Goal: Task Accomplishment & Management: Complete application form

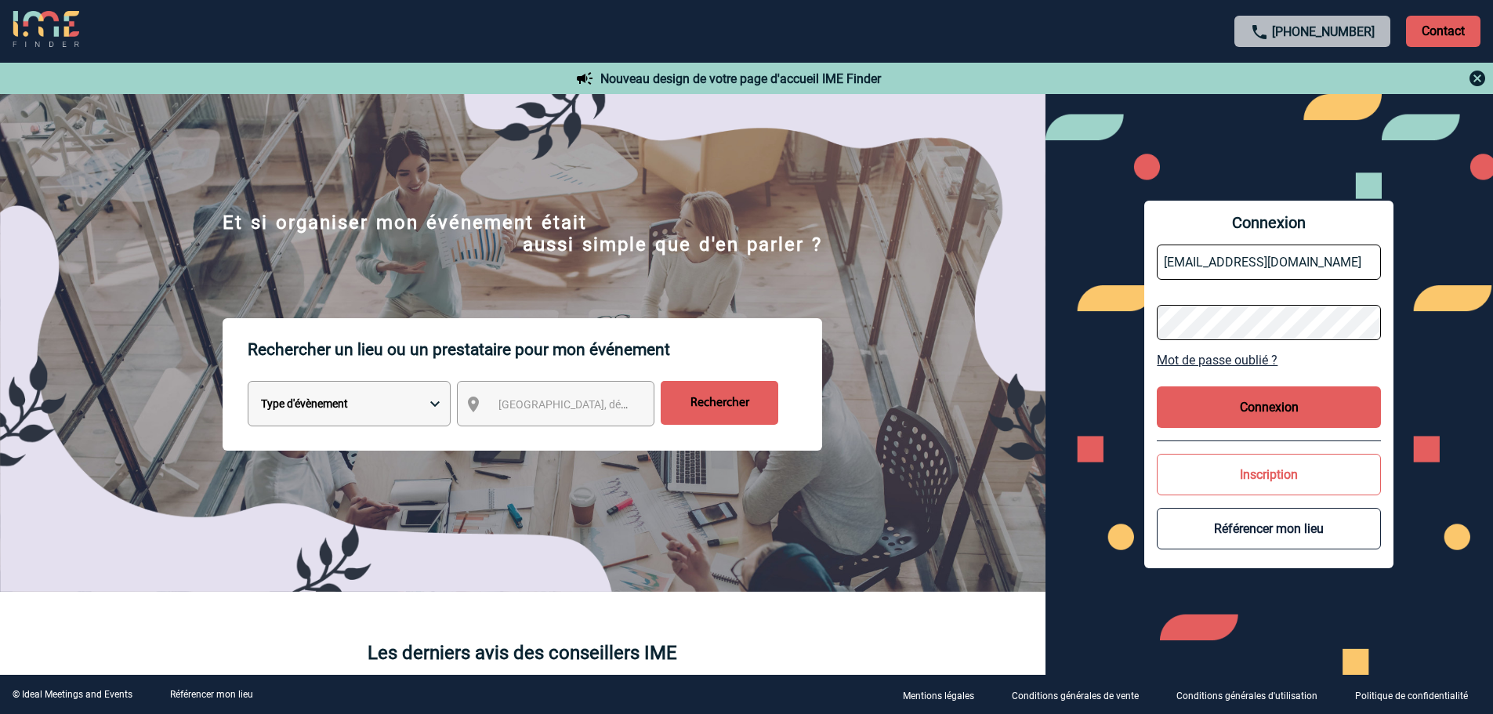
click at [1284, 403] on button "Connexion" at bounding box center [1269, 407] width 224 height 42
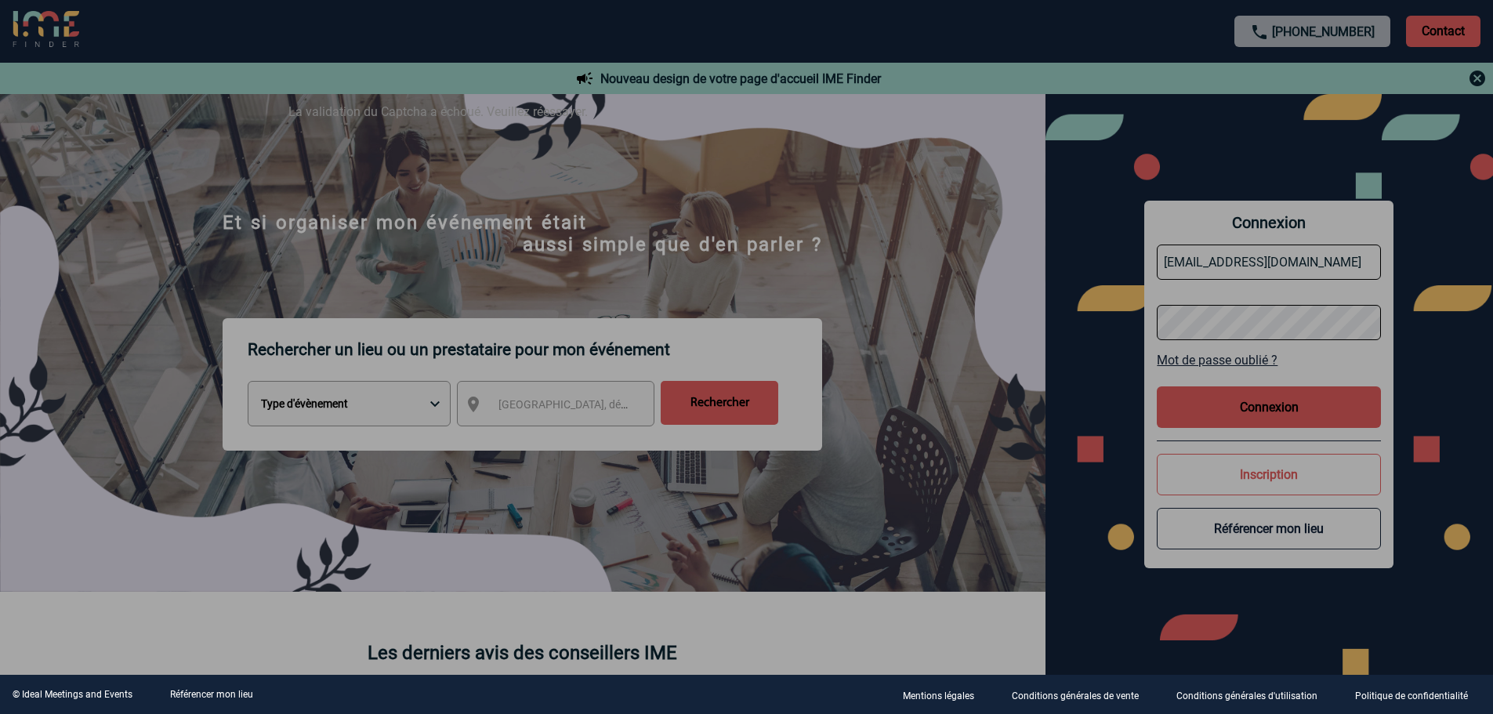
click at [1110, 367] on div at bounding box center [746, 357] width 1493 height 714
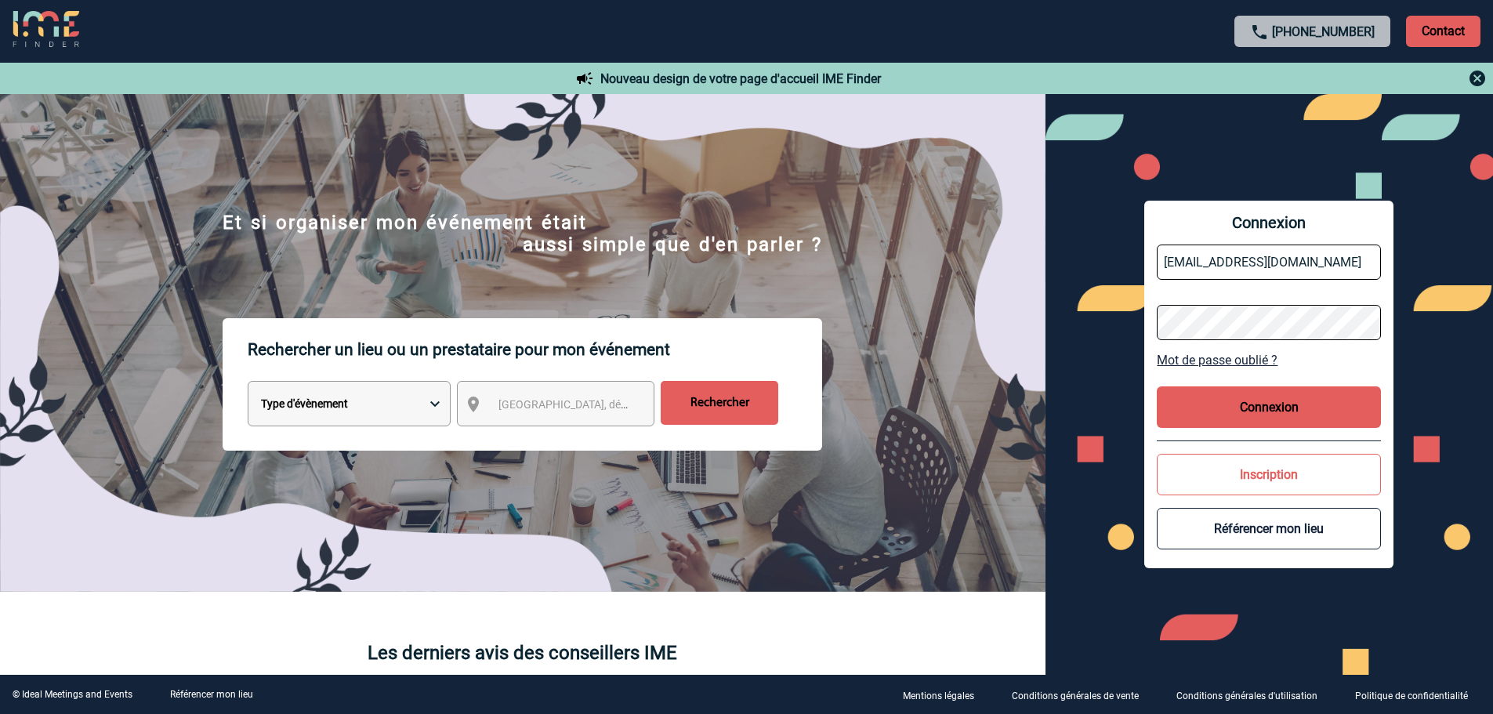
click at [1260, 400] on button "Connexion" at bounding box center [1269, 407] width 224 height 42
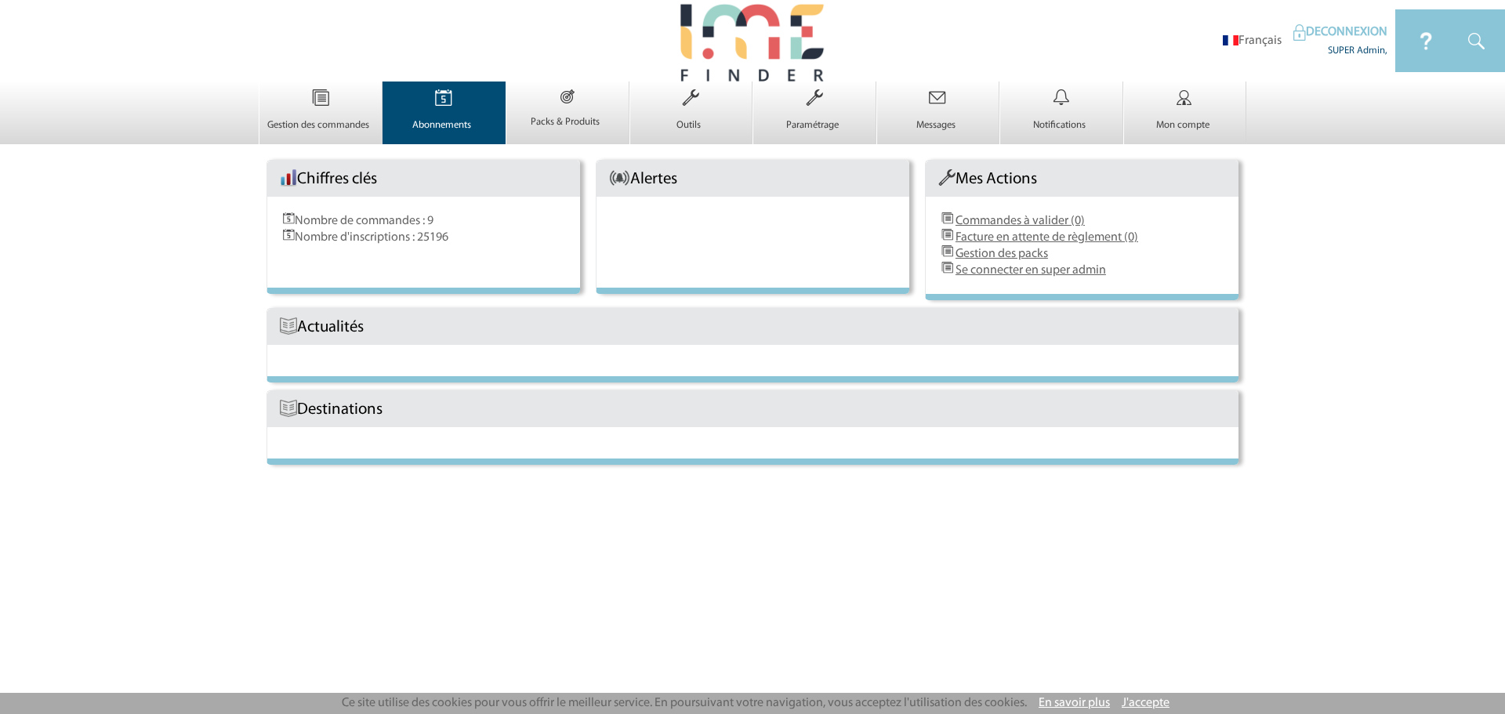
click at [450, 116] on link "Abonnements 0" at bounding box center [444, 118] width 122 height 27
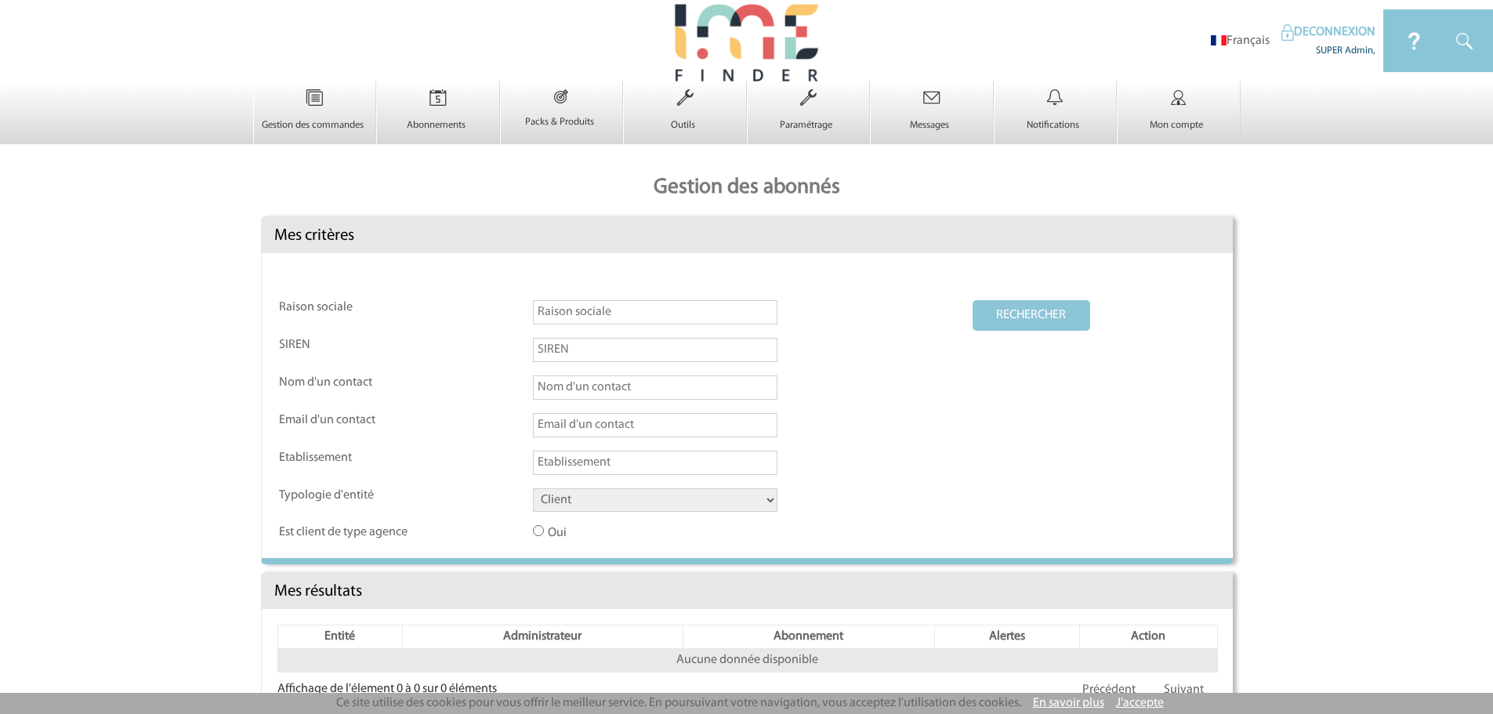
click at [574, 420] on input "text" at bounding box center [655, 425] width 245 height 24
paste input "R.Henquinet@cnr.tm.fr"
type input "R.Henquinet@cnr.tm.fr"
click at [1010, 321] on button "RECHERCHER" at bounding box center [1032, 315] width 118 height 31
click at [727, 425] on input "R.Henquinet@cnr.tm.fr" at bounding box center [655, 425] width 245 height 24
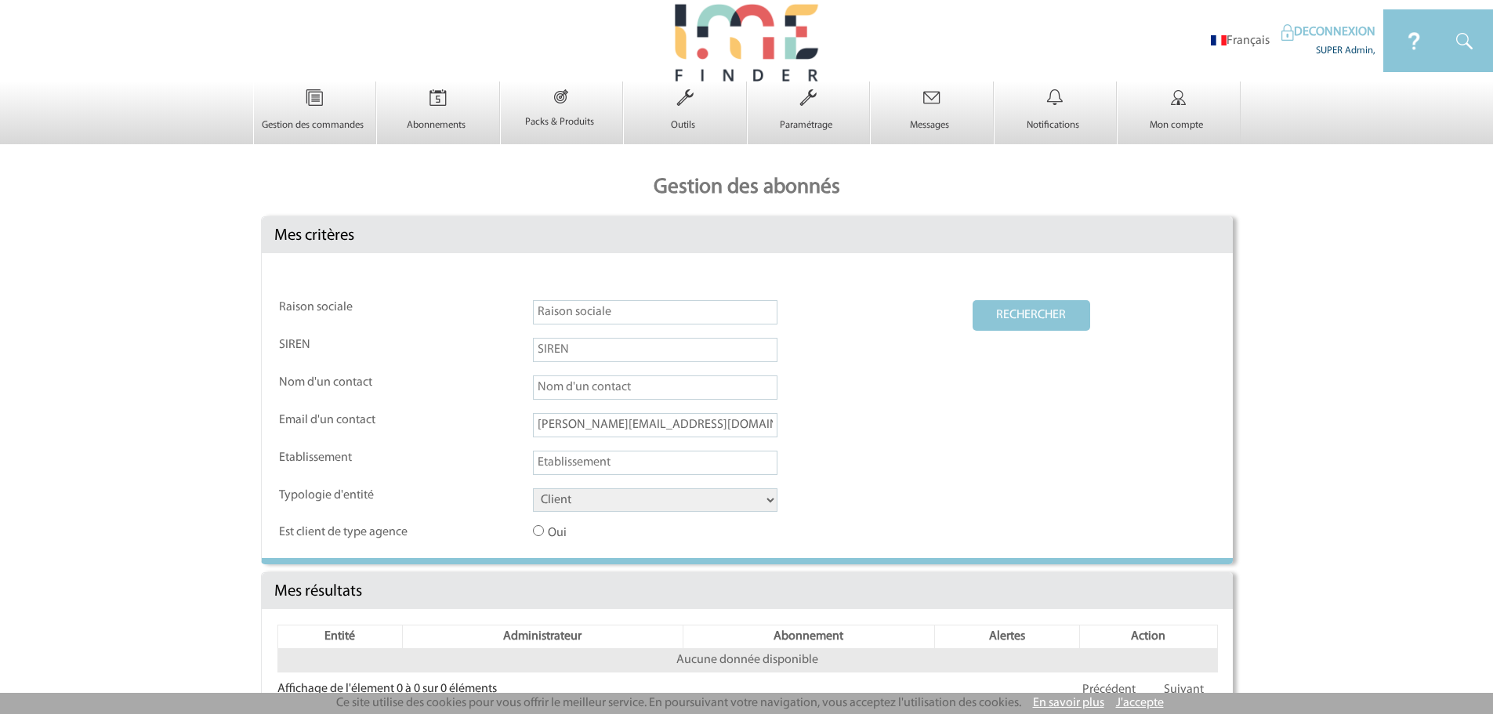
drag, startPoint x: 722, startPoint y: 426, endPoint x: 491, endPoint y: 440, distance: 231.6
click at [494, 440] on tr "Email d'un contact R.Henquinet@cnr.tm.fr" at bounding box center [747, 431] width 937 height 36
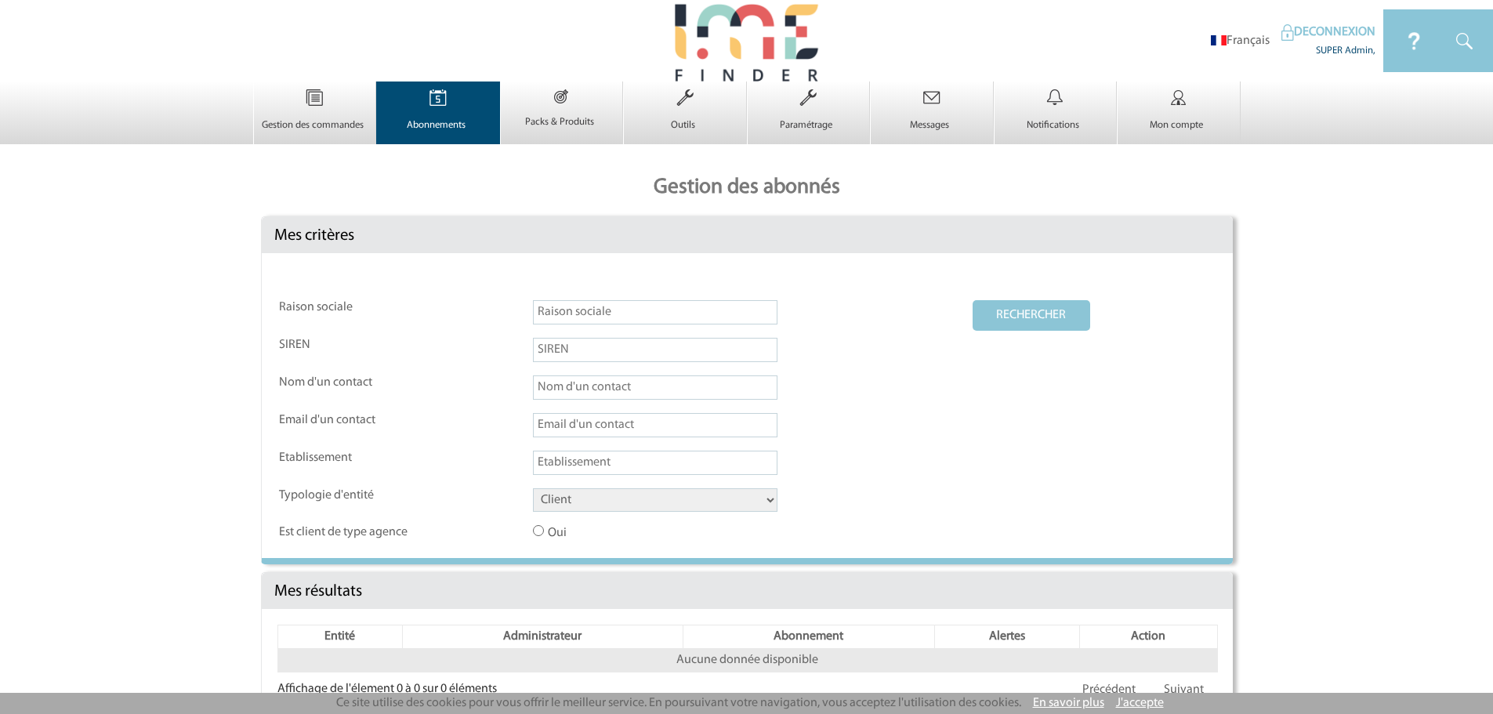
click at [457, 129] on p "Abonnements" at bounding box center [436, 125] width 118 height 13
click at [584, 316] on input "text" at bounding box center [655, 312] width 245 height 24
click at [600, 426] on input "text" at bounding box center [655, 425] width 245 height 24
paste input "R.Henquinet@cnr.tm.fr"
type input "R.Henquinet@cnr.tm.fr"
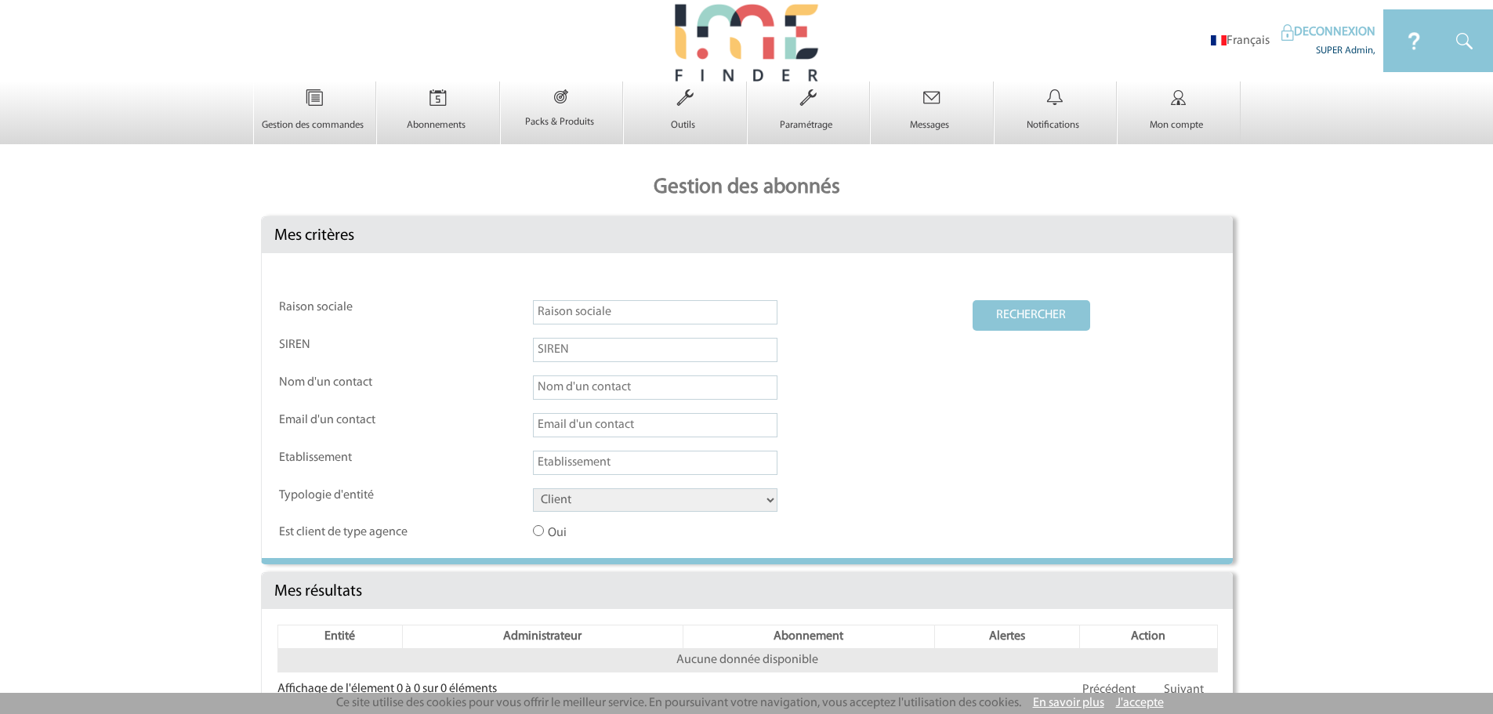
click at [593, 423] on input "text" at bounding box center [655, 425] width 245 height 24
paste input "R.Henquinet@cnr.tm.fr"
drag, startPoint x: 602, startPoint y: 429, endPoint x: 335, endPoint y: 409, distance: 268.0
click at [342, 409] on tbody "Raison sociale RECHERCHER SIREN Nom d'un contact Email d'un contact R.Henquinet…" at bounding box center [747, 420] width 937 height 241
type input "@cnr.tm.fr"
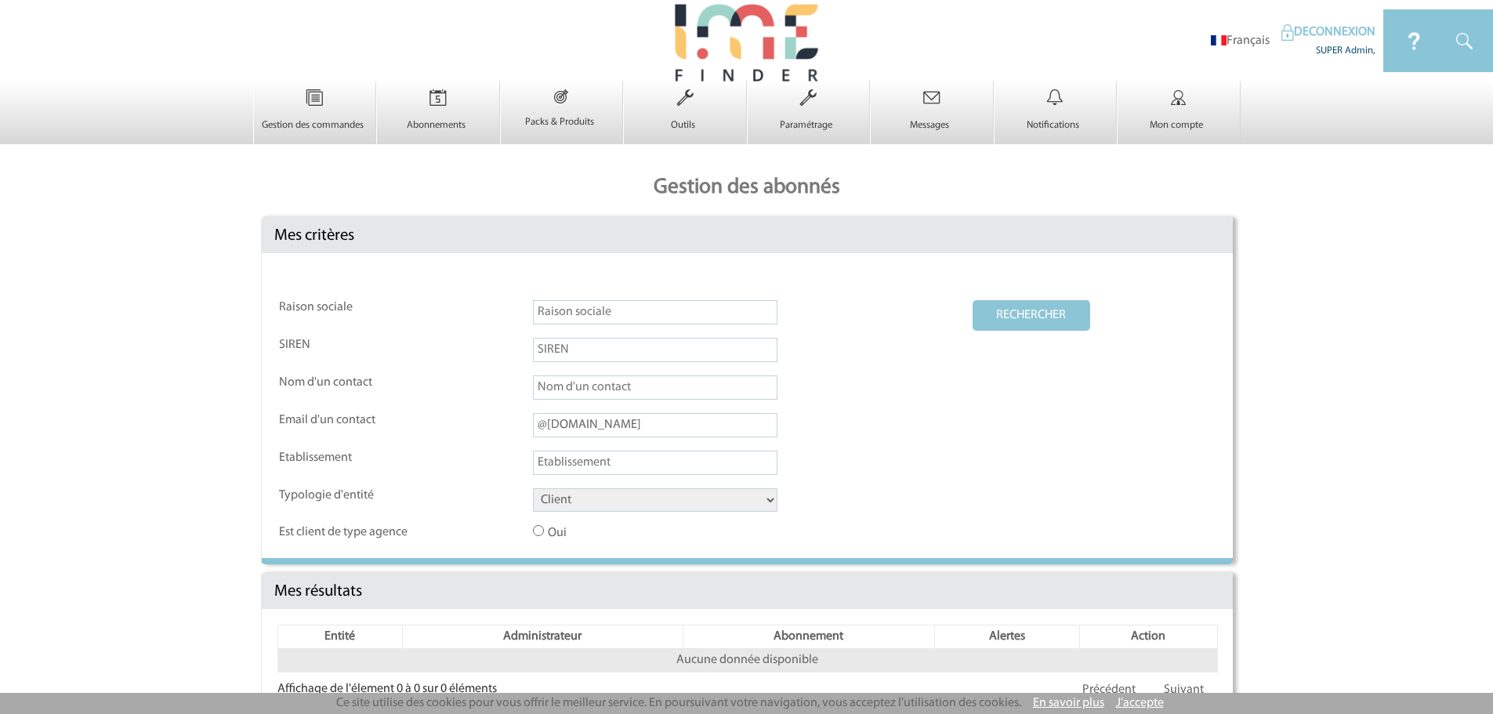
click at [973, 300] on button "RECHERCHER" at bounding box center [1032, 315] width 118 height 31
click at [1011, 316] on button "RECHERCHER" at bounding box center [1032, 315] width 118 height 31
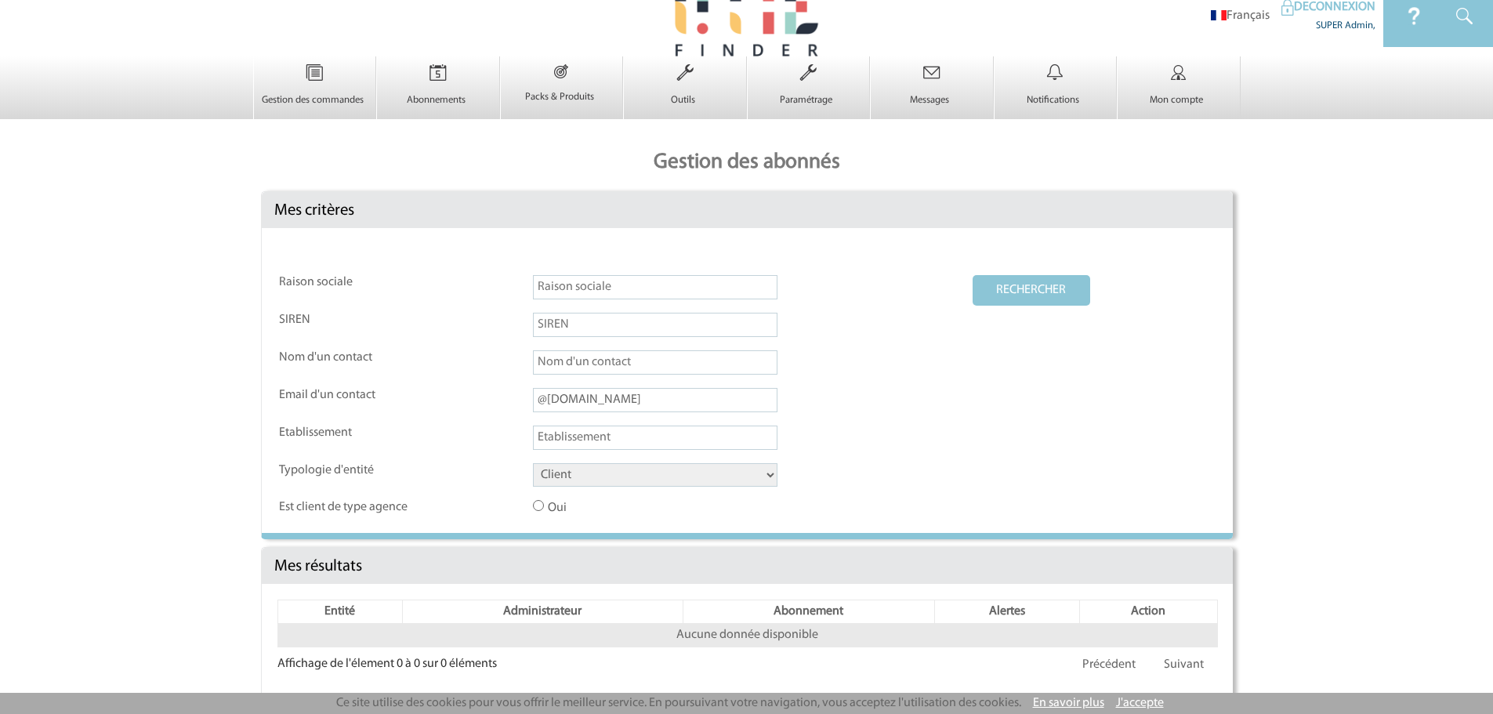
scroll to position [38, 0]
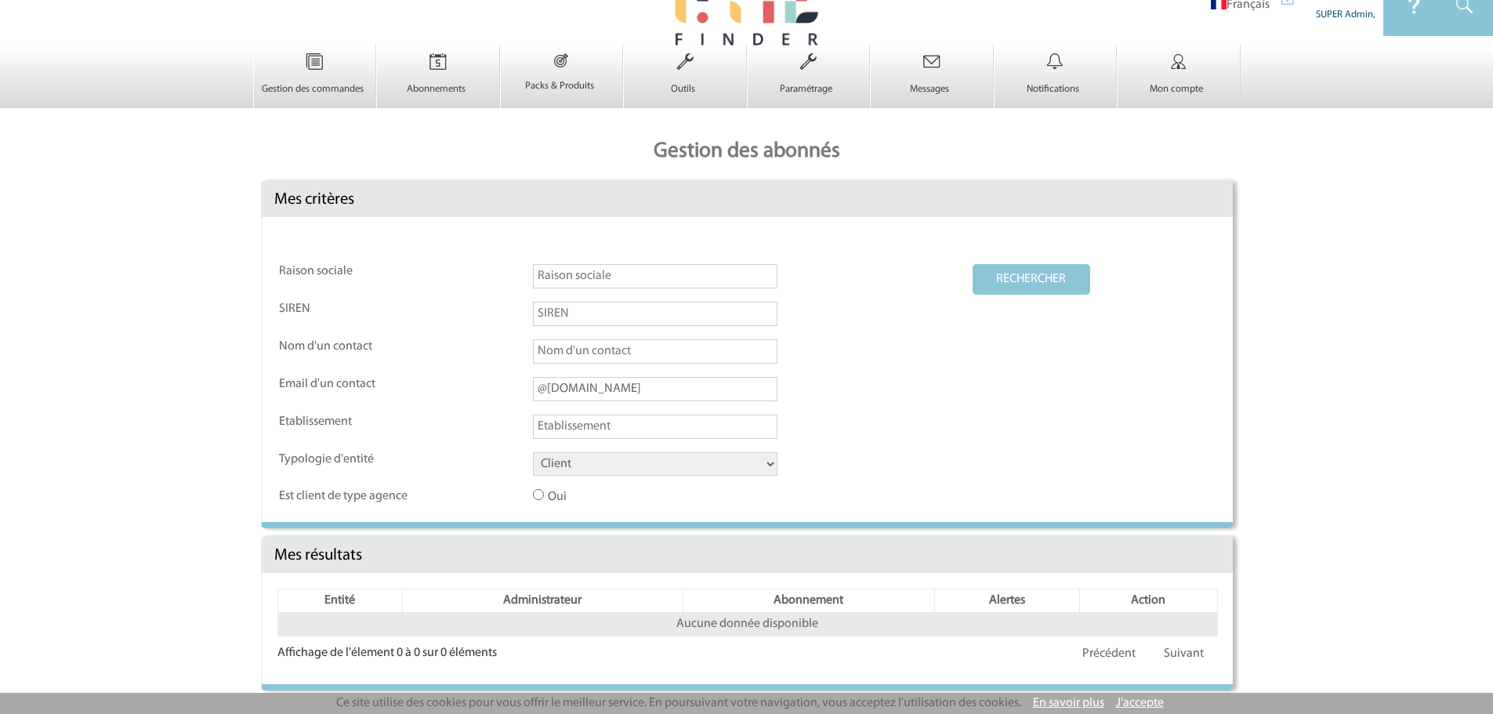
drag, startPoint x: 611, startPoint y: 391, endPoint x: 433, endPoint y: 376, distance: 178.5
click at [433, 377] on tr "Email d'un contact @cnr.tm.fr" at bounding box center [747, 395] width 937 height 36
click at [596, 267] on input "text" at bounding box center [655, 276] width 245 height 24
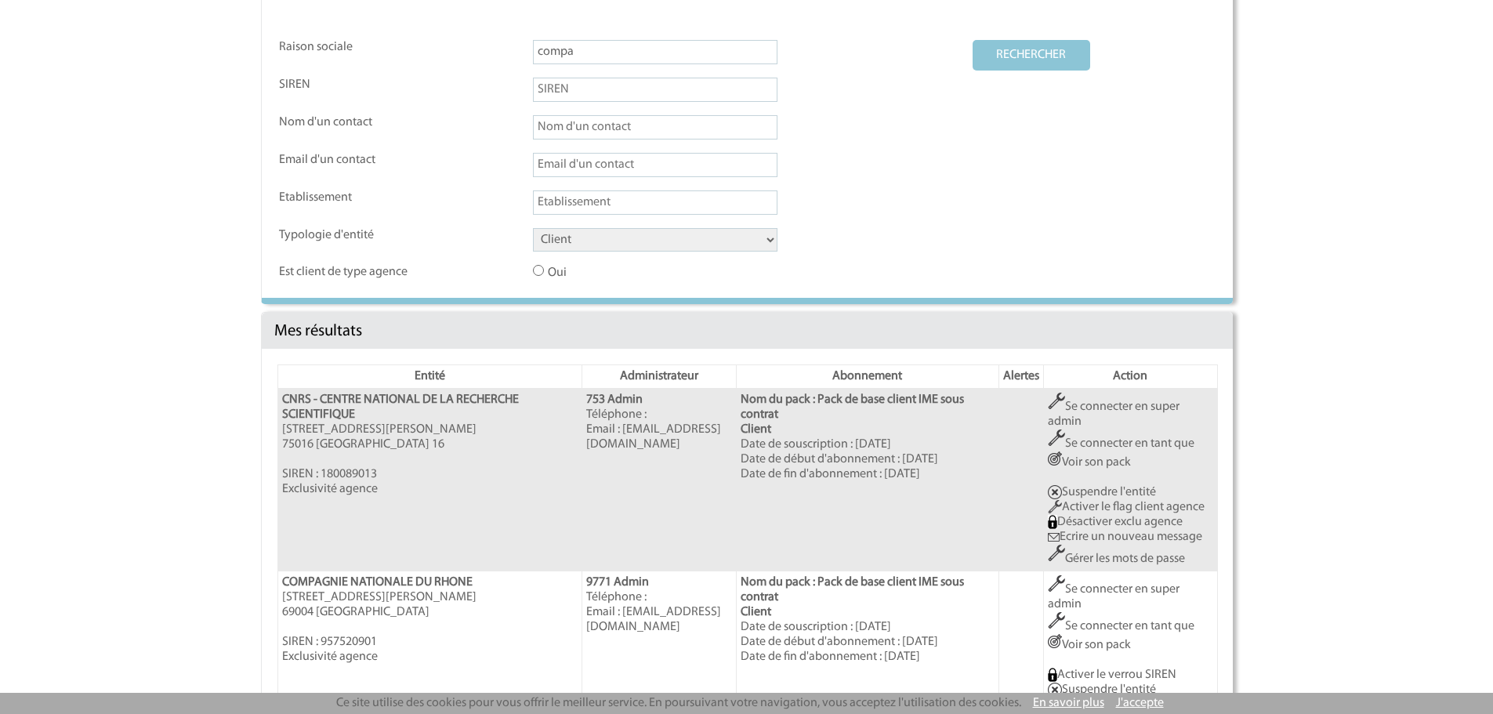
scroll to position [389, 0]
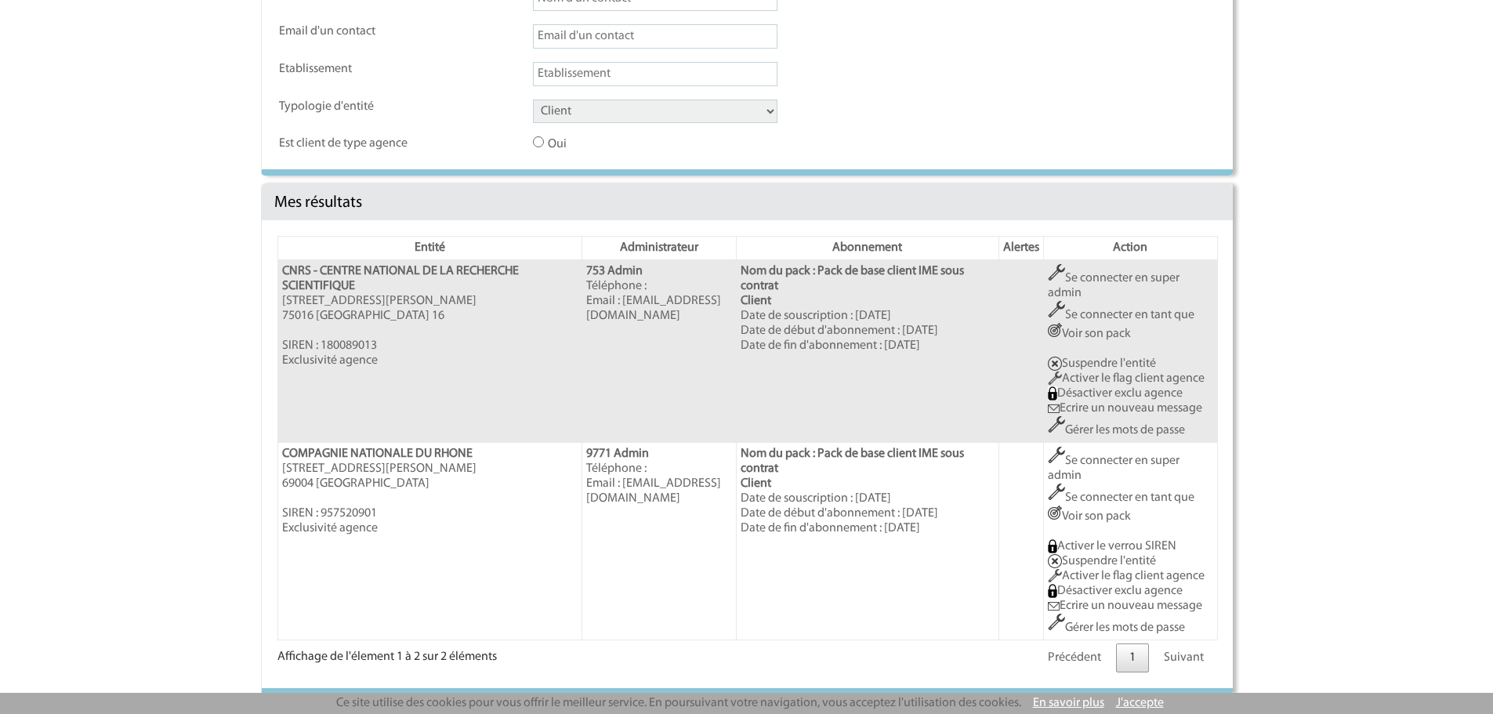
type input "compa"
click at [1107, 625] on link "Gérer les mots de passe" at bounding box center [1116, 628] width 137 height 13
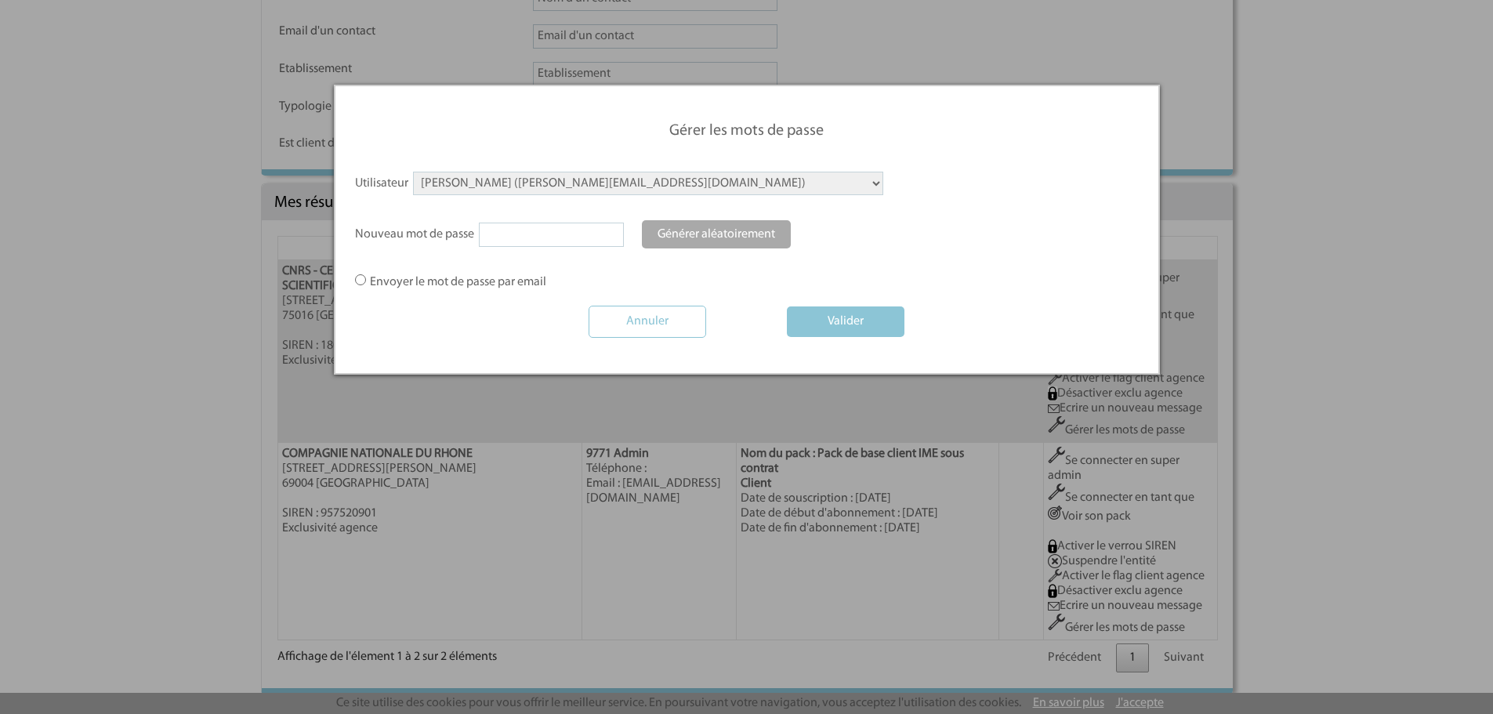
click at [560, 181] on select "AKUE Trecy (t.akue@cnr.tm.fr) AMOUREUX Antoine (A.AMOUREUX@cnr.tm.fr) AMPRIMO J…" at bounding box center [648, 184] width 470 height 24
click at [563, 184] on select "AKUE Trecy (t.akue@cnr.tm.fr) AMOUREUX Antoine (A.AMOUREUX@cnr.tm.fr) AMPRIMO J…" at bounding box center [648, 184] width 470 height 24
click at [1053, 270] on form "Utilisateur AKUE Trecy (t.akue@cnr.tm.fr) AMOUREUX Antoine (A.AMOUREUX@cnr.tm.f…" at bounding box center [747, 261] width 784 height 178
click at [643, 322] on input "Annuler" at bounding box center [648, 322] width 118 height 32
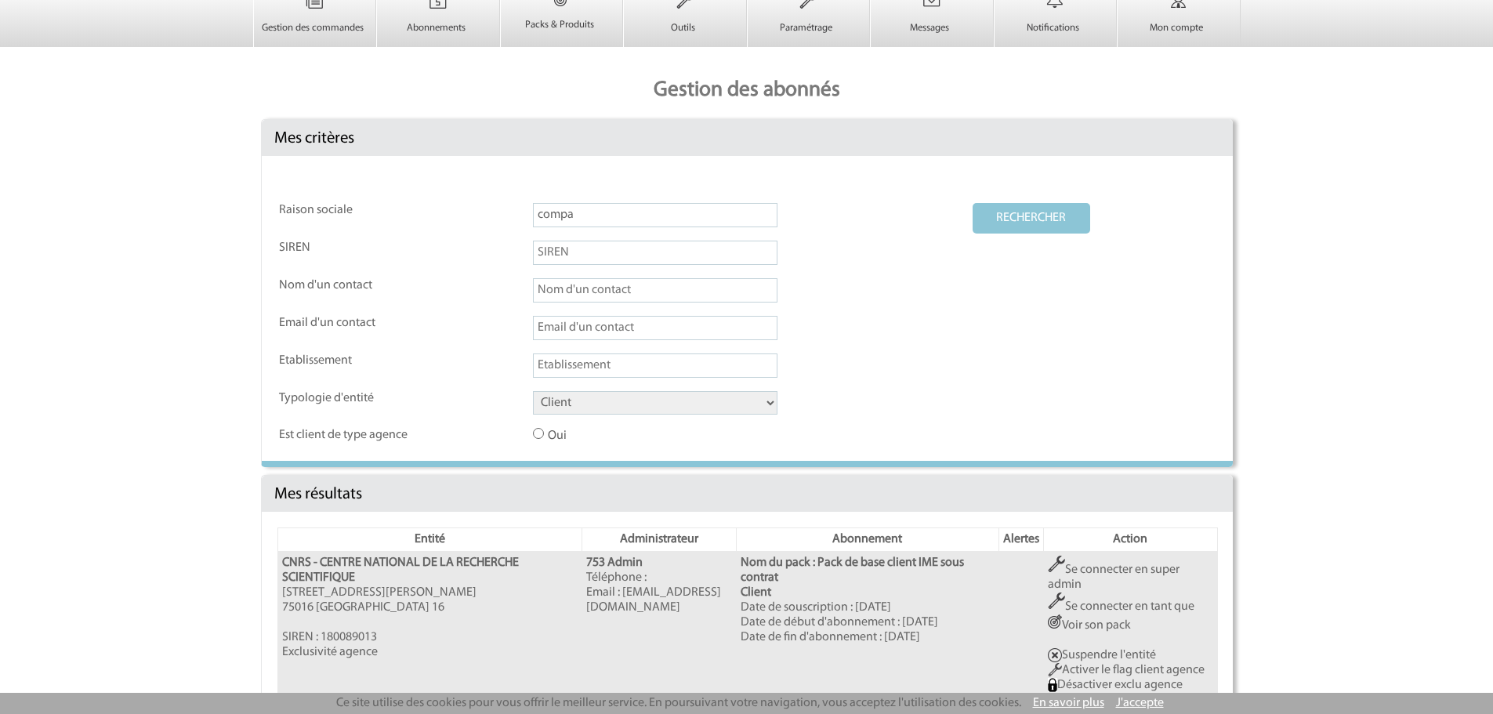
scroll to position [0, 0]
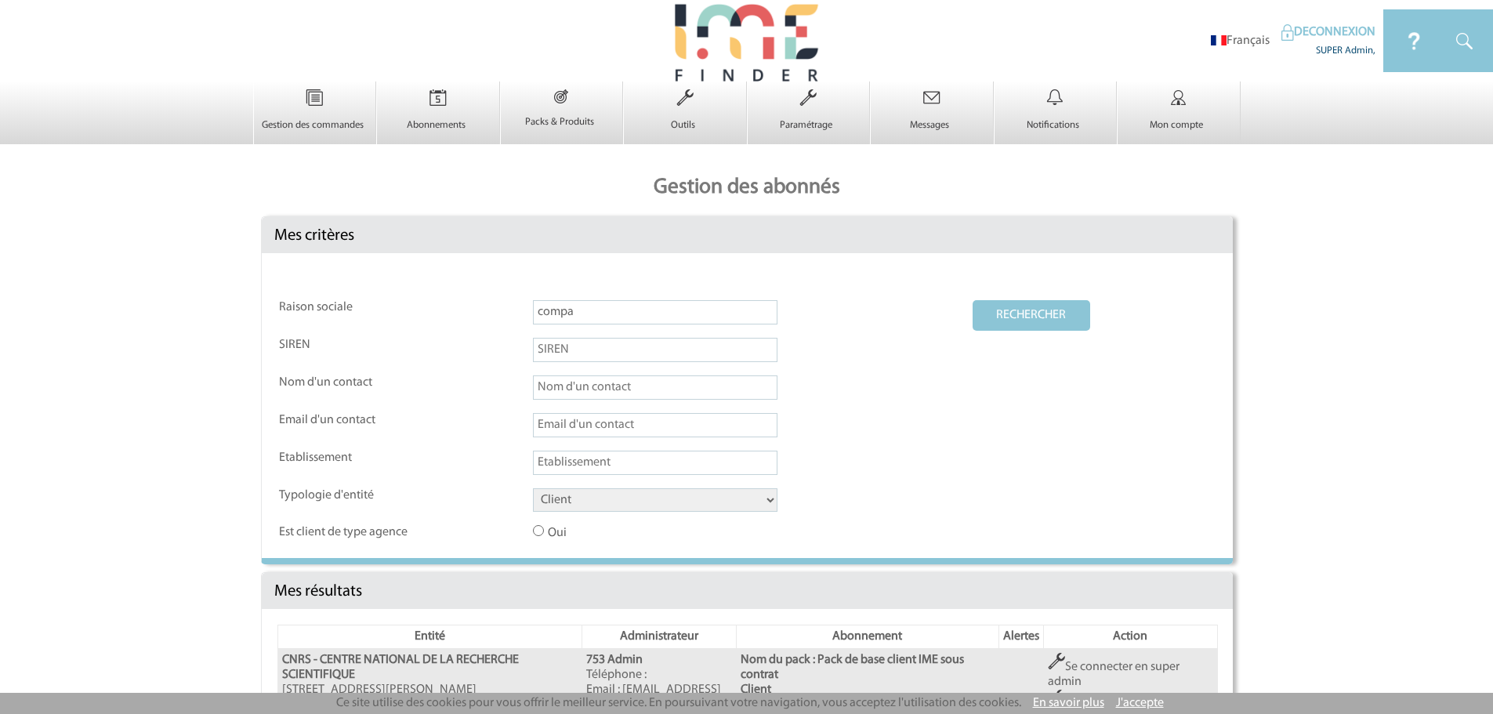
click at [589, 507] on select "Client Fournisseur Agence Promoteur Genius Backoffice" at bounding box center [655, 500] width 245 height 24
select select "AGENCE"
click at [533, 489] on select "Client Fournisseur Agence Promoteur Genius Backoffice" at bounding box center [655, 500] width 245 height 24
drag, startPoint x: 610, startPoint y: 330, endPoint x: 535, endPoint y: 305, distance: 79.3
click at [500, 308] on tr "Raison sociale compa RECHERCHER" at bounding box center [747, 318] width 937 height 36
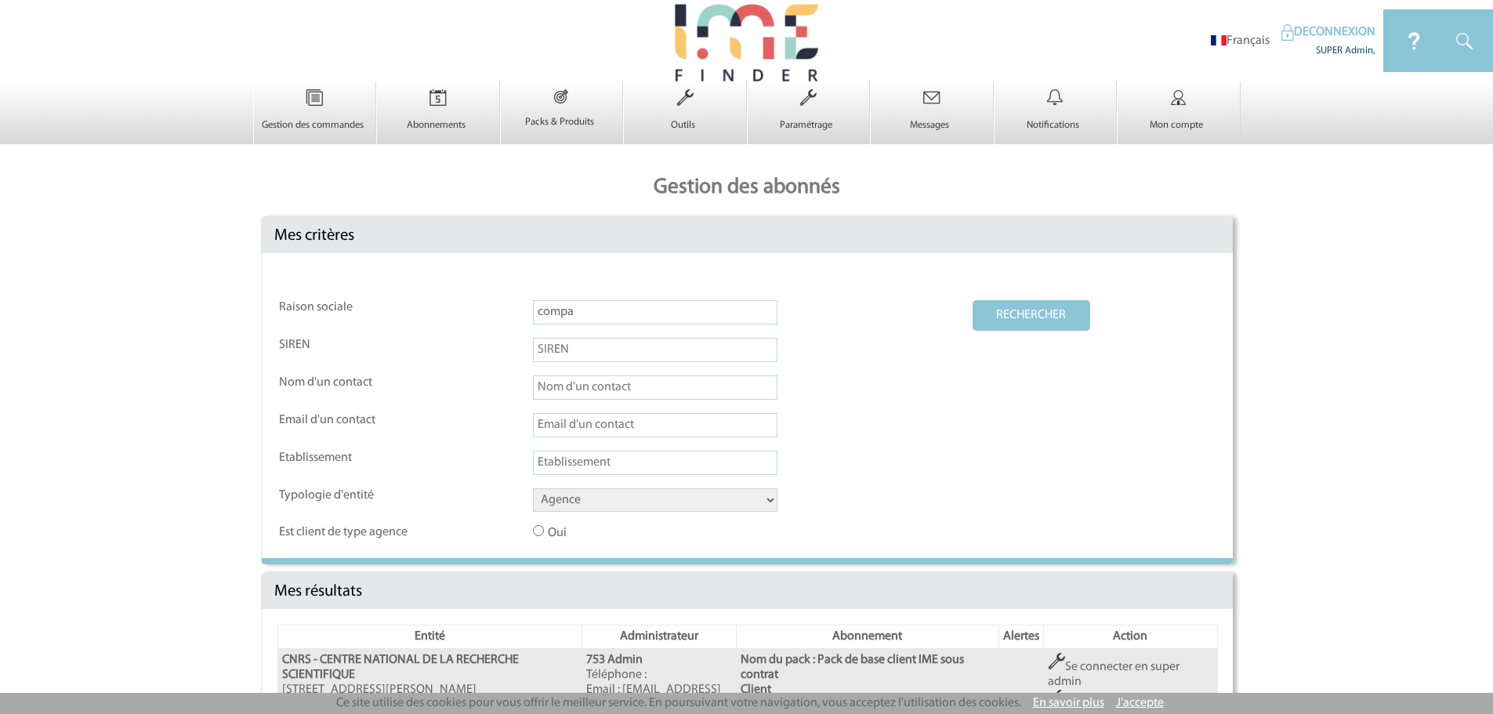
click at [604, 306] on input "compa" at bounding box center [655, 312] width 245 height 24
drag, startPoint x: 592, startPoint y: 313, endPoint x: 509, endPoint y: 306, distance: 82.6
click at [509, 306] on tr "Raison sociale compa RECHERCHER" at bounding box center [747, 318] width 937 height 36
click at [973, 300] on button "RECHERCHER" at bounding box center [1032, 315] width 118 height 31
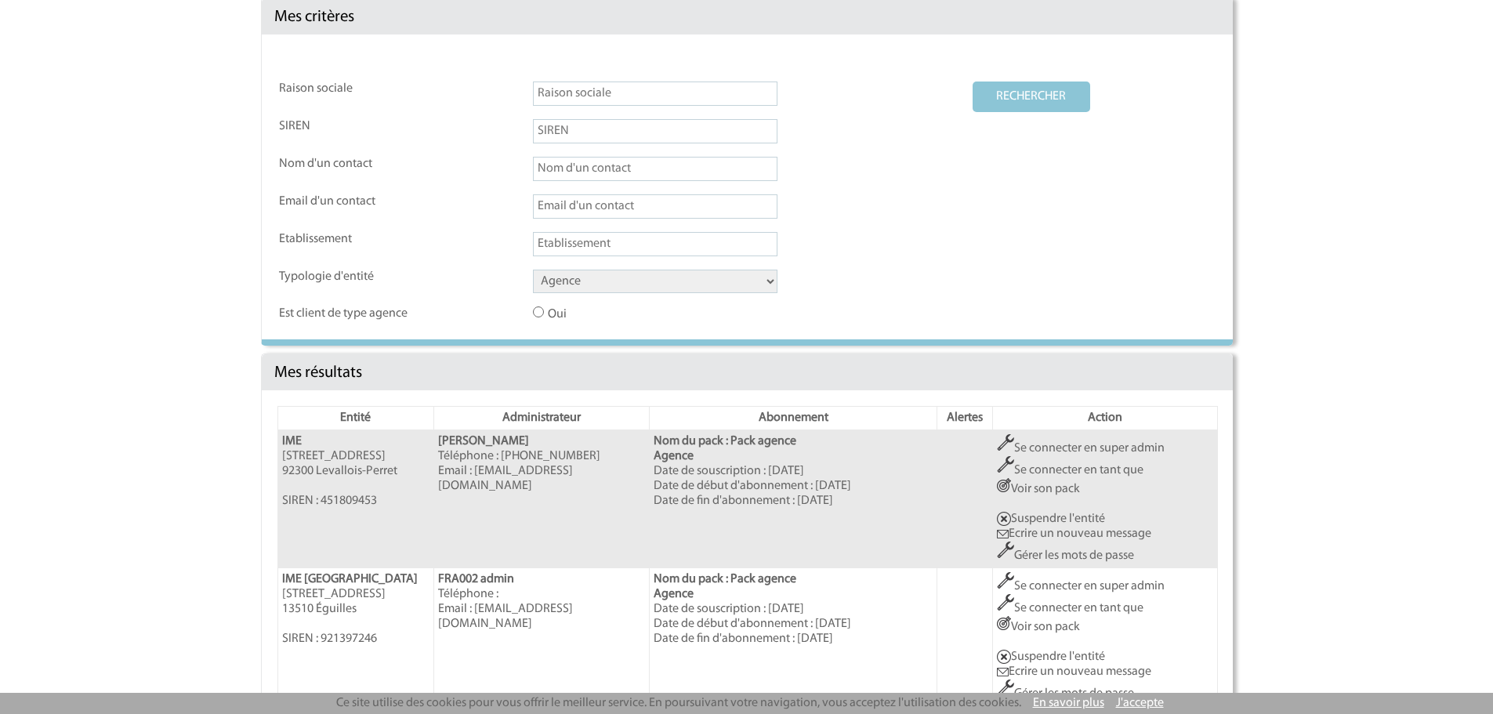
scroll to position [261, 0]
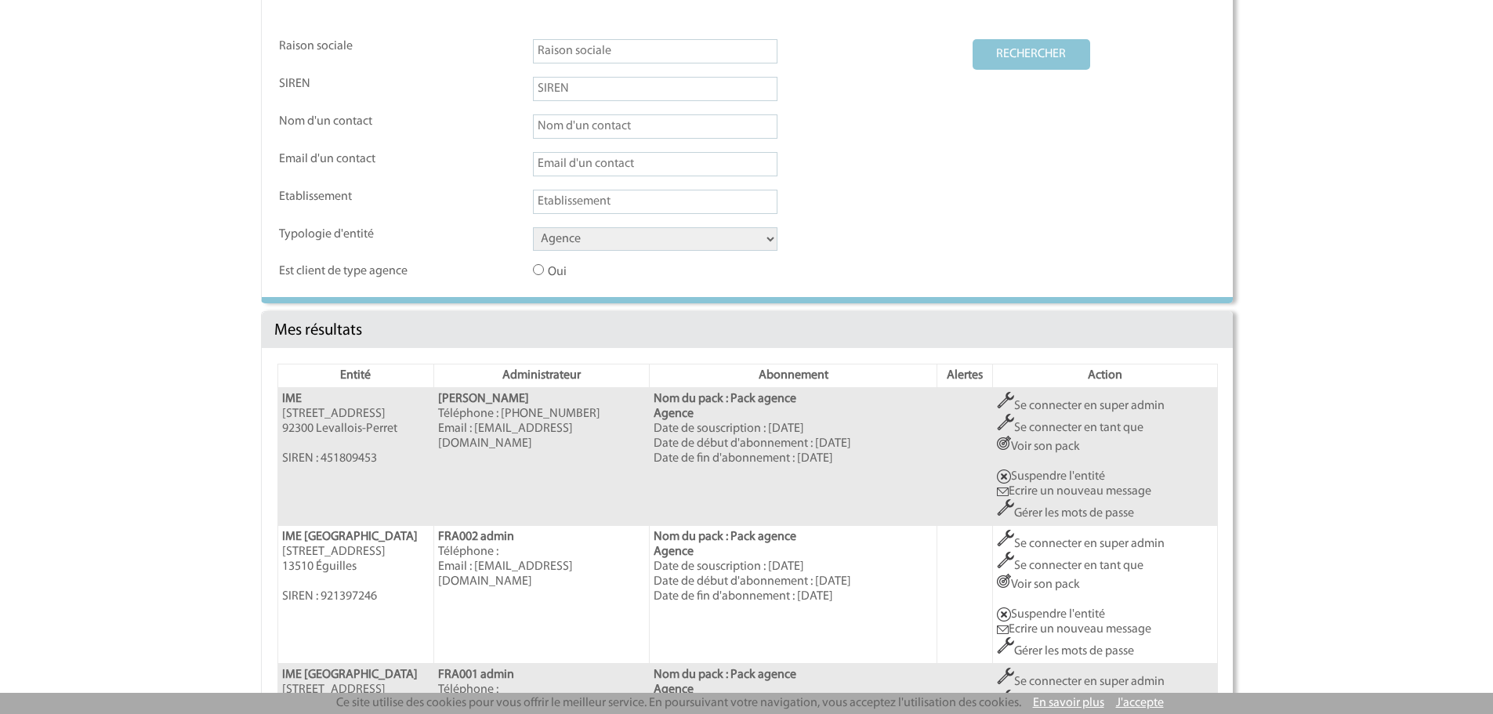
click at [1027, 407] on link "Se connecter en super admin" at bounding box center [1081, 406] width 168 height 13
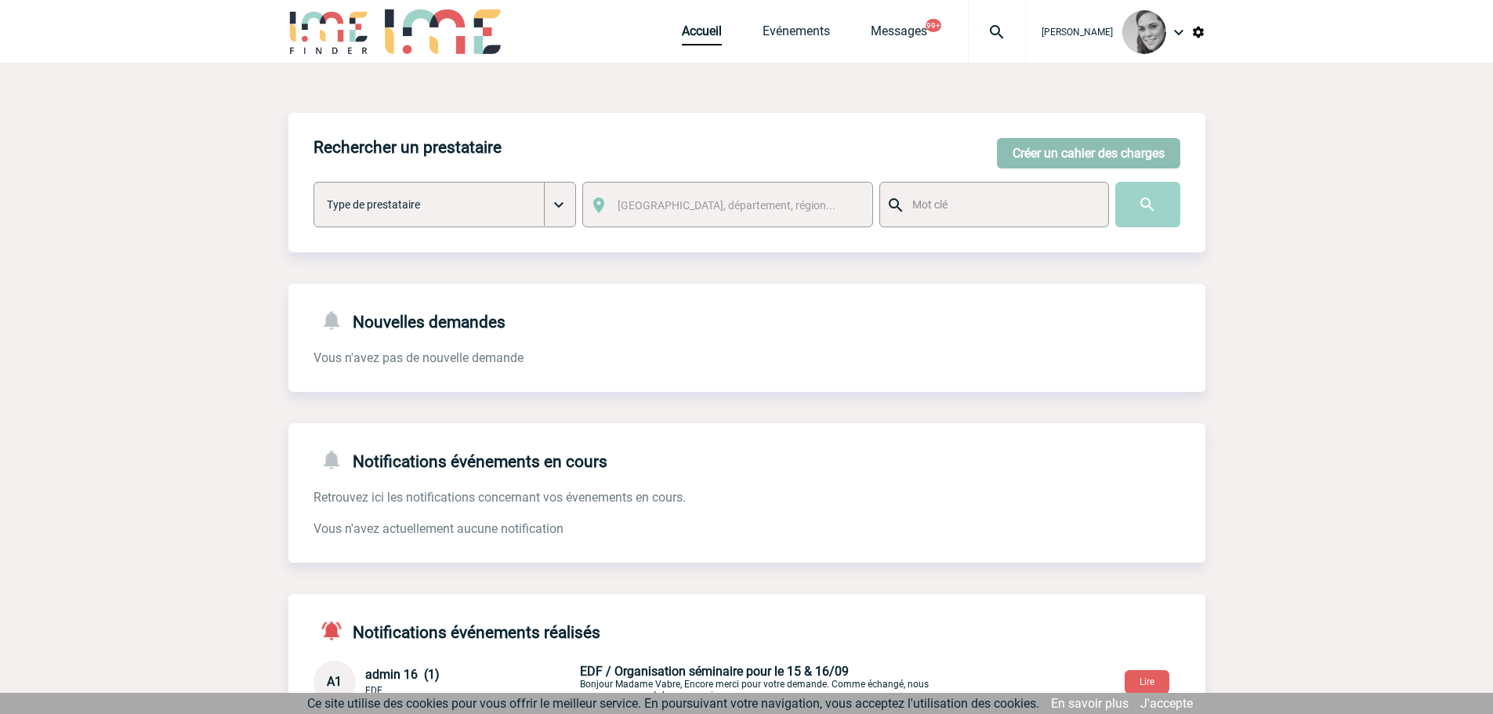
click at [1081, 158] on button "Créer un cahier des charges" at bounding box center [1088, 153] width 183 height 31
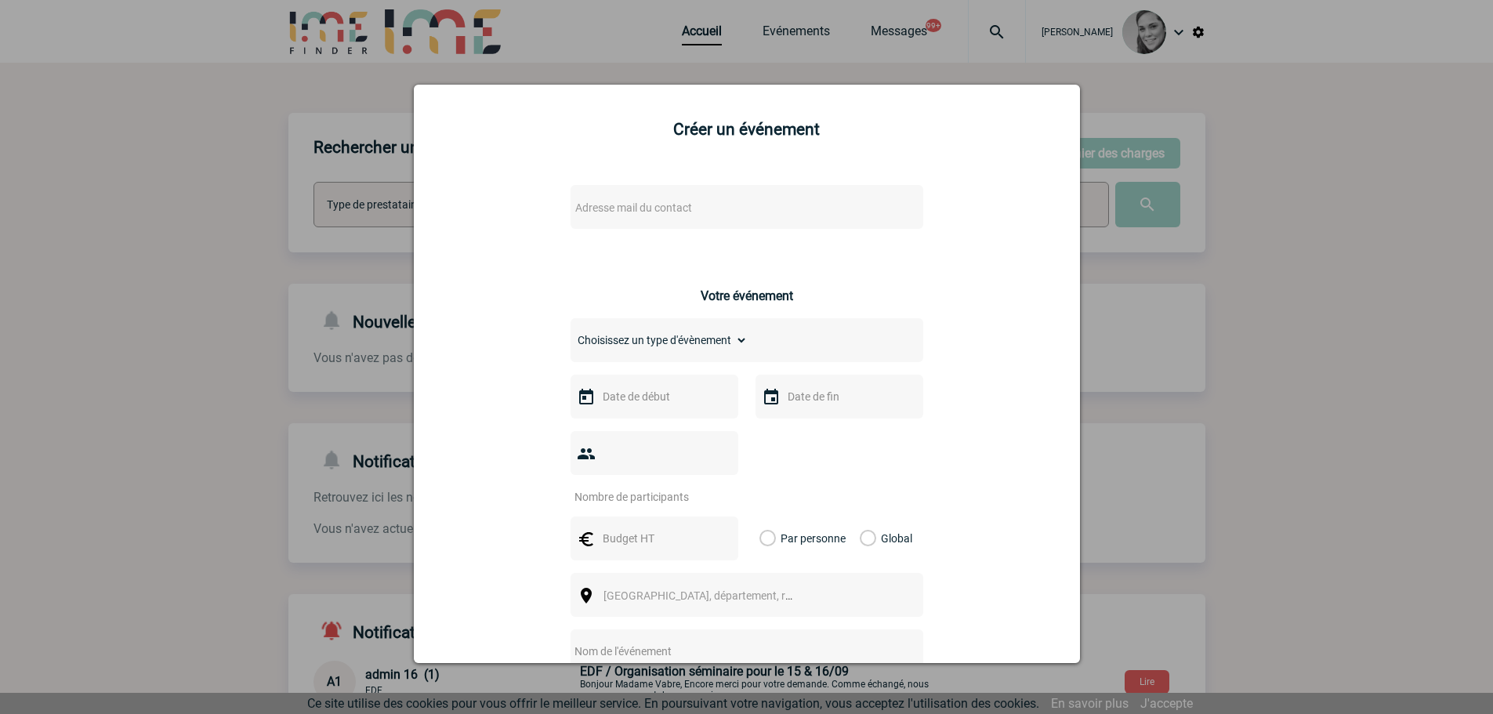
click at [699, 223] on div "Adresse mail du contact" at bounding box center [747, 207] width 353 height 44
click at [673, 207] on span "Adresse mail du contact" at bounding box center [633, 207] width 117 height 13
drag, startPoint x: 590, startPoint y: 233, endPoint x: 486, endPoint y: 233, distance: 104.2
click at [486, 233] on body "Yanisse BELARBI Accueil Evénements 99+" at bounding box center [746, 482] width 1493 height 965
drag, startPoint x: 635, startPoint y: 231, endPoint x: 767, endPoint y: 230, distance: 131.7
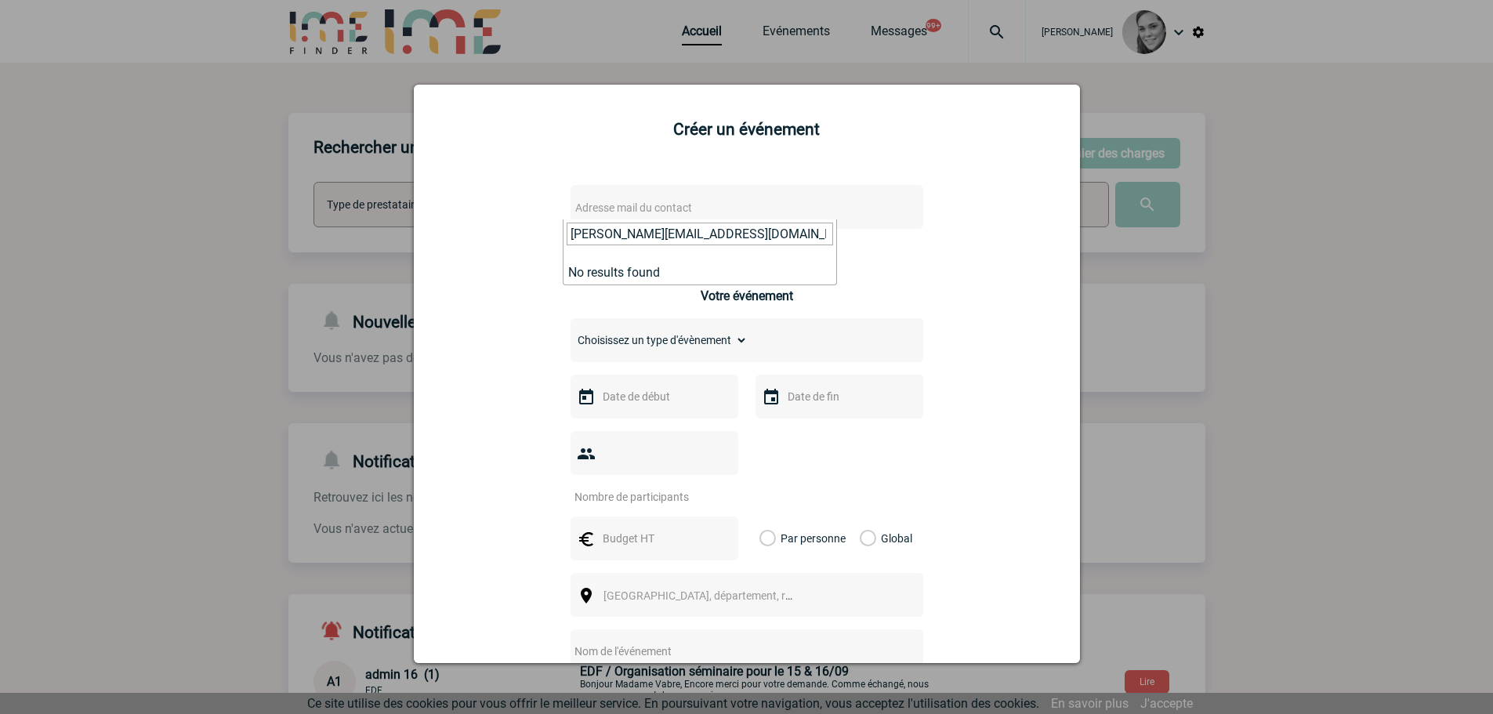
click at [767, 230] on input "r.henquinet@cnr.tm.fr" at bounding box center [700, 234] width 266 height 23
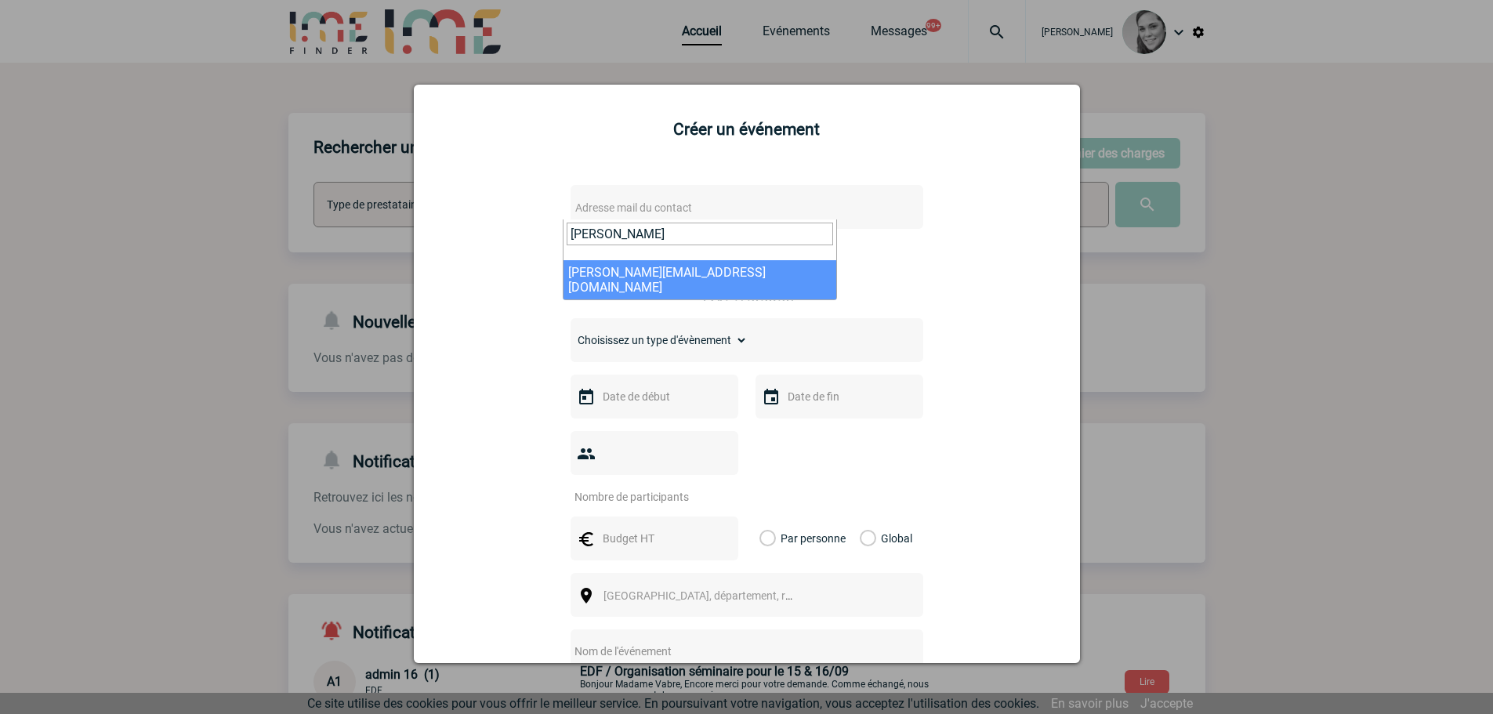
type input "r.henquinet"
click at [308, 300] on div at bounding box center [746, 357] width 1493 height 714
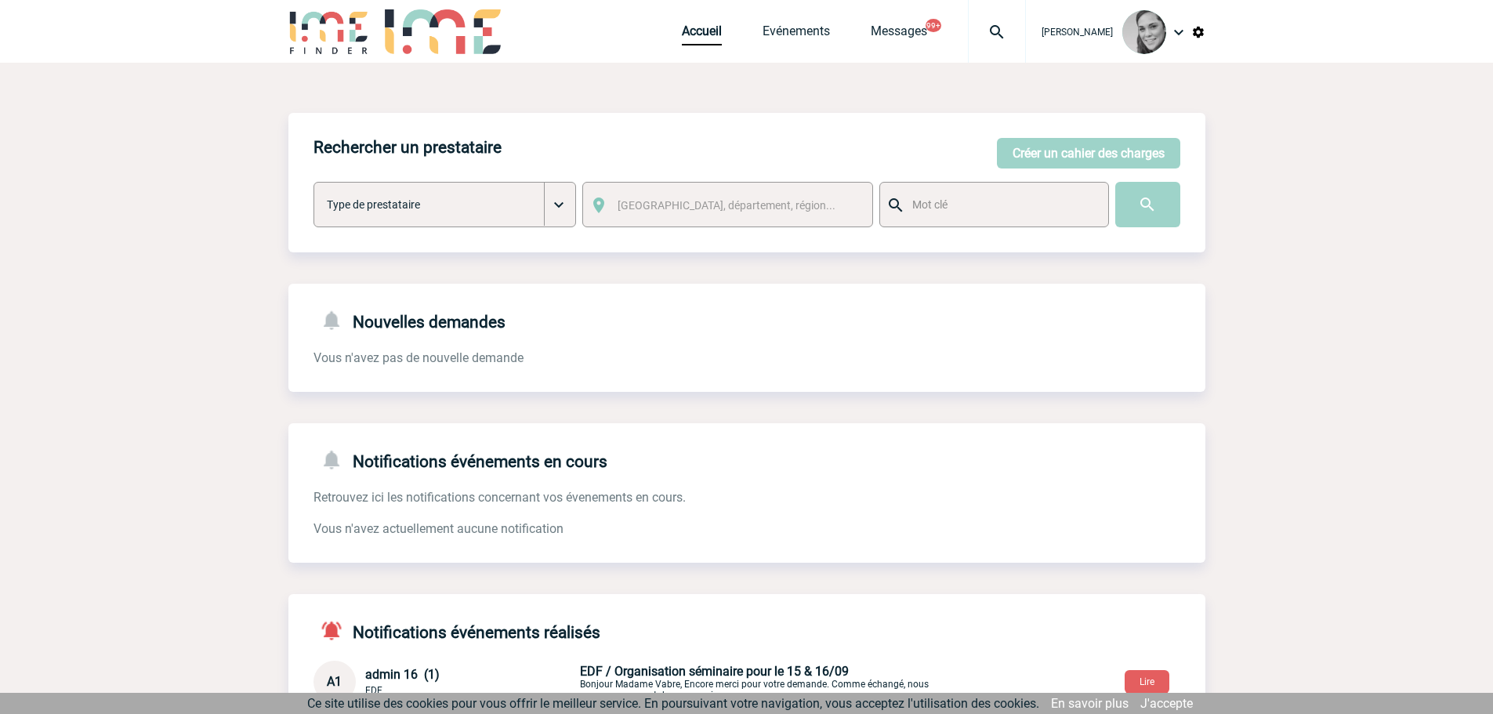
click at [1191, 38] on img at bounding box center [1198, 32] width 14 height 14
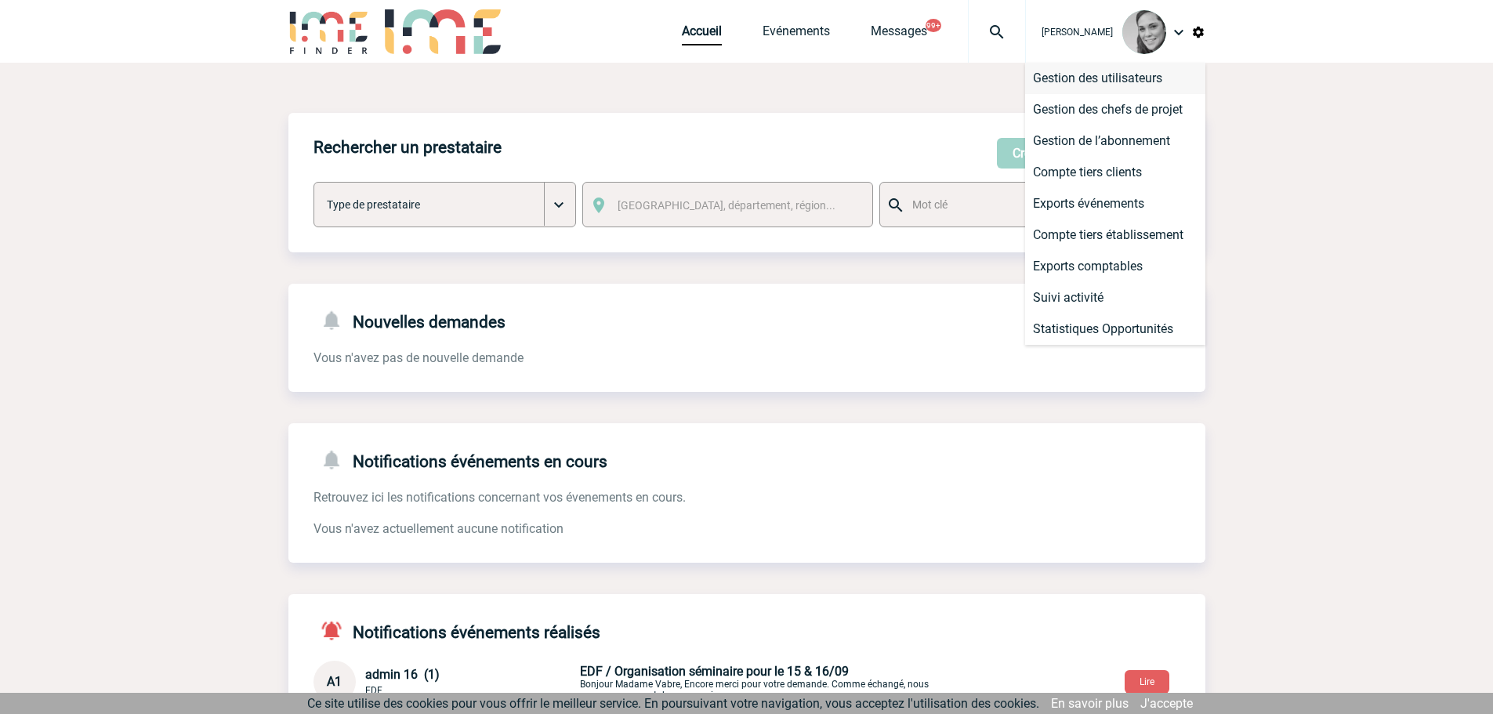
click at [1137, 80] on li "Gestion des utilisateurs" at bounding box center [1115, 78] width 180 height 31
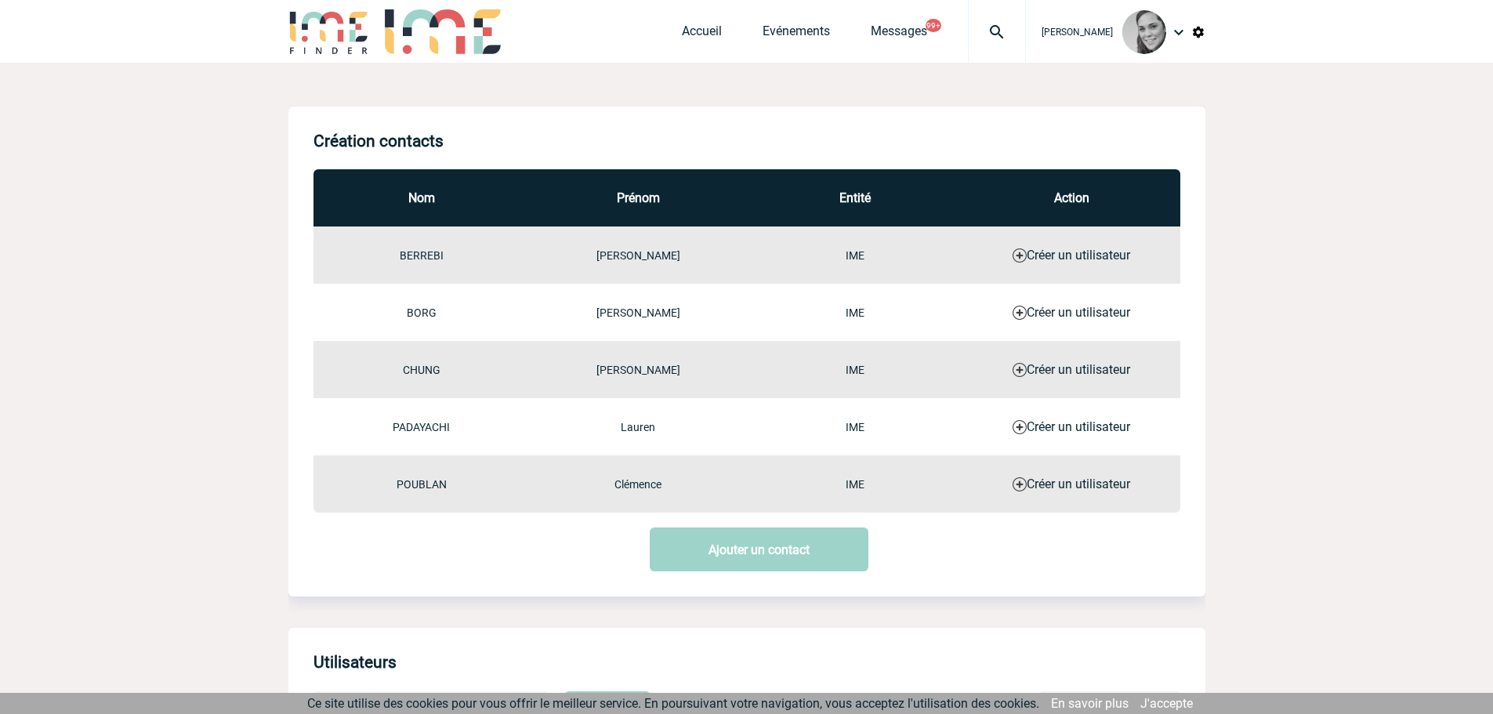
click at [1177, 33] on img at bounding box center [1178, 32] width 19 height 19
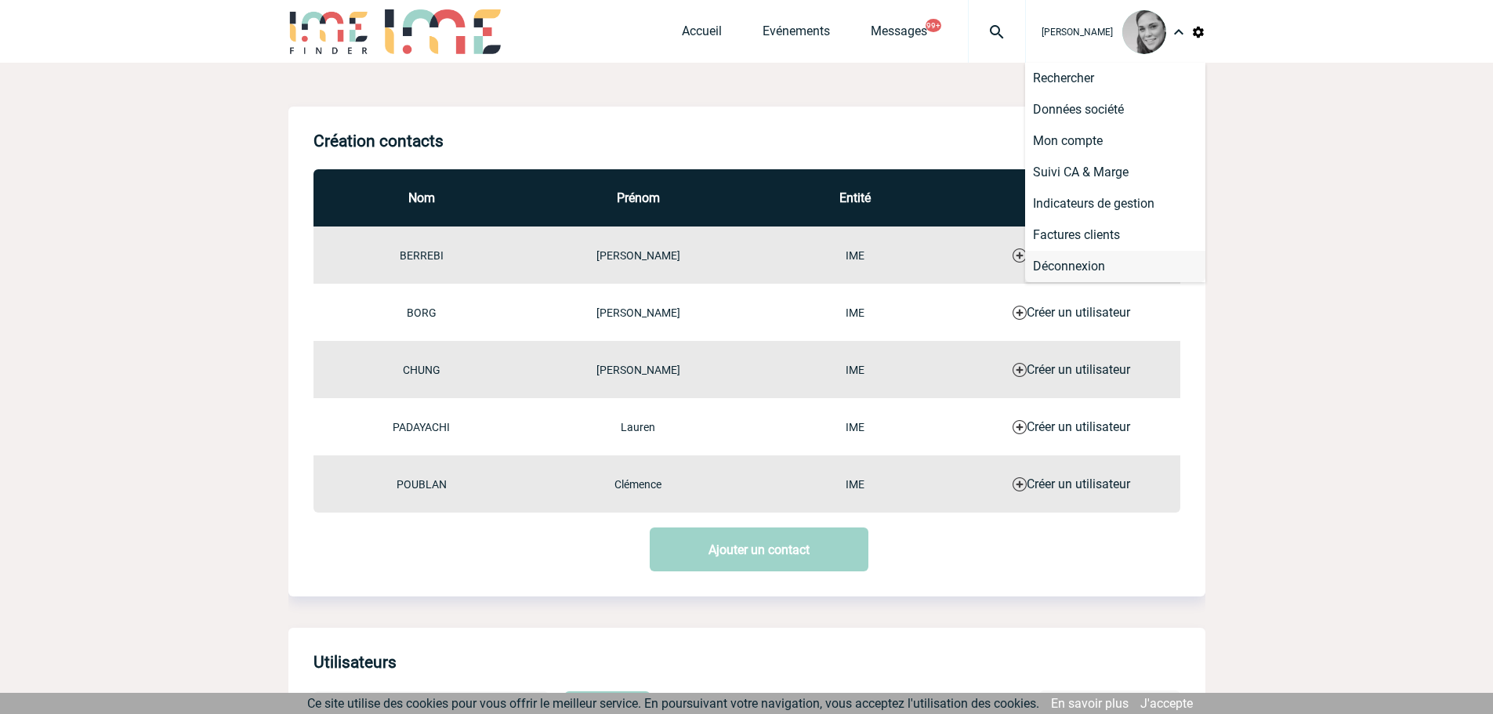
click at [1050, 265] on li "Déconnexion" at bounding box center [1115, 266] width 180 height 31
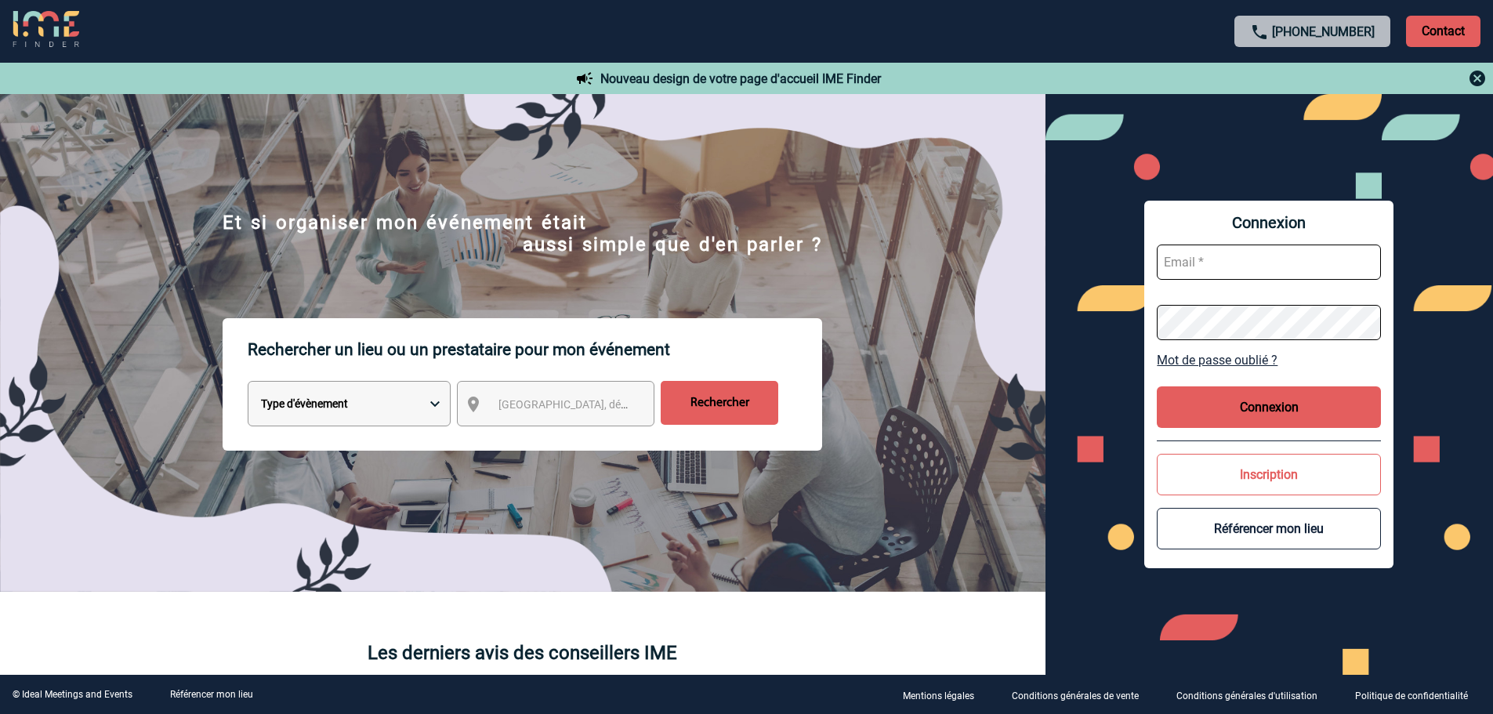
click at [1223, 258] on input "text" at bounding box center [1269, 262] width 224 height 35
type input "admin_plateforme@ime-groupe.com"
click at [1258, 401] on button "Connexion" at bounding box center [1269, 407] width 224 height 42
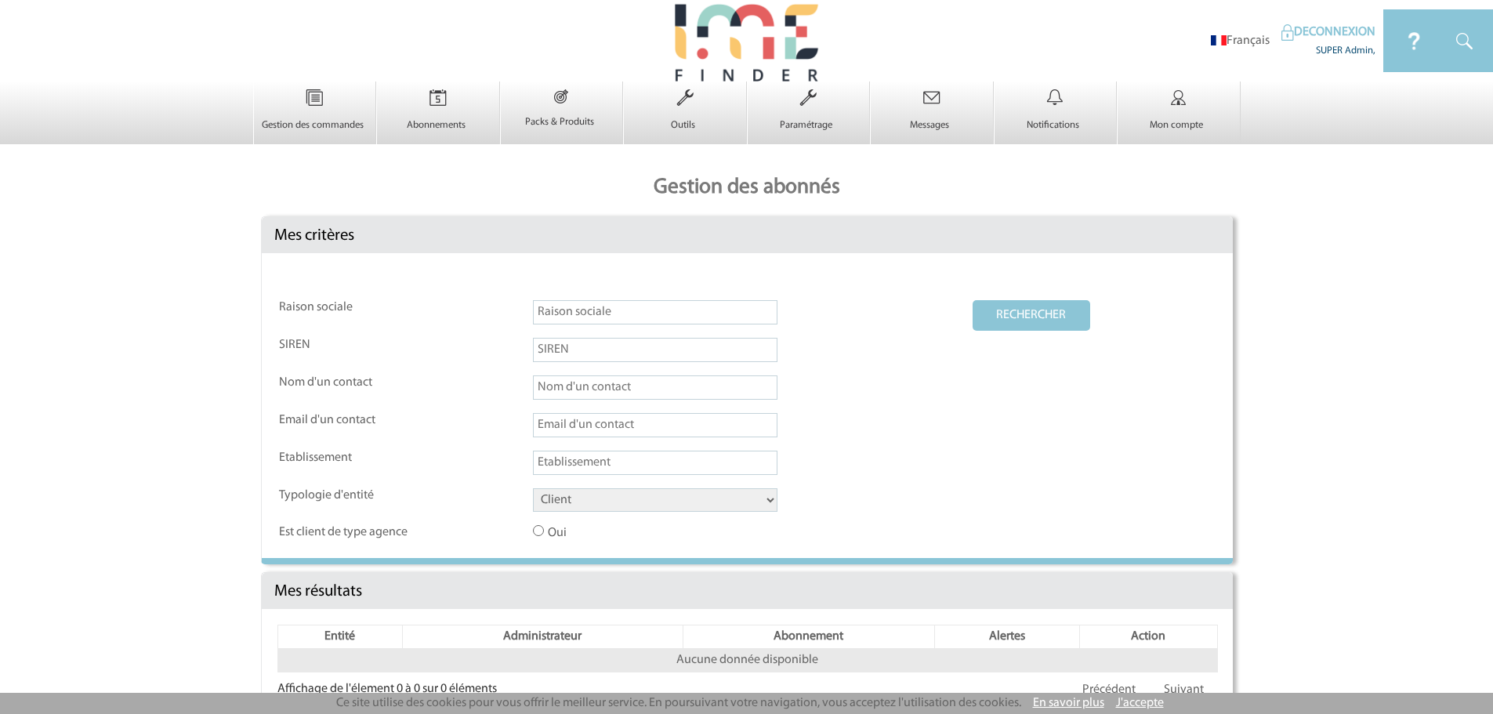
click at [574, 316] on input "text" at bounding box center [655, 312] width 245 height 24
click at [570, 393] on input "text" at bounding box center [655, 387] width 245 height 24
click at [572, 303] on input "text" at bounding box center [655, 312] width 245 height 24
type input "compagnie na"
click at [1049, 310] on button "RECHERCHER" at bounding box center [1032, 315] width 118 height 31
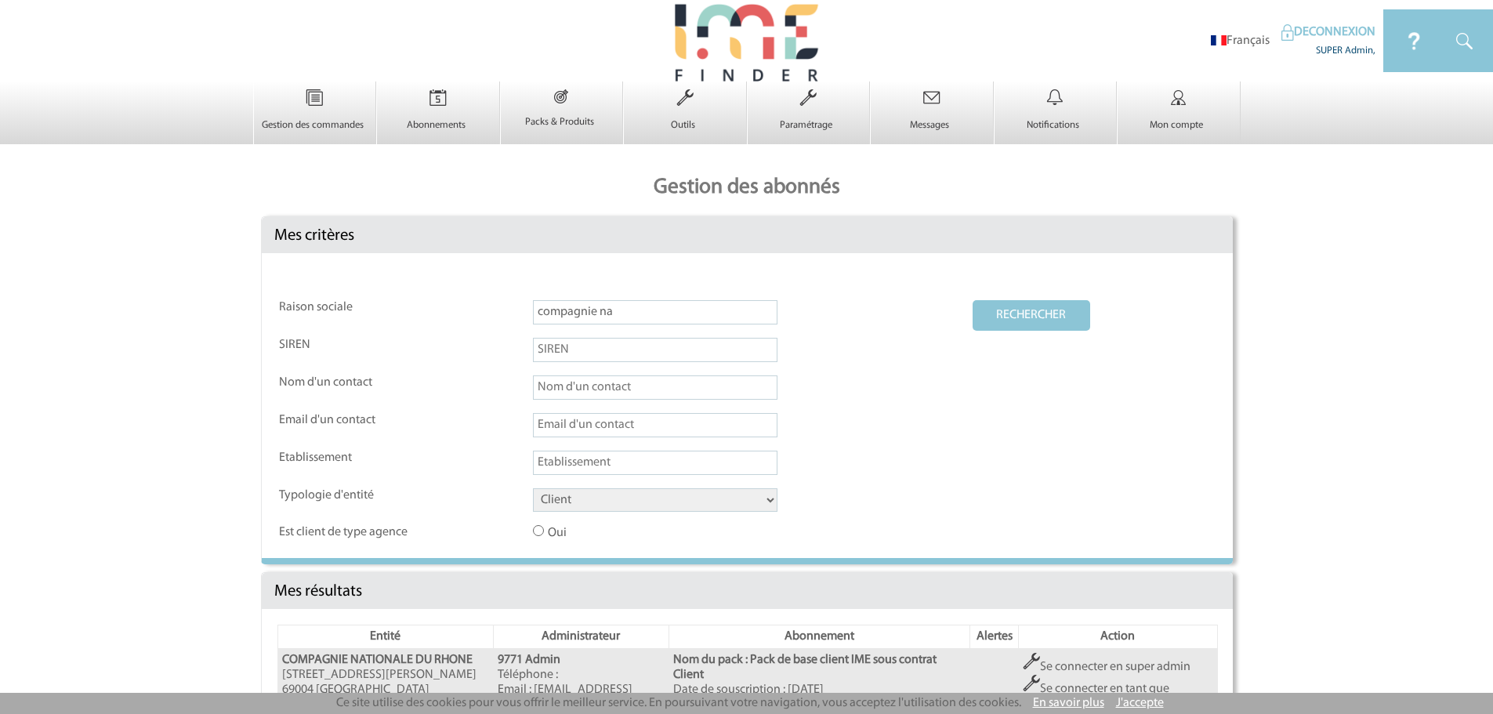
scroll to position [195, 0]
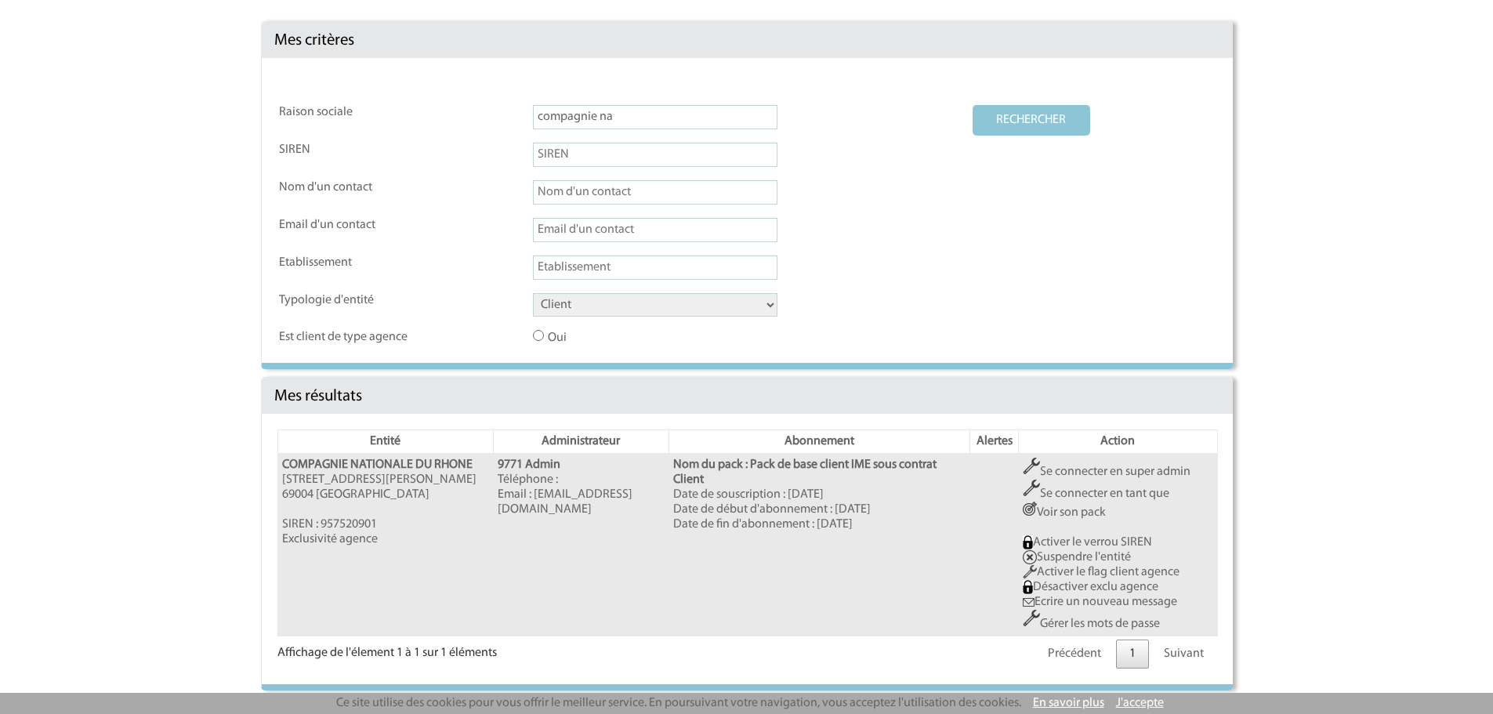
click at [1125, 473] on link "Se connecter en super admin" at bounding box center [1107, 472] width 168 height 13
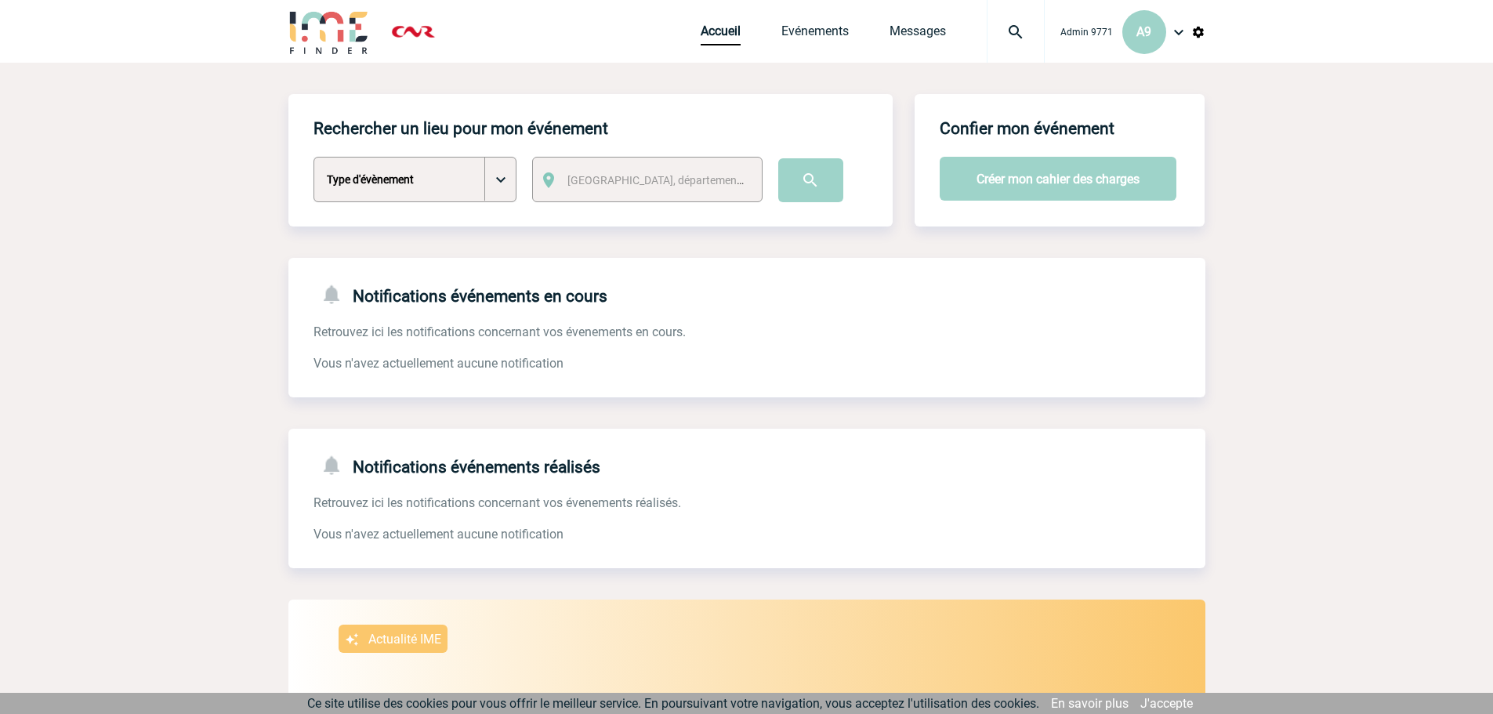
click at [1202, 33] on img at bounding box center [1198, 32] width 14 height 14
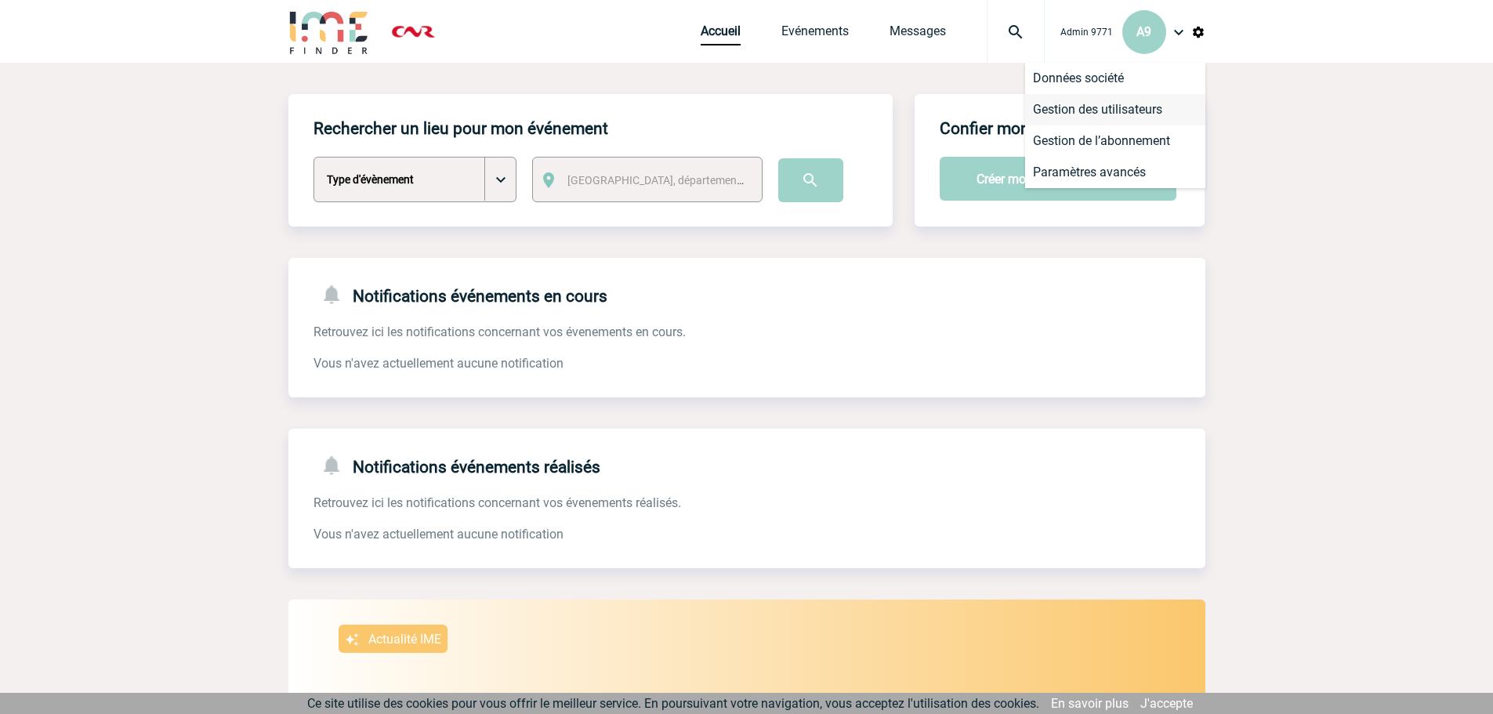
click at [1134, 112] on li "Gestion des utilisateurs" at bounding box center [1115, 109] width 180 height 31
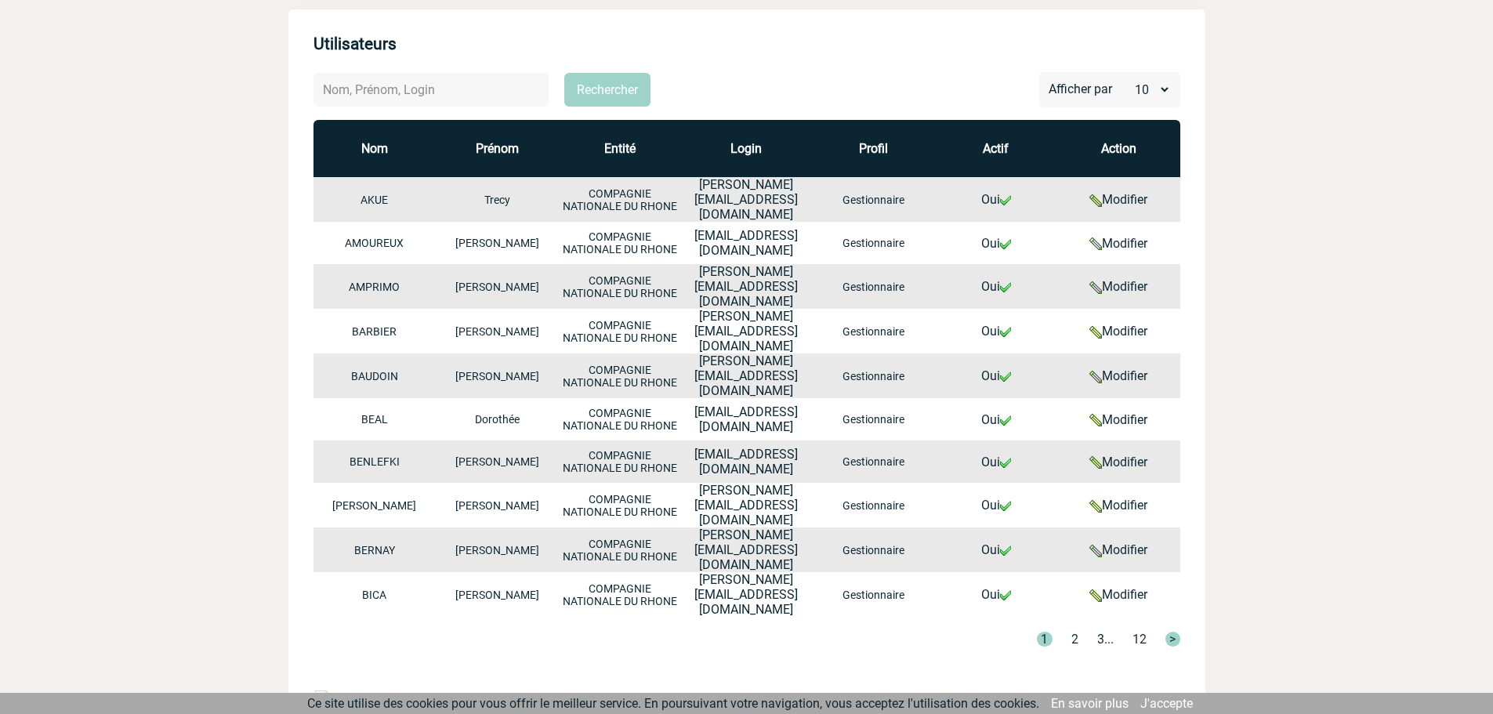
scroll to position [261, 0]
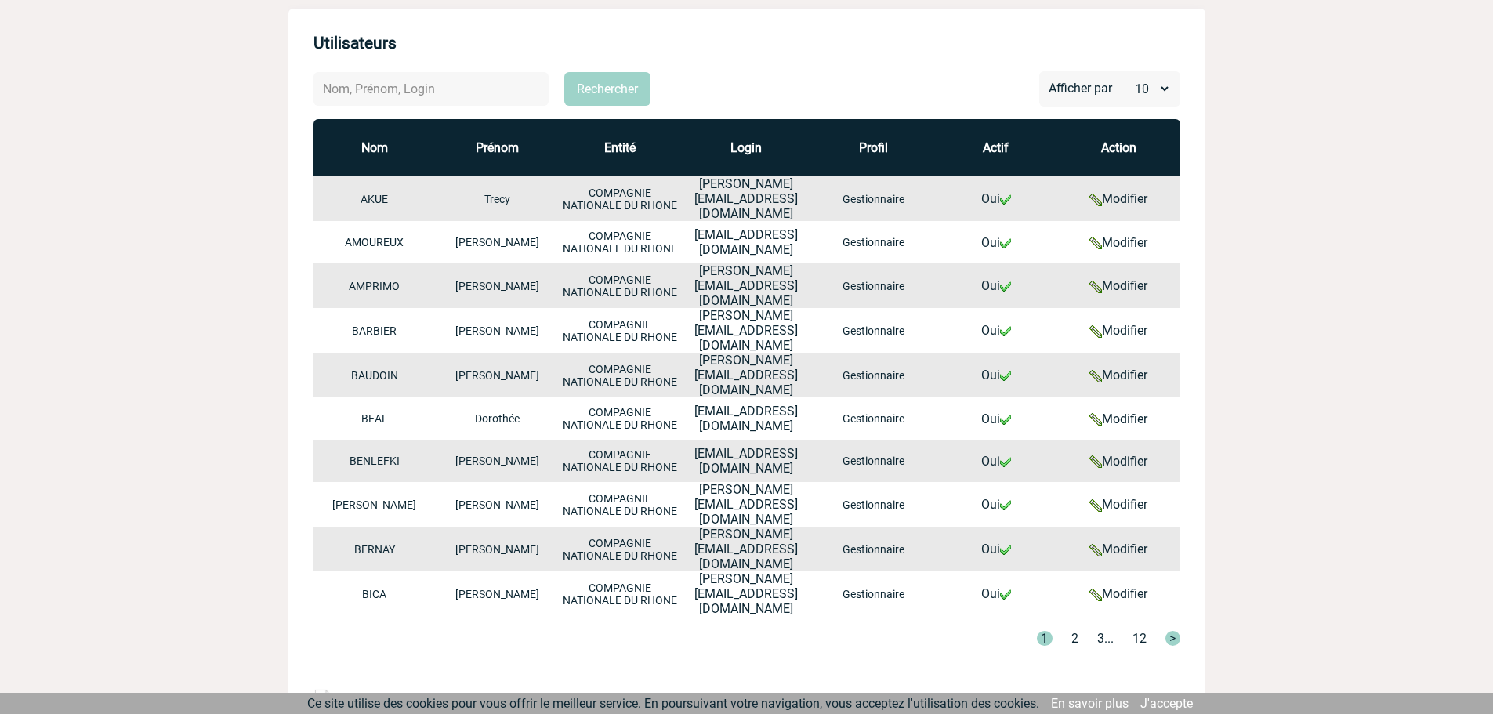
click at [437, 82] on input "text" at bounding box center [431, 89] width 235 height 34
type input "henr"
click at [613, 94] on button "Rechercher" at bounding box center [607, 89] width 86 height 34
click at [606, 89] on button "Rechercher" at bounding box center [607, 89] width 86 height 34
click at [466, 96] on input "henr" at bounding box center [431, 89] width 235 height 34
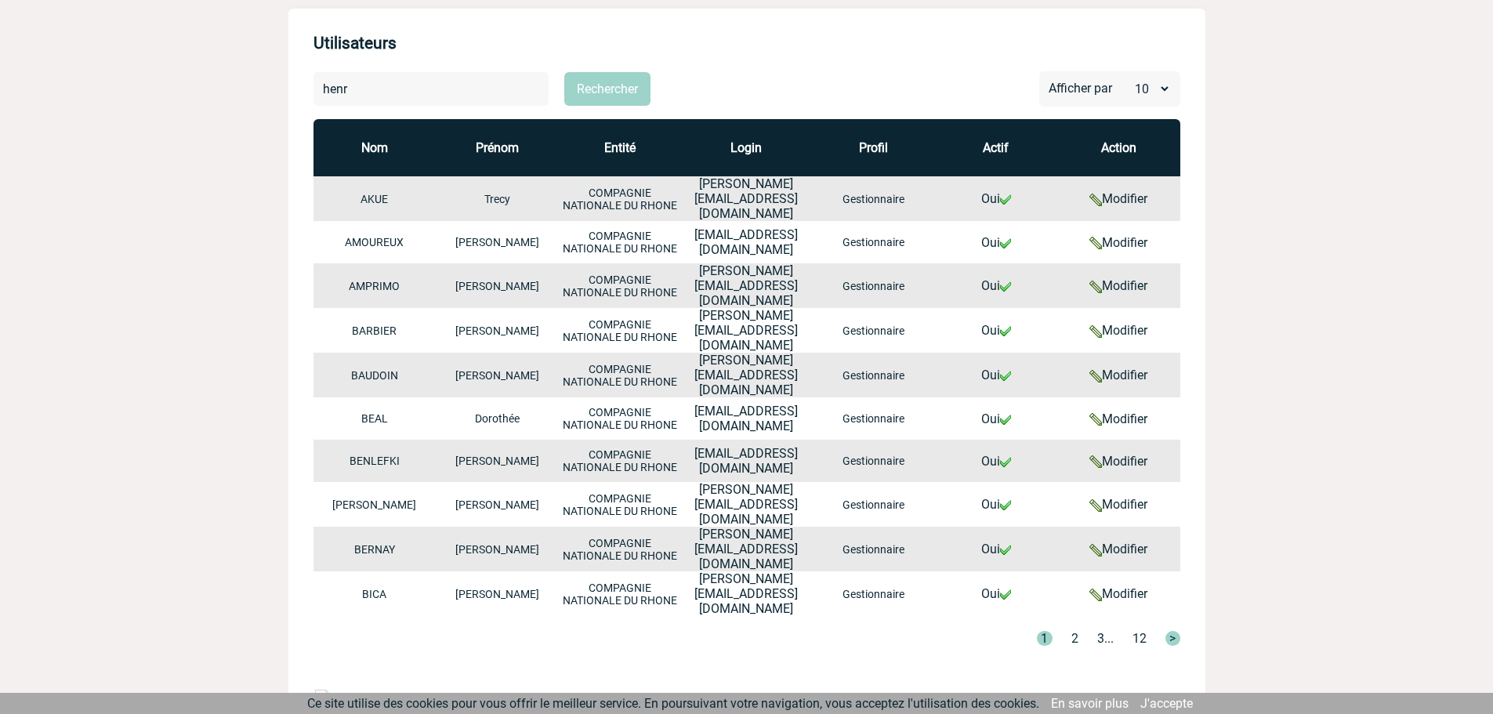
scroll to position [42, 0]
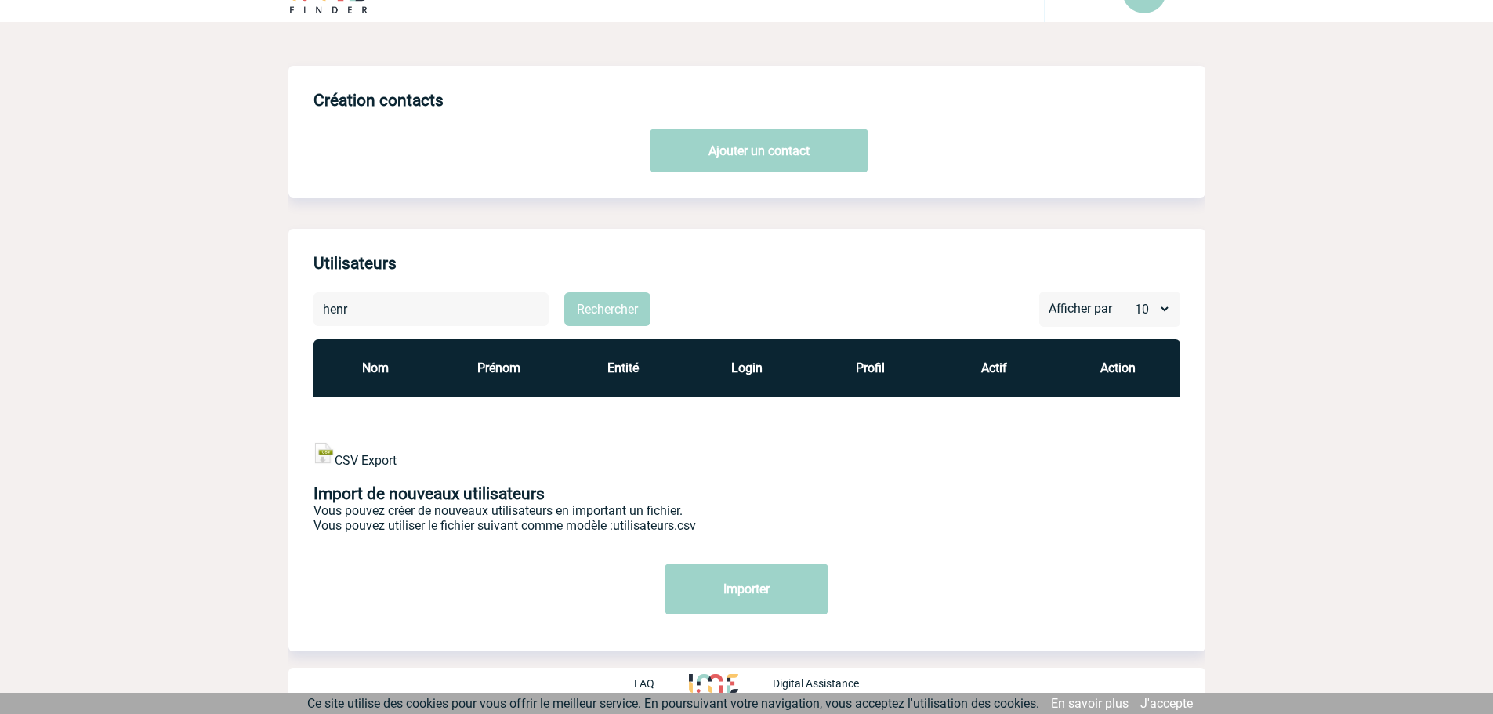
drag, startPoint x: 468, startPoint y: 304, endPoint x: 443, endPoint y: 304, distance: 25.1
click at [447, 304] on input "henr" at bounding box center [431, 309] width 235 height 34
drag, startPoint x: 443, startPoint y: 304, endPoint x: 410, endPoint y: 335, distance: 44.9
click at [410, 335] on div "henr Rechercher Afficher par 10 20 50 Nom Prénom Entité Login Profil Actif Acti…" at bounding box center [746, 459] width 917 height 335
drag, startPoint x: 340, startPoint y: 303, endPoint x: 256, endPoint y: 303, distance: 83.9
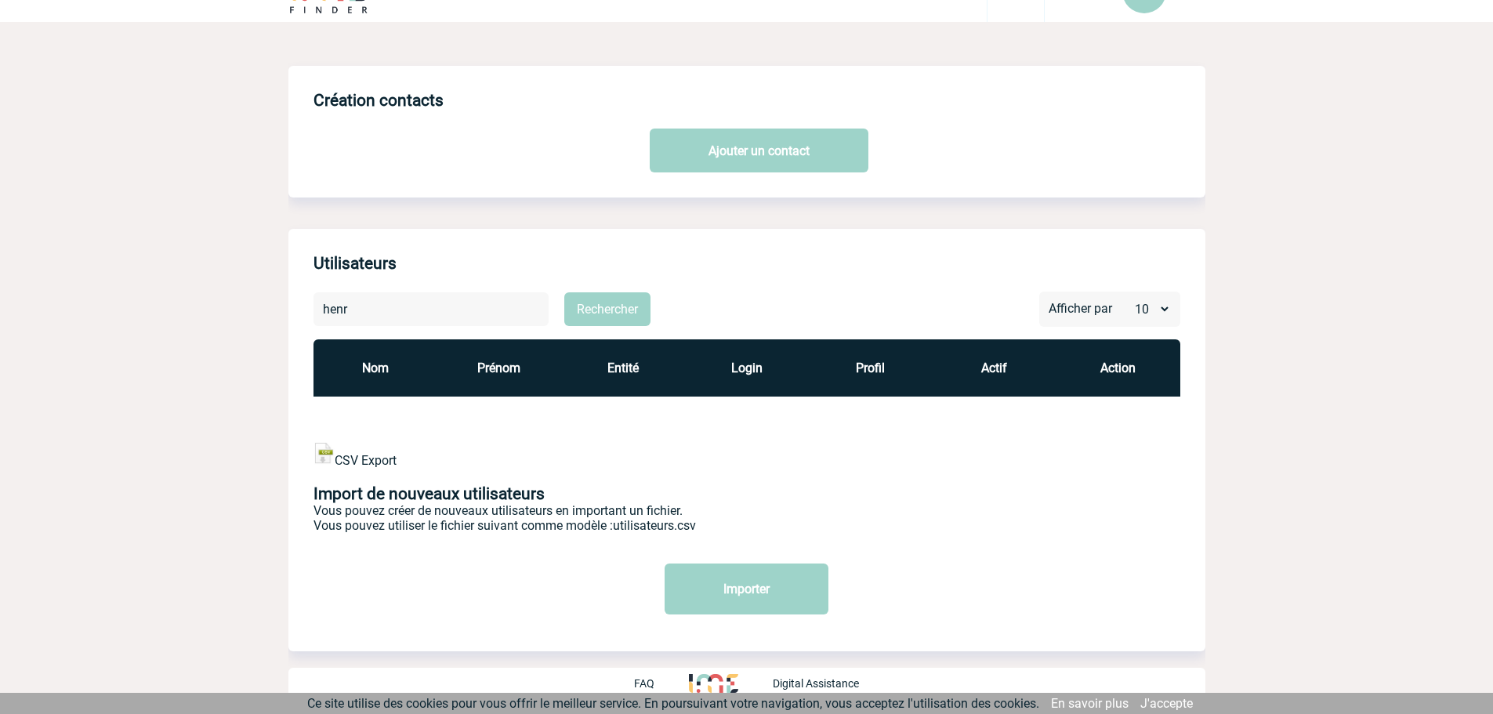
click at [256, 303] on body "Admin 9771 A9 Accueil Evénements" at bounding box center [746, 336] width 1493 height 755
click at [361, 312] on input "text" at bounding box center [431, 309] width 235 height 34
type input "henriquet"
click at [564, 292] on button "Rechercher" at bounding box center [607, 309] width 86 height 34
drag, startPoint x: 389, startPoint y: 311, endPoint x: 297, endPoint y: 306, distance: 91.8
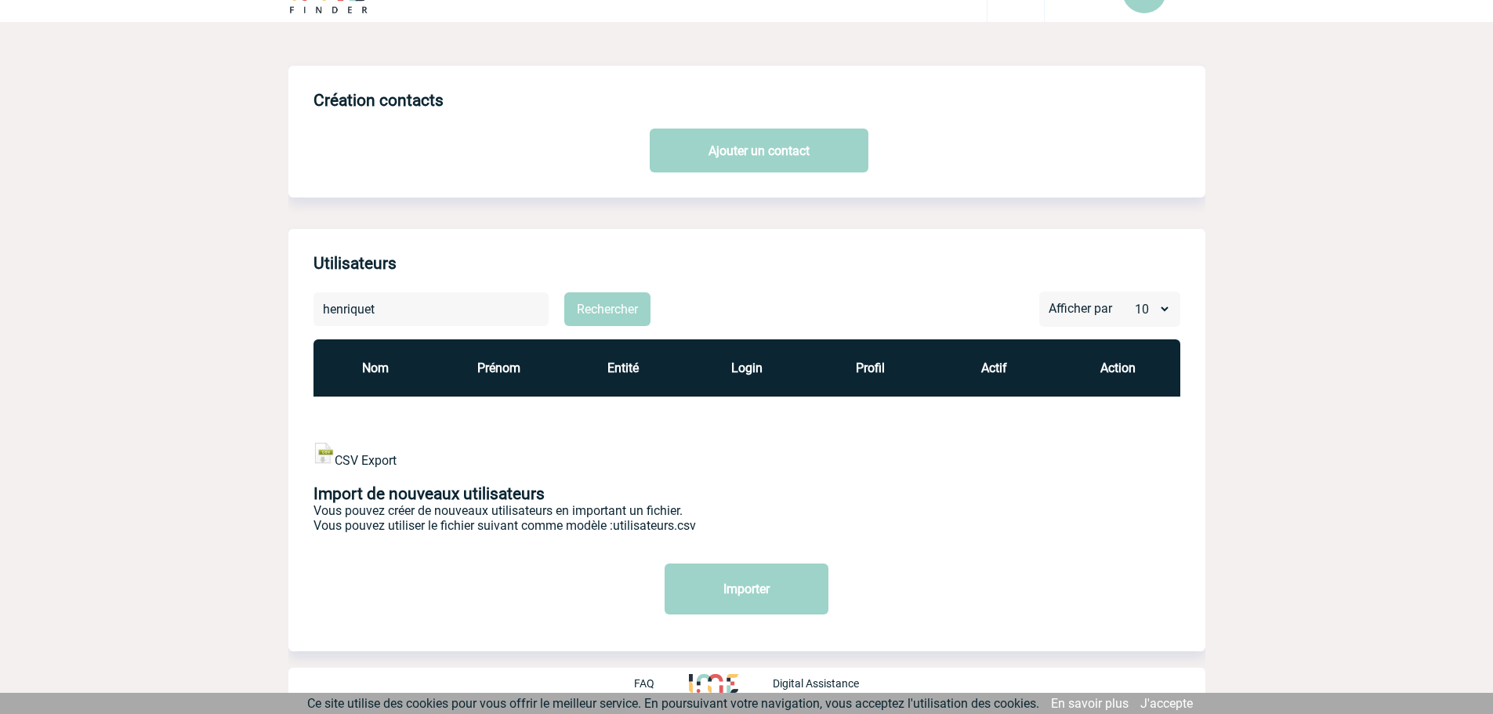
click at [297, 306] on div "[PERSON_NAME] Afficher par 10 20 50 Nom Prénom Entité Login Profil Actif Action…" at bounding box center [746, 459] width 917 height 335
paste input "[PERSON_NAME][EMAIL_ADDRESS][DOMAIN_NAME]"
click at [437, 311] on input "[PERSON_NAME][EMAIL_ADDRESS][DOMAIN_NAME]" at bounding box center [431, 309] width 235 height 34
type input "[PERSON_NAME][EMAIL_ADDRESS][DOMAIN_NAME]"
click at [564, 292] on button "Rechercher" at bounding box center [607, 309] width 86 height 34
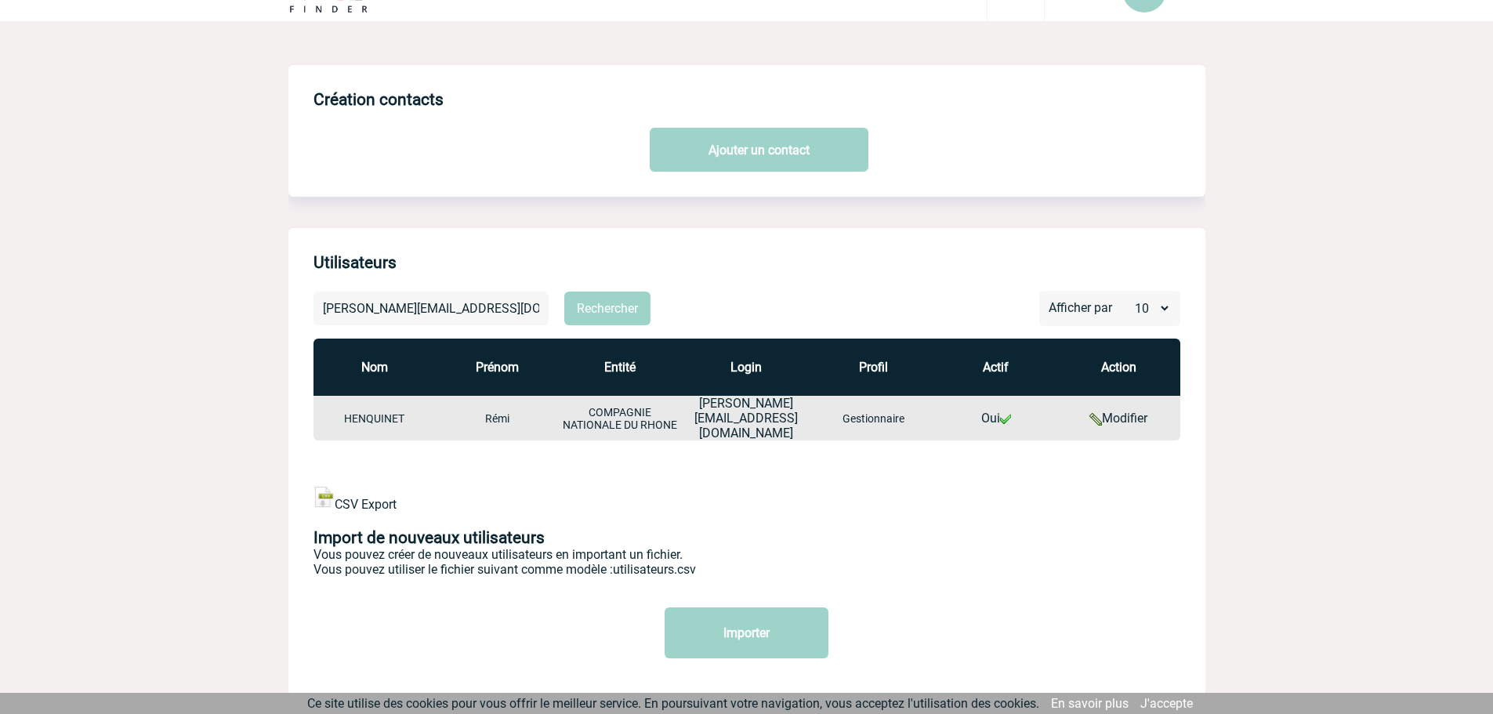
click at [1133, 413] on link "Modifier" at bounding box center [1119, 418] width 58 height 15
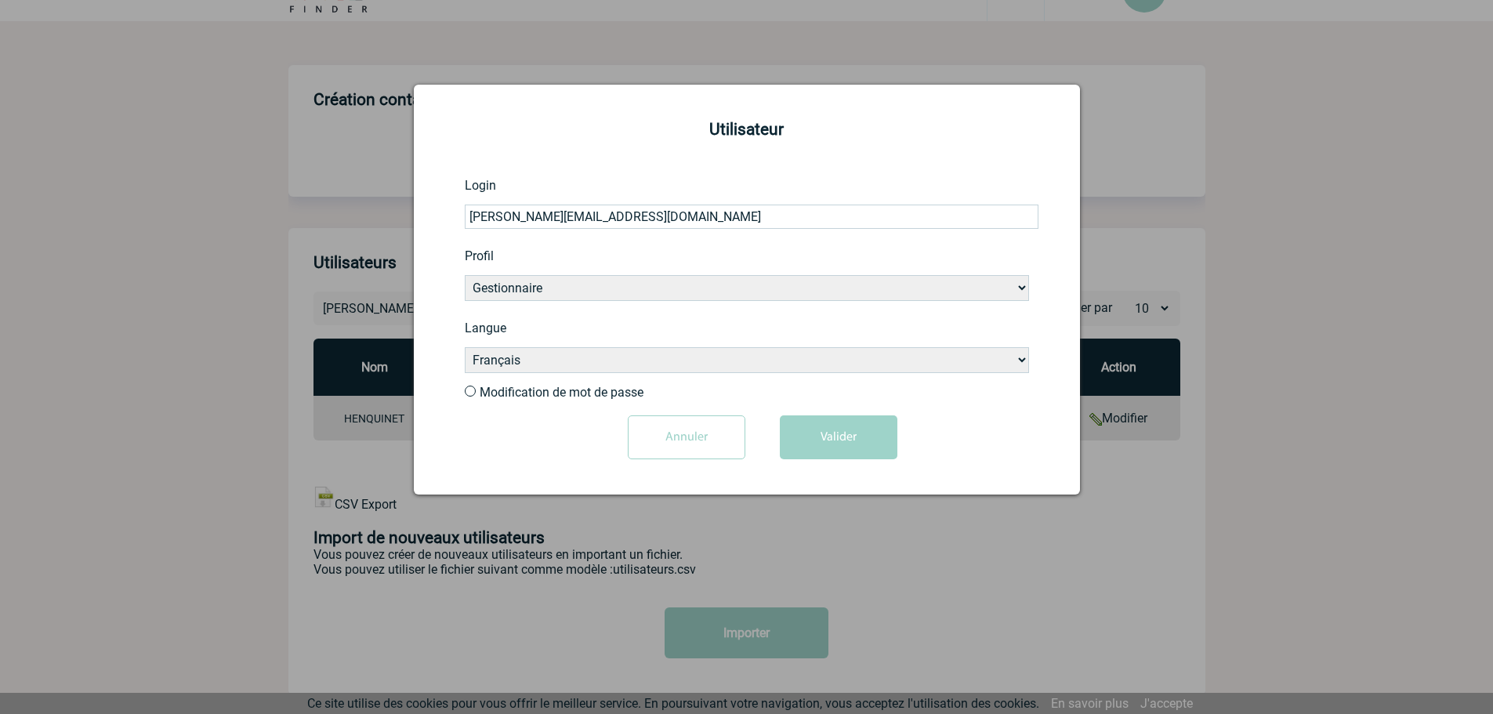
click at [581, 221] on input "[PERSON_NAME][EMAIL_ADDRESS][DOMAIN_NAME]" at bounding box center [752, 217] width 574 height 24
type input "[PERSON_NAME][EMAIL_ADDRESS][DOMAIN_NAME]"
click at [859, 441] on button "Valider" at bounding box center [839, 437] width 118 height 44
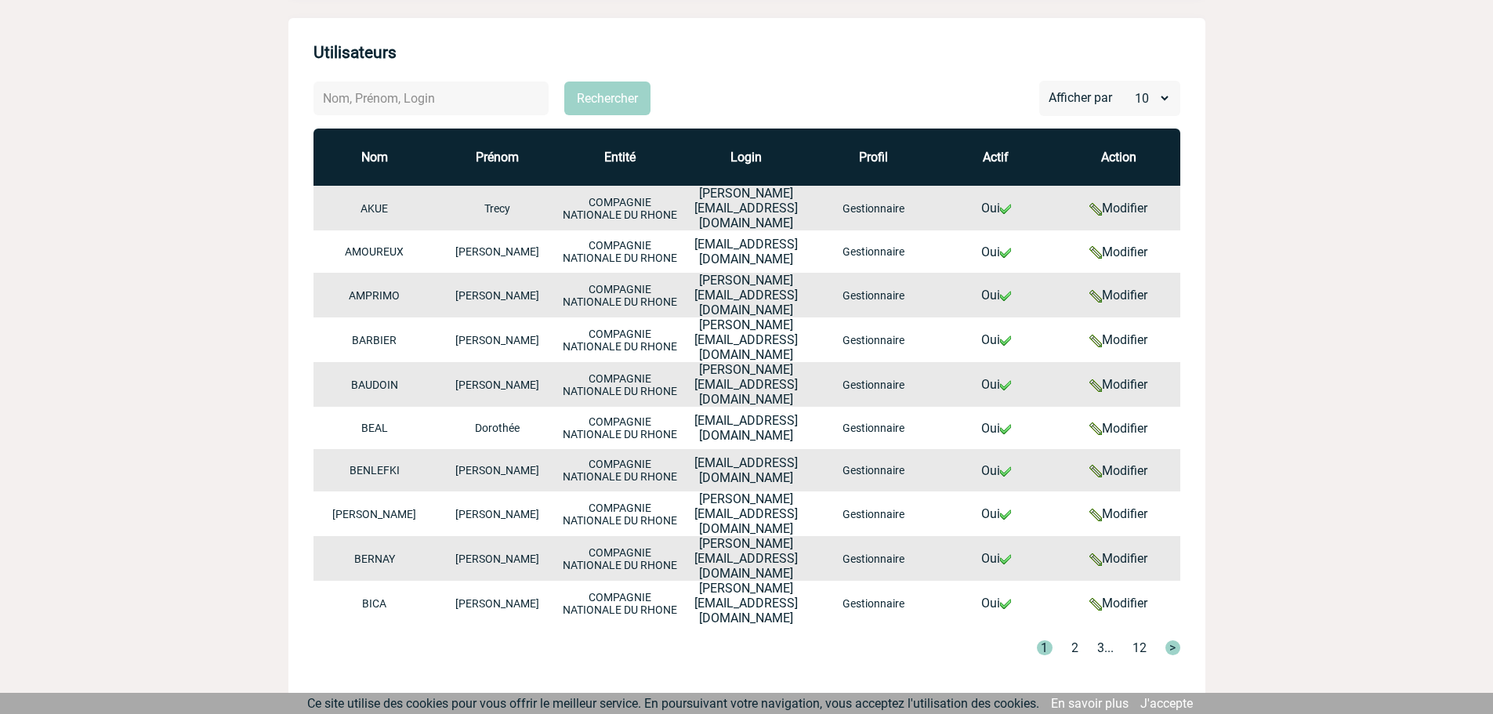
scroll to position [261, 0]
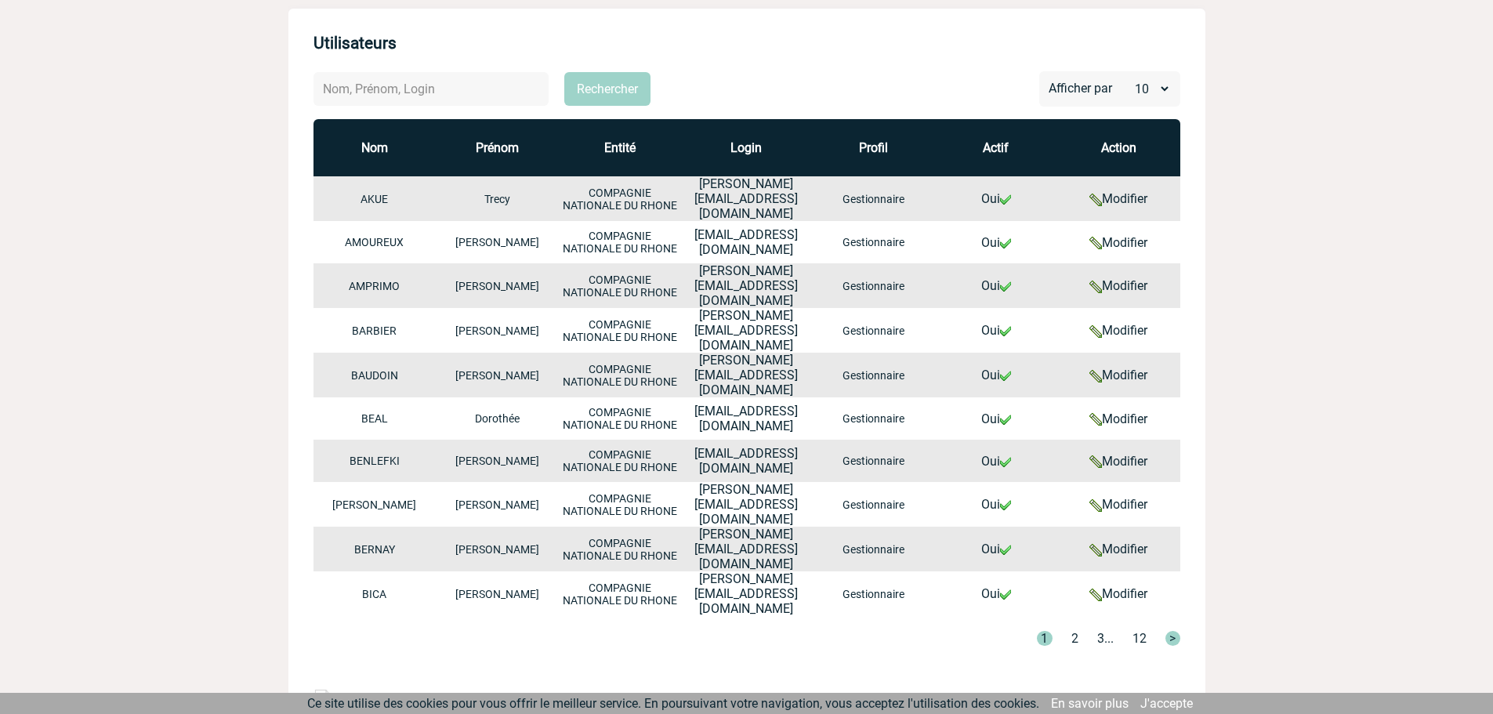
click at [1213, 423] on body "Admin 9771 A9 Accueil Evénements" at bounding box center [746, 350] width 1493 height 1222
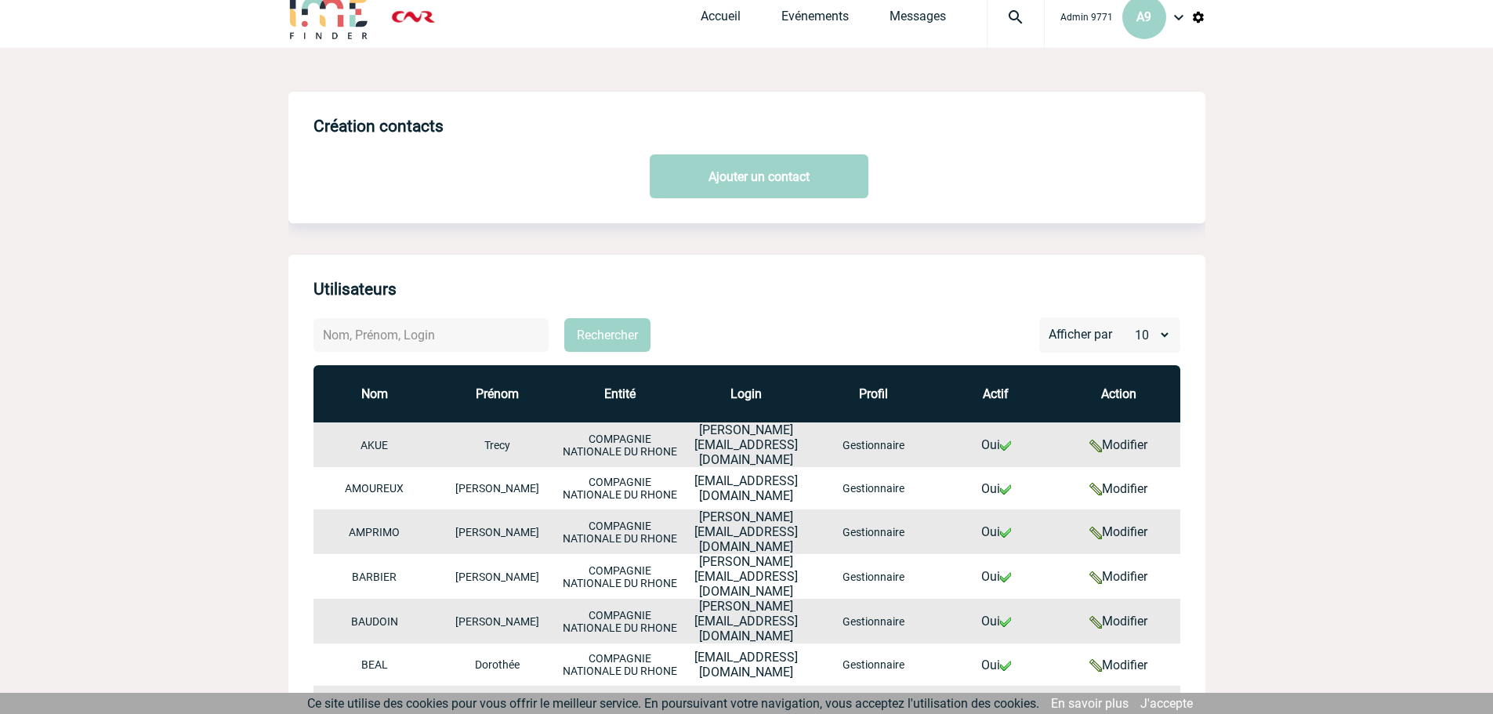
scroll to position [0, 0]
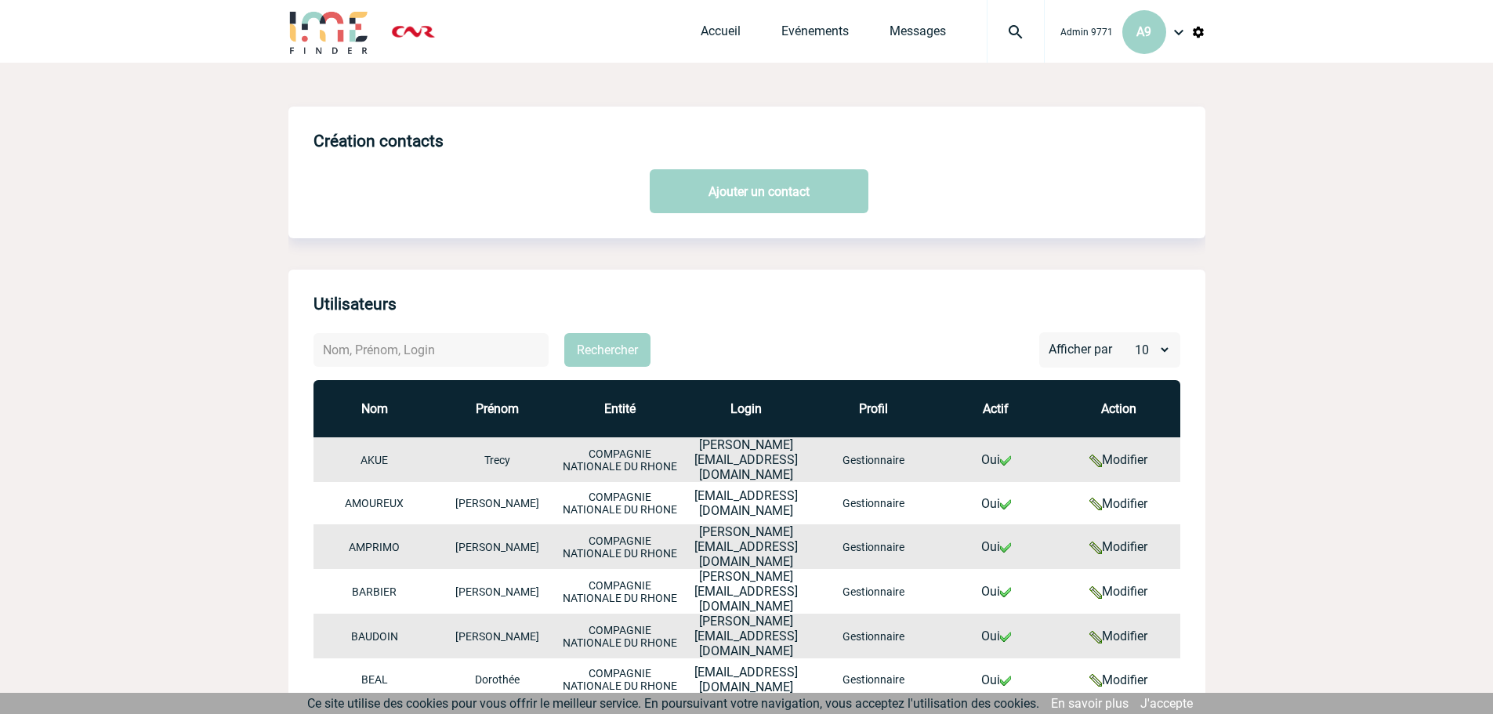
click at [1180, 33] on img at bounding box center [1178, 32] width 19 height 19
click at [1082, 205] on li "Déconnexion" at bounding box center [1115, 203] width 180 height 31
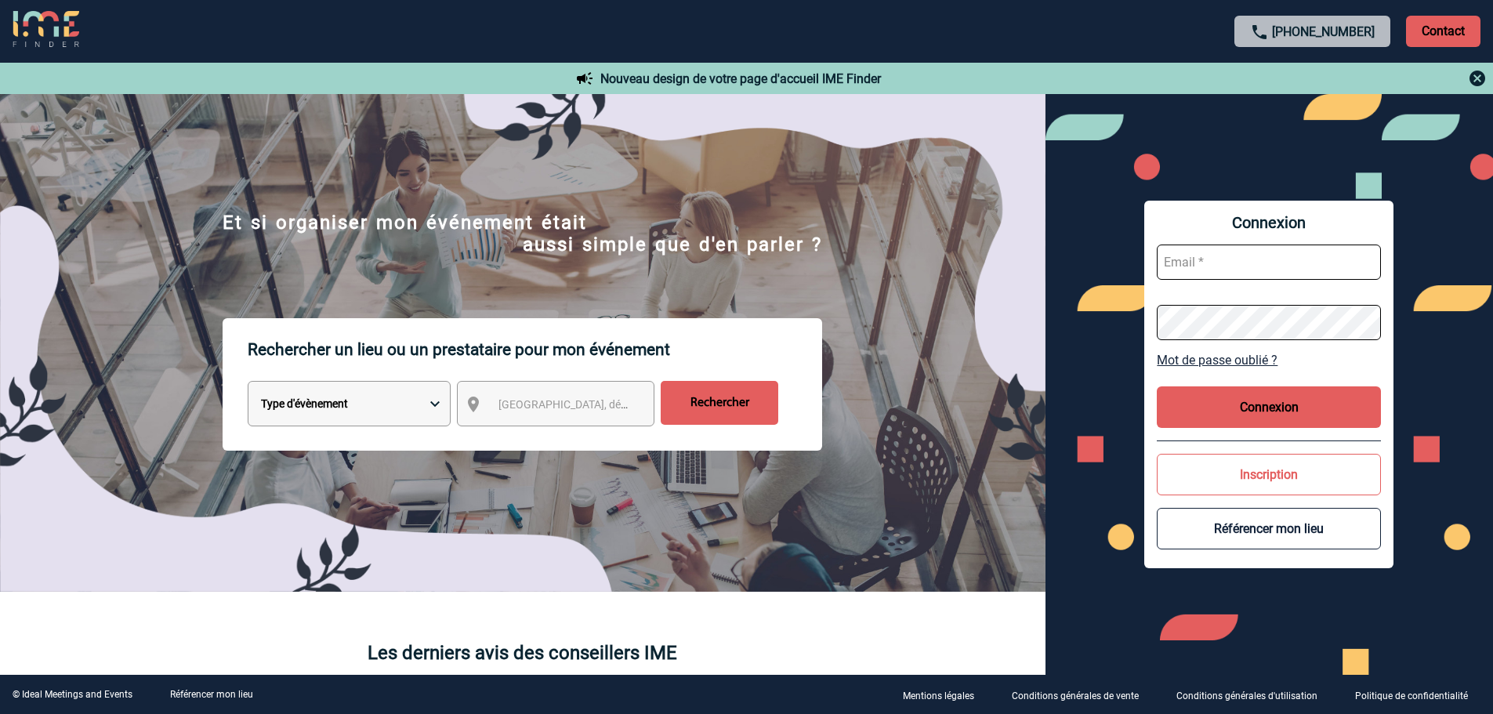
click at [1224, 270] on input "text" at bounding box center [1269, 262] width 224 height 35
type input "admin_plateforme@ime-groupe.com"
click at [1240, 409] on button "Connexion" at bounding box center [1269, 407] width 224 height 42
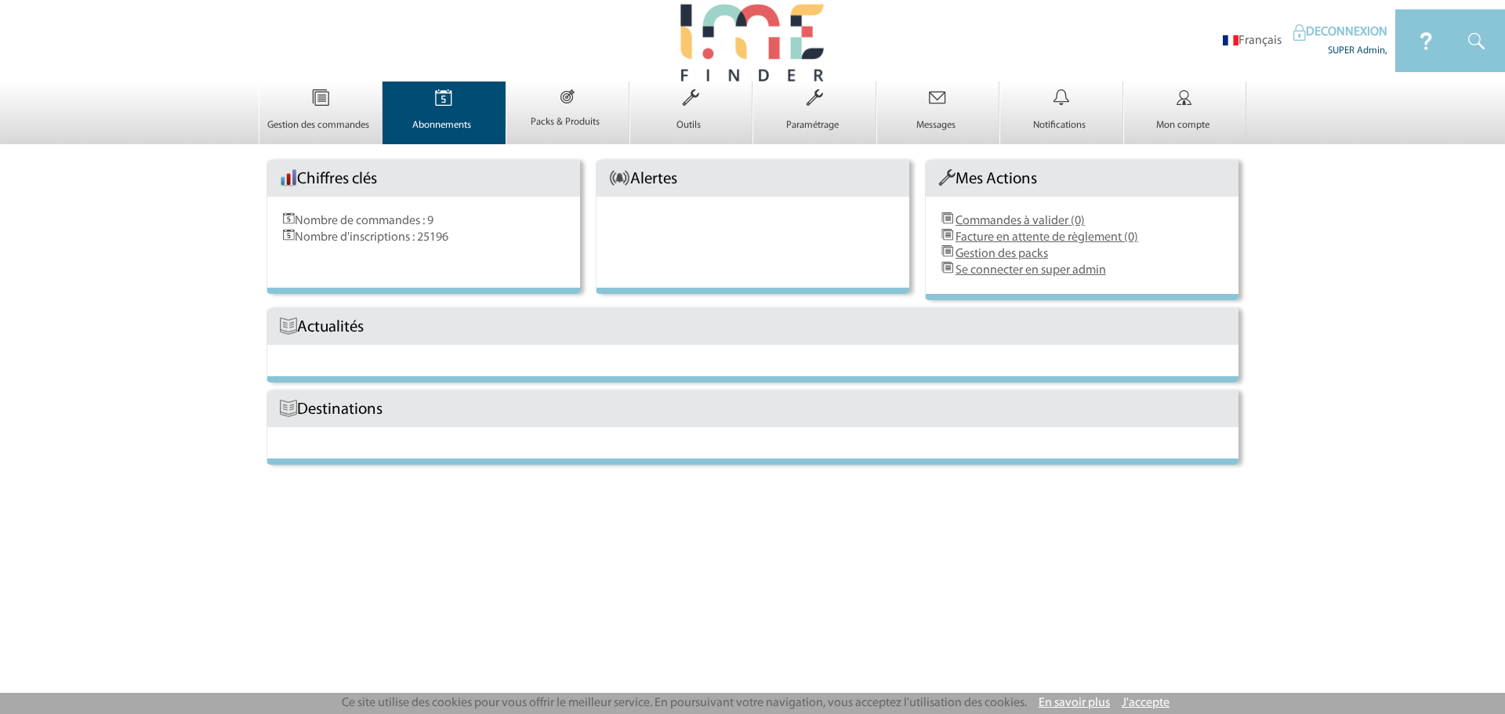
click at [415, 119] on p "Abonnements" at bounding box center [442, 125] width 118 height 13
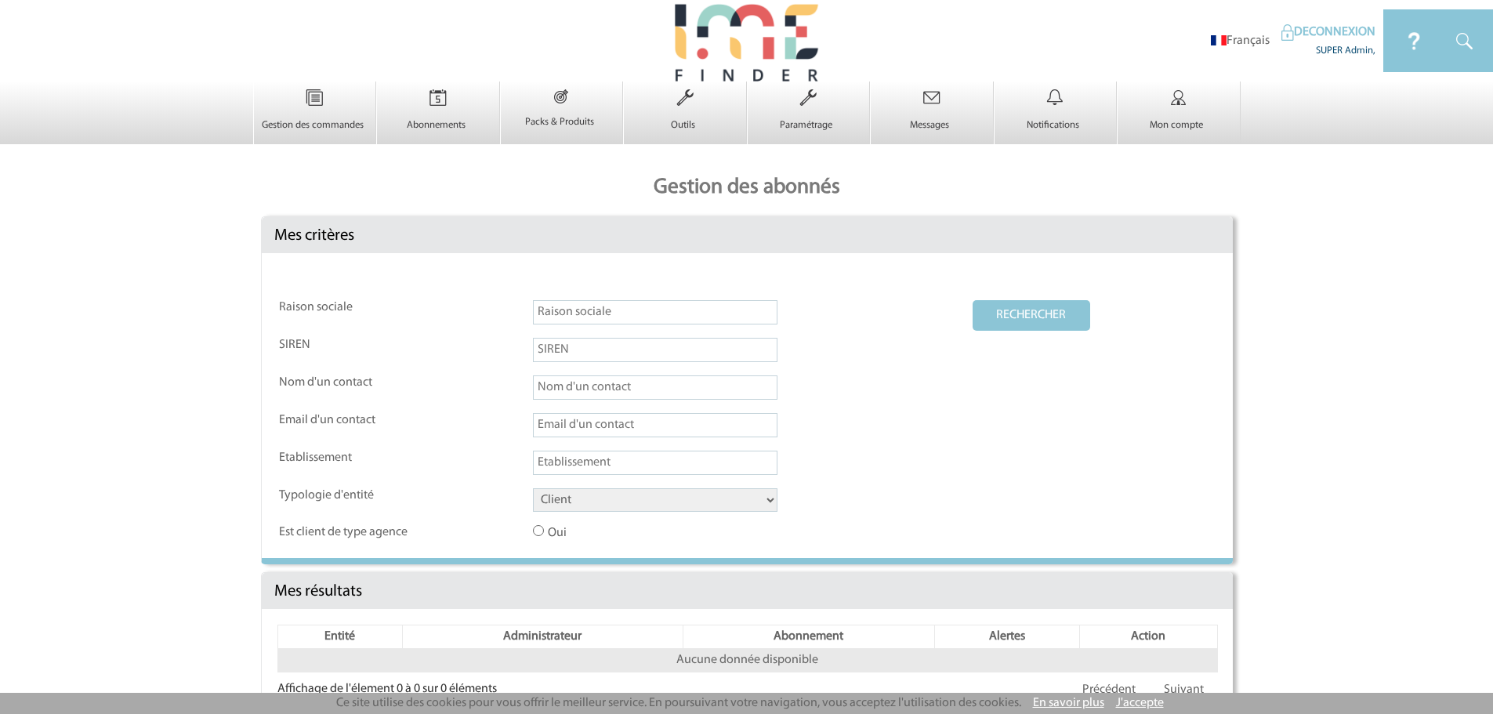
click at [544, 508] on select "Client Fournisseur Agence Promoteur Genius Backoffice" at bounding box center [655, 500] width 245 height 24
select select "AGENCE"
click at [533, 489] on select "Client Fournisseur Agence Promoteur Genius Backoffice" at bounding box center [655, 500] width 245 height 24
click at [1056, 308] on button "RECHERCHER" at bounding box center [1032, 315] width 118 height 31
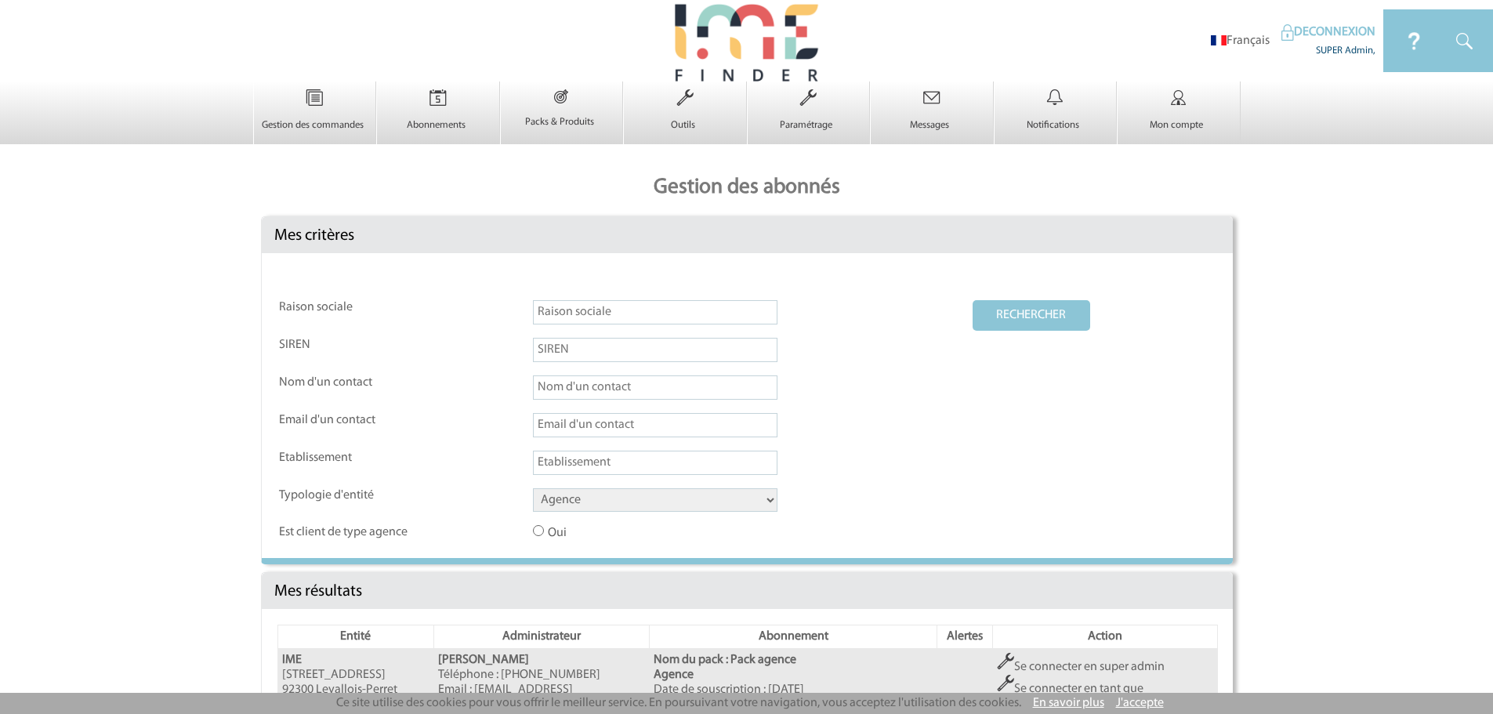
click at [577, 426] on input "text" at bounding box center [655, 425] width 245 height 24
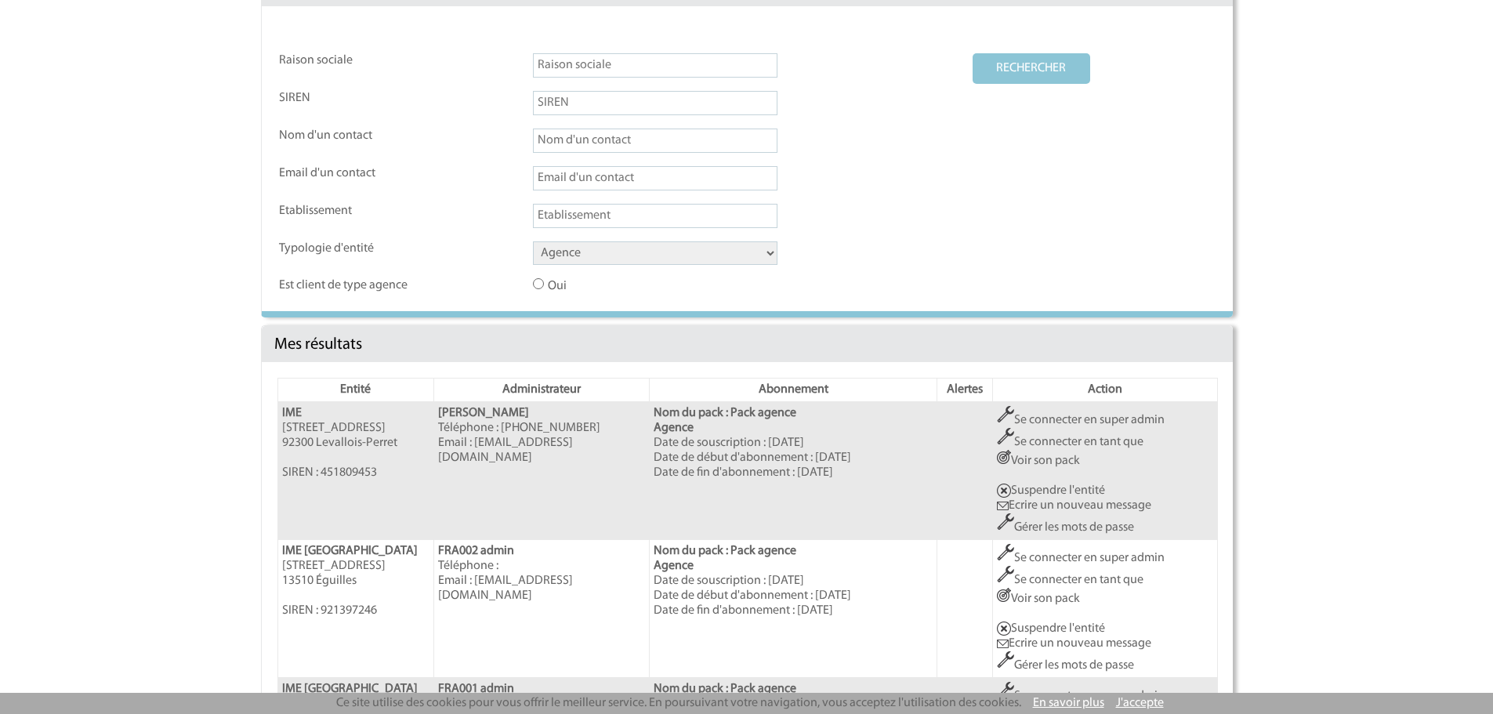
scroll to position [261, 0]
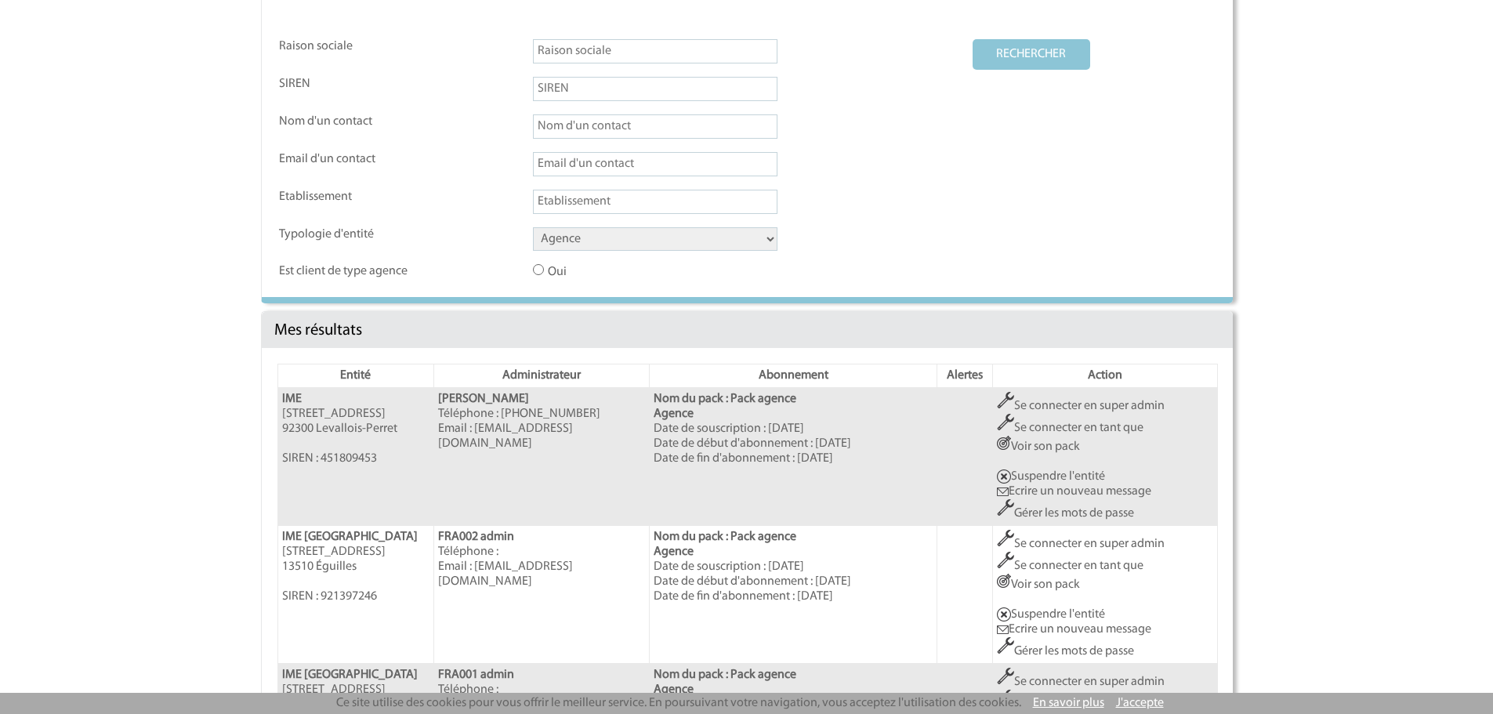
click at [1070, 409] on link "Se connecter en super admin" at bounding box center [1081, 406] width 168 height 13
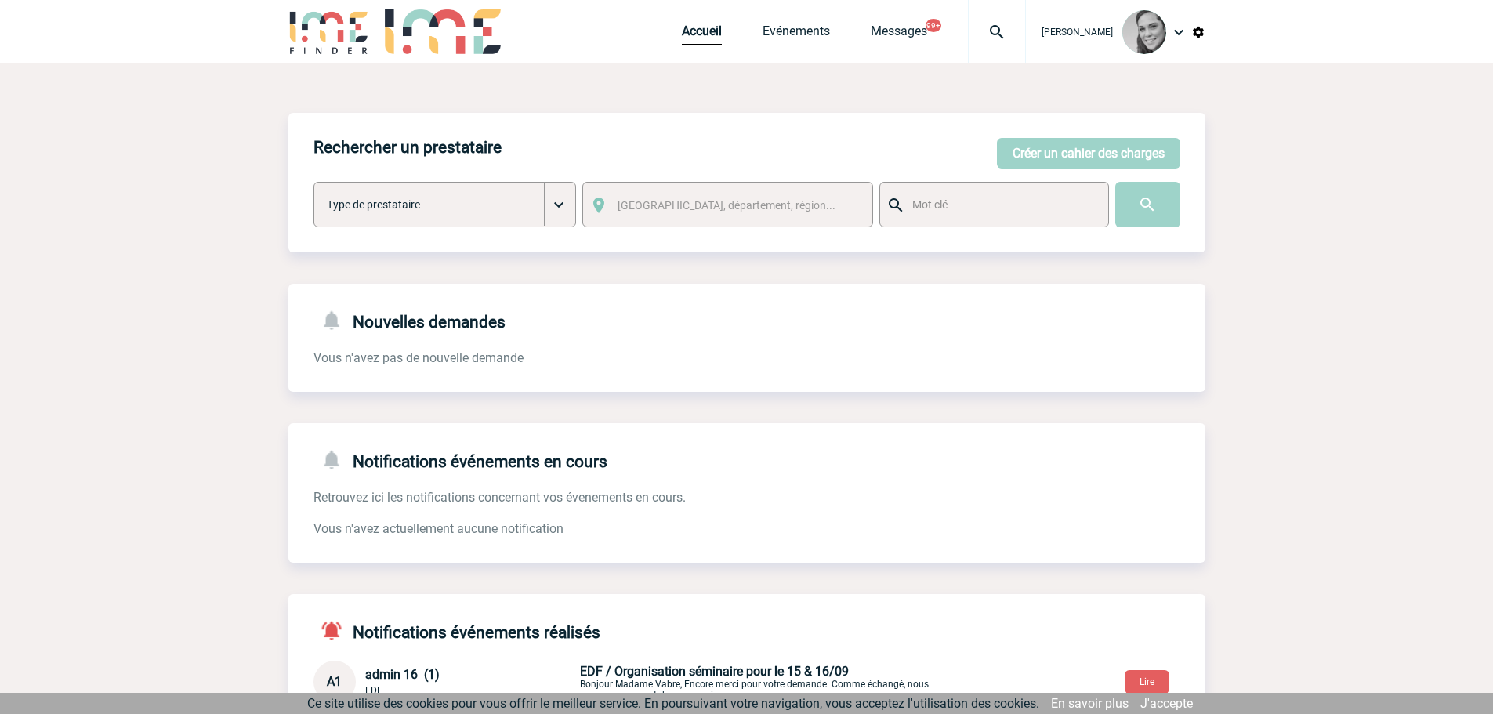
click at [1199, 34] on img at bounding box center [1198, 32] width 14 height 14
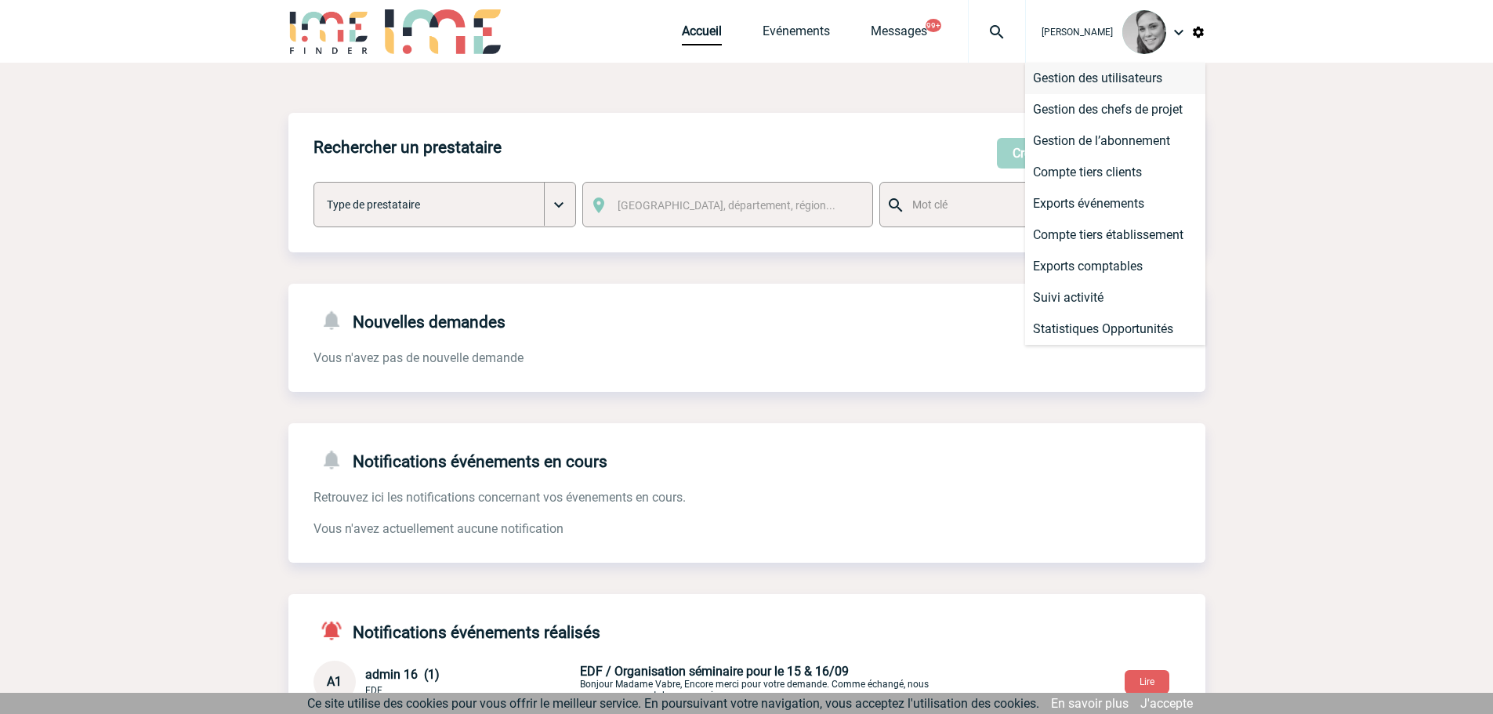
click at [1162, 74] on li "Gestion des utilisateurs" at bounding box center [1115, 78] width 180 height 31
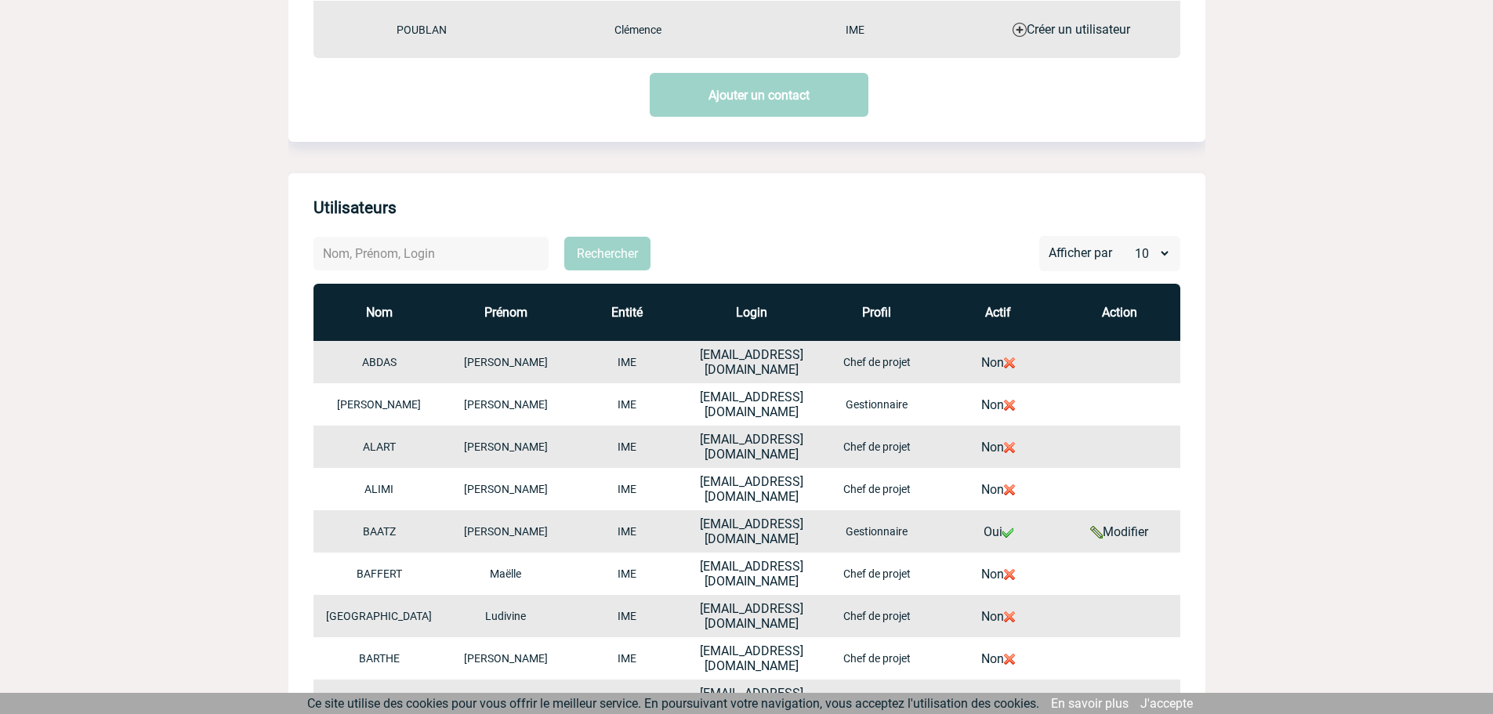
scroll to position [523, 0]
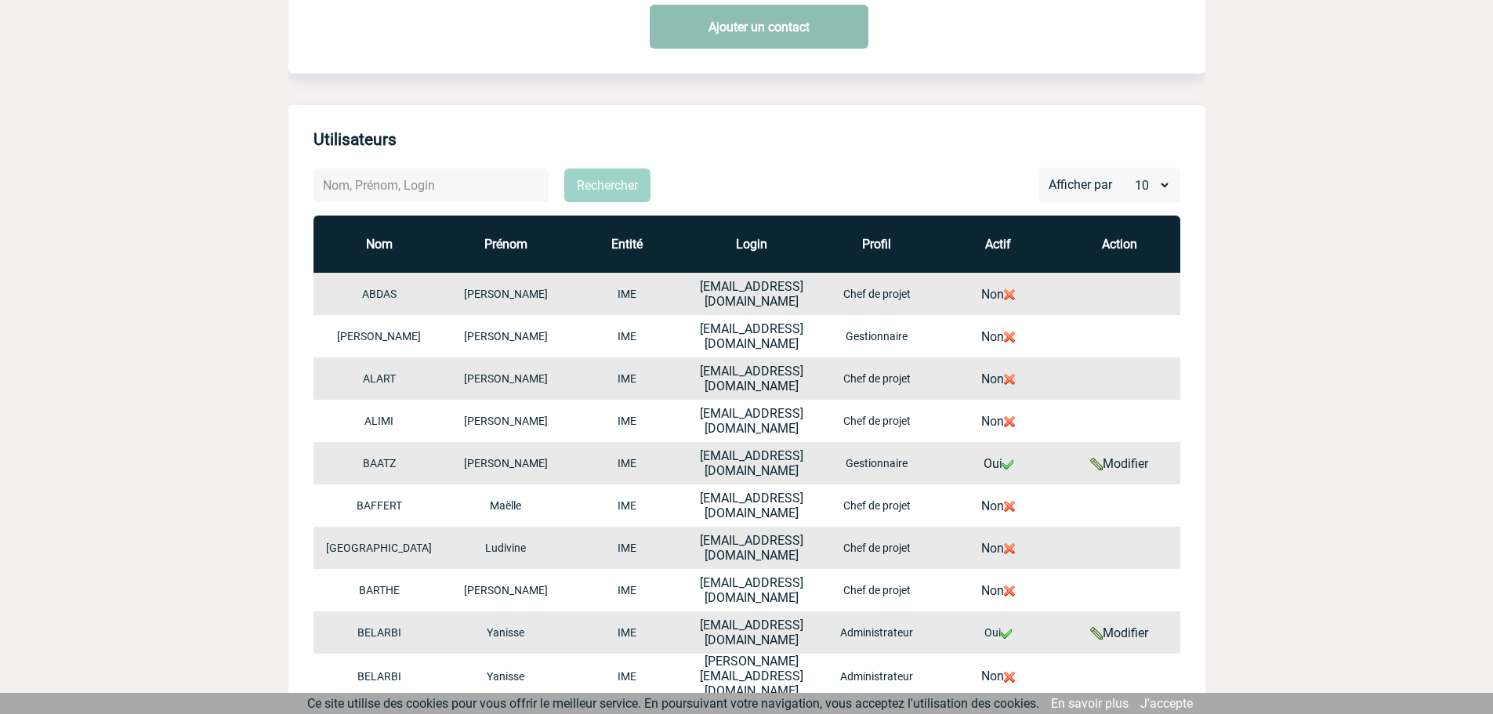
click at [756, 33] on link "Ajouter un contact" at bounding box center [759, 27] width 219 height 44
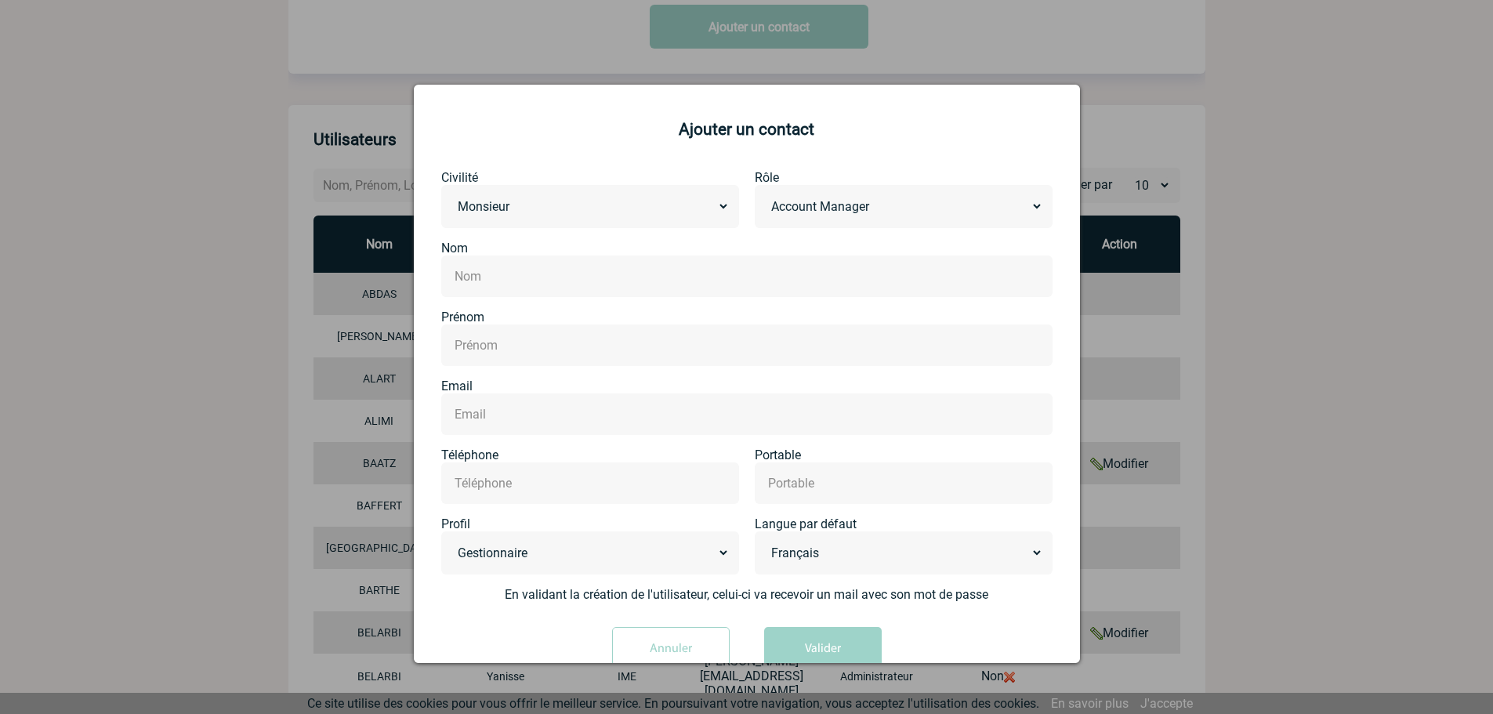
click at [594, 212] on select "Monsieur [PERSON_NAME]" at bounding box center [590, 206] width 279 height 24
select select "MADAME"
click at [451, 195] on select "Monsieur [PERSON_NAME]" at bounding box center [590, 206] width 279 height 24
click at [777, 205] on select "Account Manager Administration des ventes Autre Chef de projet Comptabilité Dir…" at bounding box center [903, 206] width 279 height 24
select select "CHEFDEPROJET"
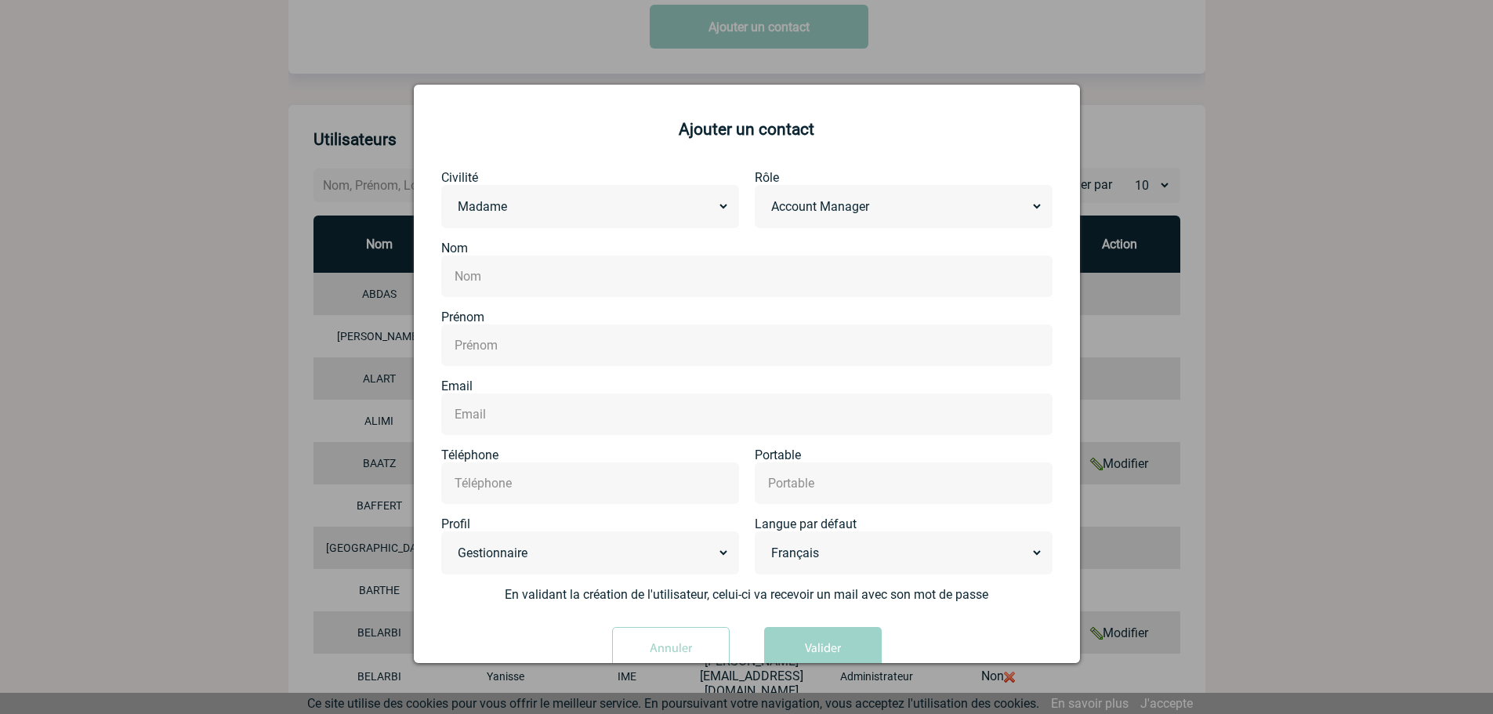
click at [764, 195] on select "Account Manager Administration des ventes Autre Chef de projet Comptabilité Dir…" at bounding box center [903, 206] width 279 height 24
click at [712, 278] on input "text" at bounding box center [747, 276] width 593 height 23
type input "THEVENIN"
type input "Maëva"
paste input "rgUSx277P7nB"
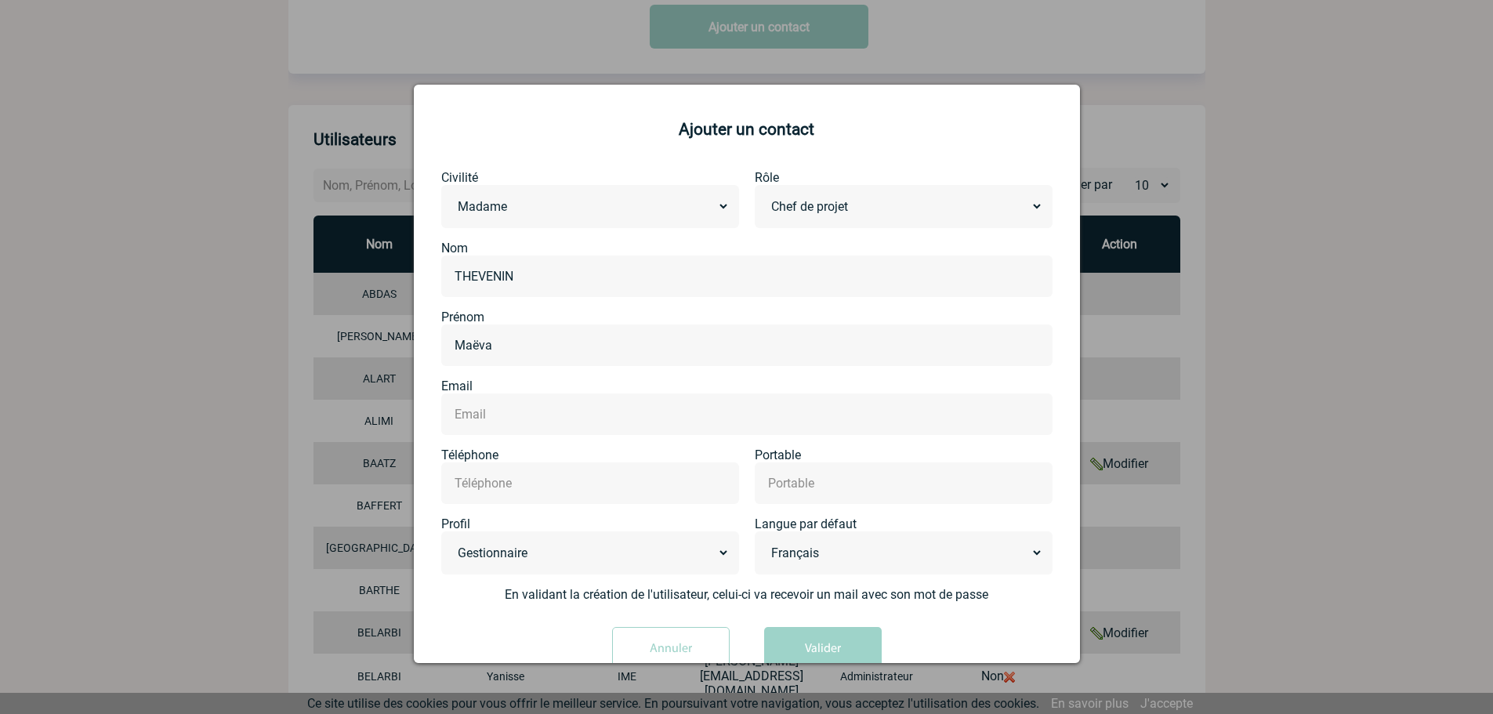
type input "rgUSx277P7nB"
click at [602, 430] on div at bounding box center [746, 414] width 611 height 42
click at [601, 407] on input "text" at bounding box center [747, 414] width 593 height 23
paste input "[EMAIL_ADDRESS][DOMAIN_NAME]"
type input "[EMAIL_ADDRESS][DOMAIN_NAME]"
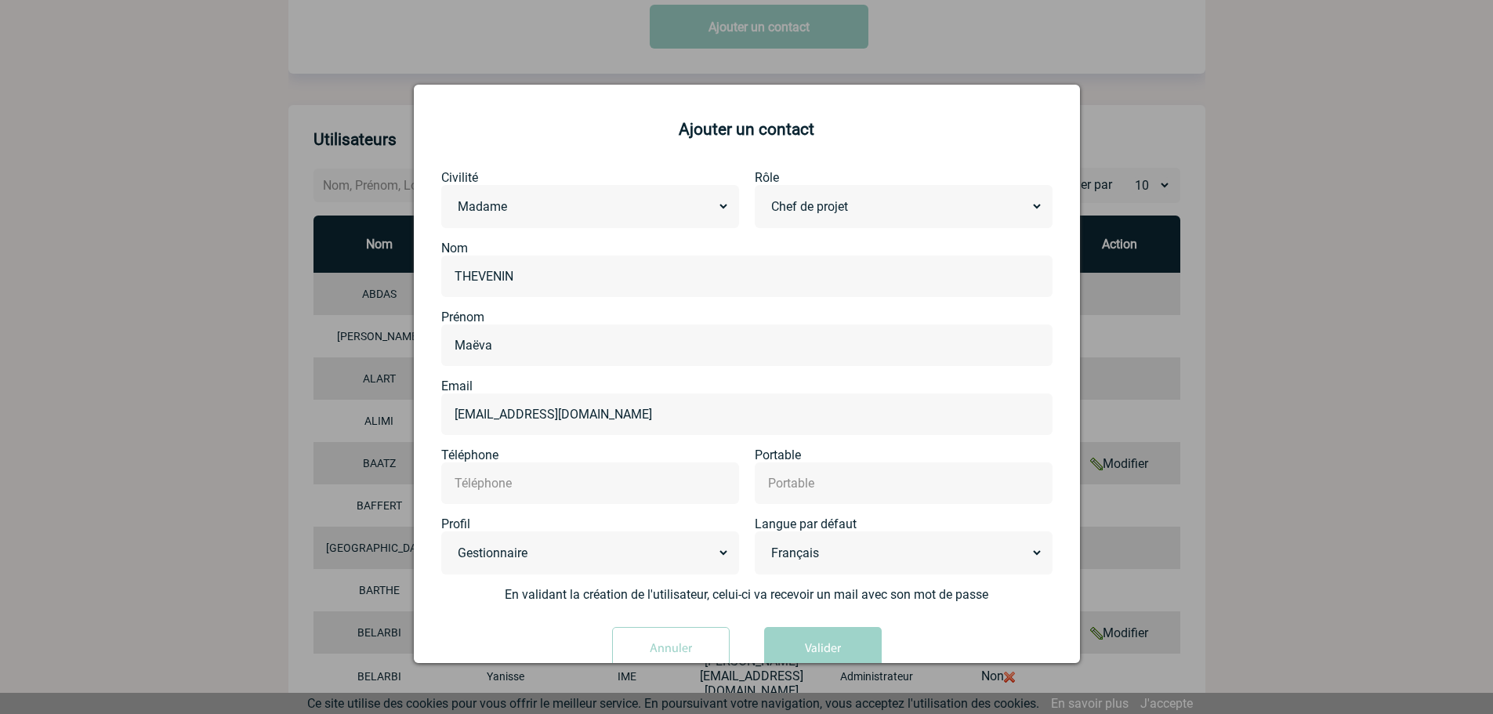
click at [650, 480] on input "text" at bounding box center [590, 483] width 279 height 23
type input "[PHONE_NUMBER]"
click at [532, 556] on select "Administrateur Gestionnaire Chef de projet" at bounding box center [590, 553] width 279 height 24
click at [451, 542] on select "Administrateur Gestionnaire Chef de projet" at bounding box center [590, 553] width 279 height 24
click at [554, 604] on form "Civilité Monsieur Madame [GEOGRAPHIC_DATA] Account Manager Administration des v…" at bounding box center [746, 426] width 627 height 513
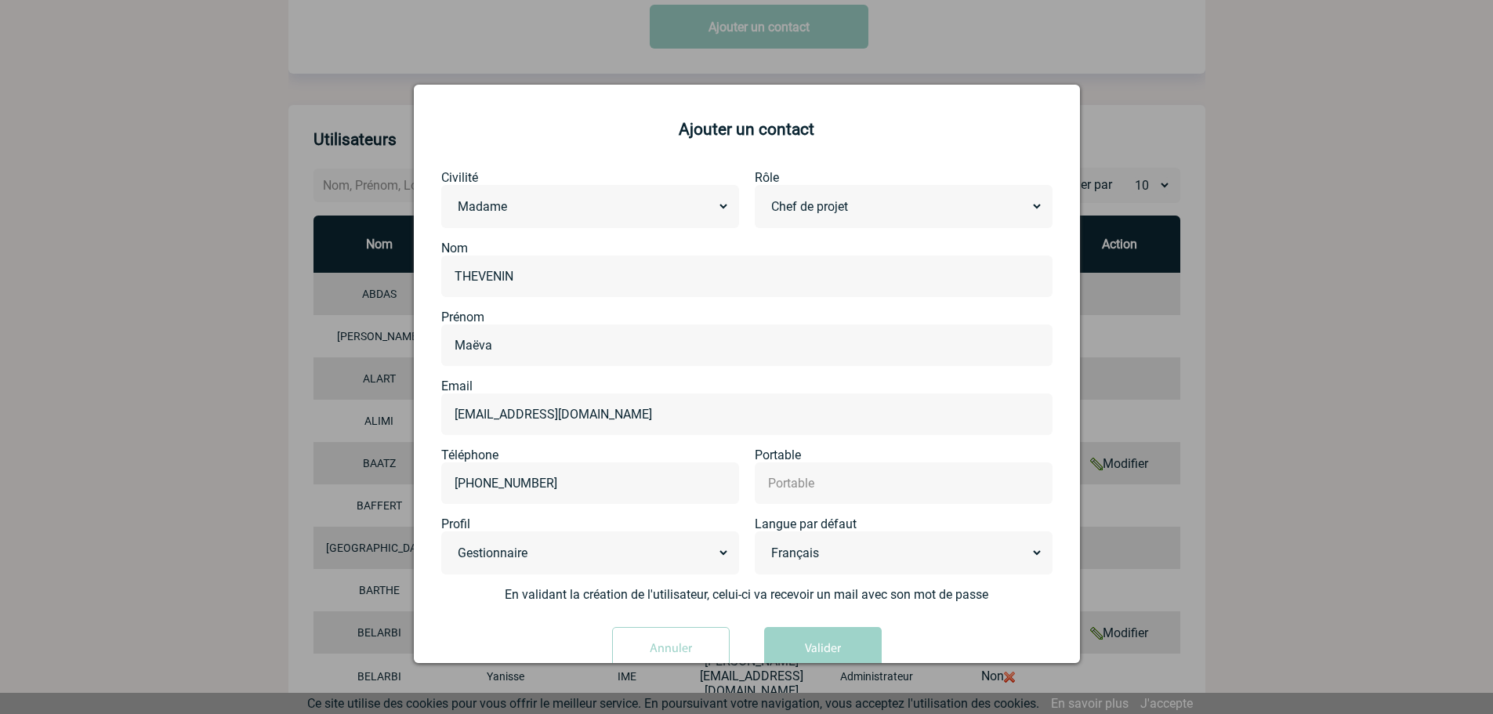
click at [555, 547] on select "Administrateur Gestionnaire Chef de projet" at bounding box center [590, 553] width 279 height 24
select select "3"
click at [451, 542] on select "Administrateur Gestionnaire Chef de projet" at bounding box center [590, 553] width 279 height 24
click at [846, 644] on button "Valider" at bounding box center [823, 649] width 118 height 44
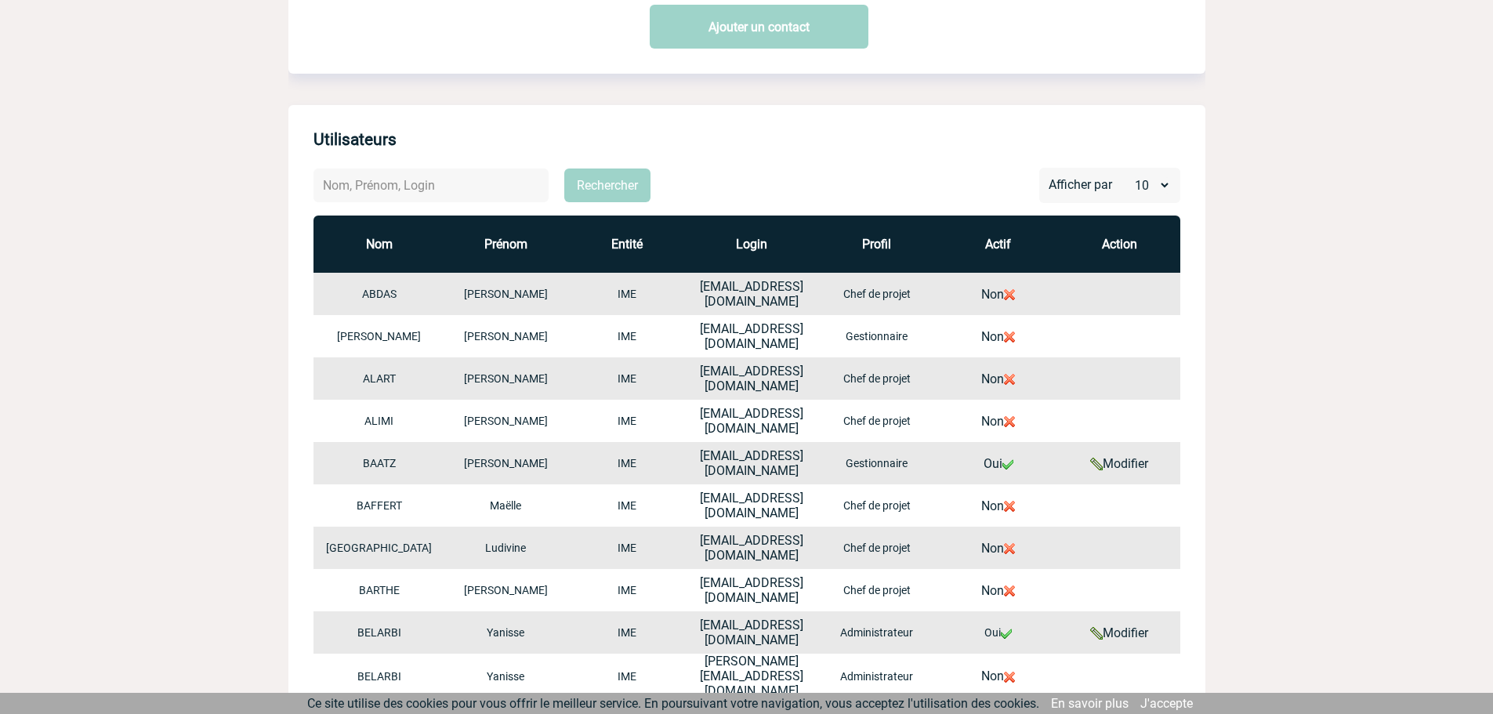
click at [835, 158] on div "Utilisateurs Rechercher Afficher par 10 20 50 Nom Prénom Entité Login Profil Ac…" at bounding box center [746, 543] width 917 height 876
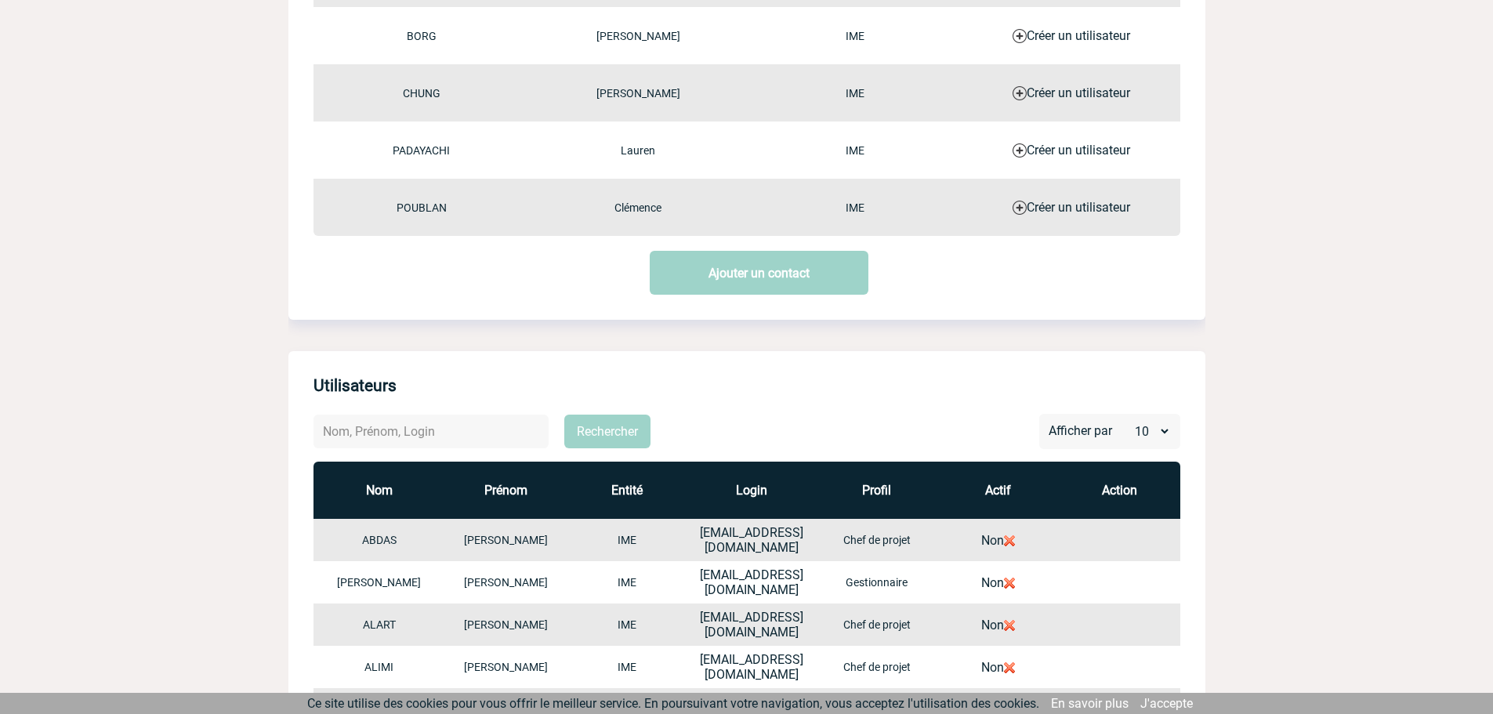
scroll to position [261, 0]
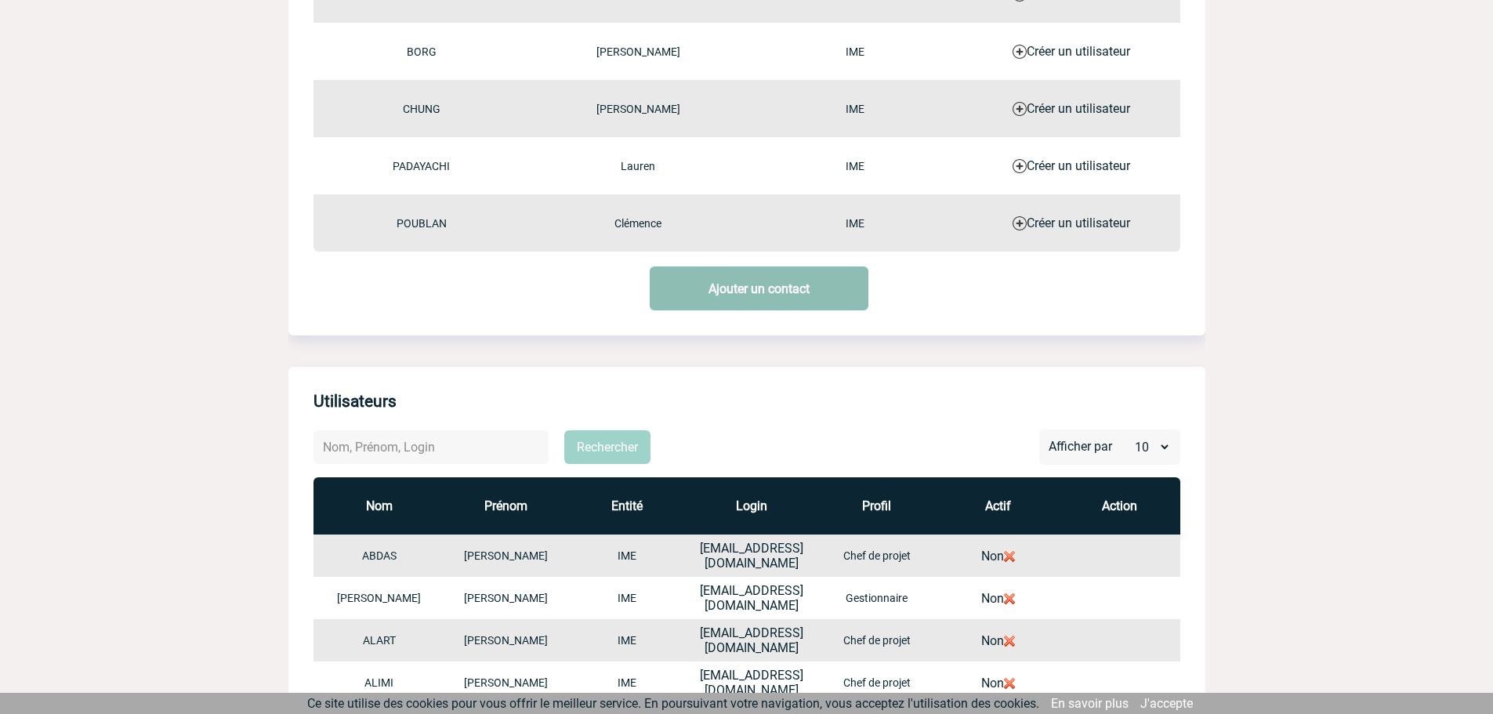
click at [771, 299] on link "Ajouter un contact" at bounding box center [759, 288] width 219 height 44
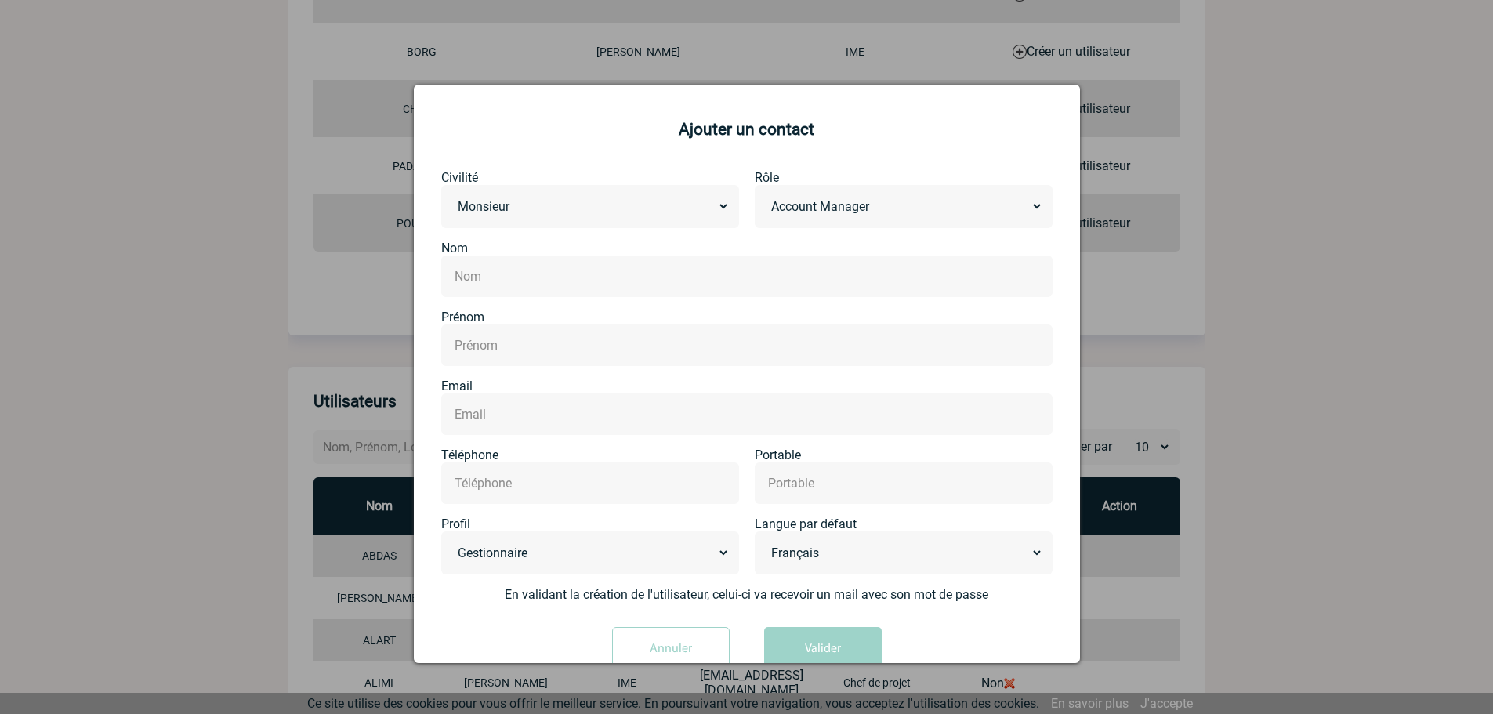
click at [577, 194] on div "Monsieur [PERSON_NAME]" at bounding box center [590, 206] width 298 height 43
click at [562, 210] on select "Monsieur [PERSON_NAME]" at bounding box center [590, 206] width 279 height 24
select select "MADAME"
click at [451, 195] on select "Monsieur [PERSON_NAME]" at bounding box center [590, 206] width 279 height 24
click at [789, 196] on select "Account Manager Administration des ventes Autre Chef de projet Comptabilité Dir…" at bounding box center [903, 206] width 279 height 24
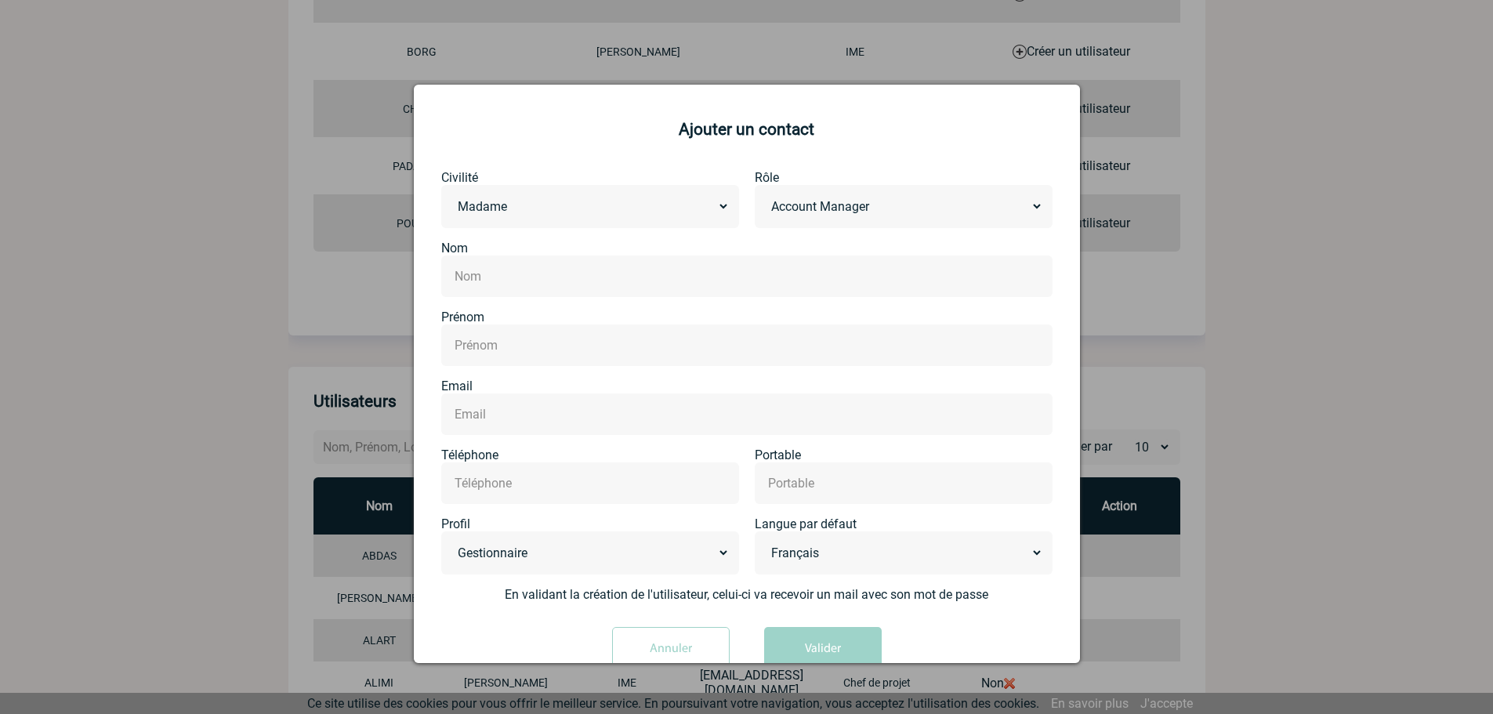
click at [764, 195] on select "Account Manager Administration des ventes Autre Chef de projet Comptabilité Dir…" at bounding box center [903, 206] width 279 height 24
click at [799, 282] on input "text" at bounding box center [747, 276] width 593 height 23
drag, startPoint x: 787, startPoint y: 209, endPoint x: 787, endPoint y: 218, distance: 8.6
click at [787, 209] on select "Account Manager Administration des ventes Autre Chef de projet Comptabilité Dir…" at bounding box center [903, 206] width 279 height 24
select select "CHEFDEPROJET"
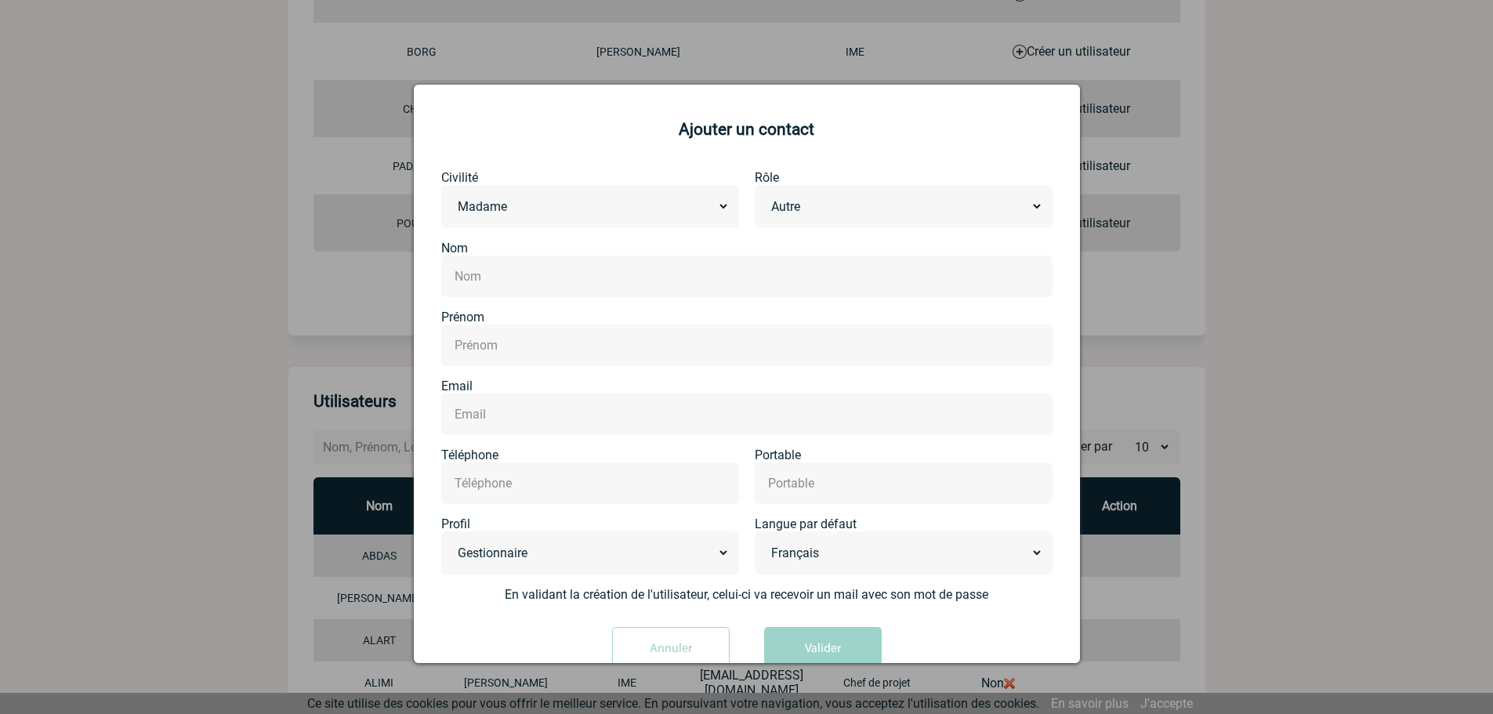
click at [764, 195] on select "Account Manager Administration des ventes Autre Chef de projet Comptabilité Dir…" at bounding box center [903, 206] width 279 height 24
click at [755, 269] on input "text" at bounding box center [747, 276] width 593 height 23
type input "[PERSON_NAME]"
paste input "h67yjJCe92VP"
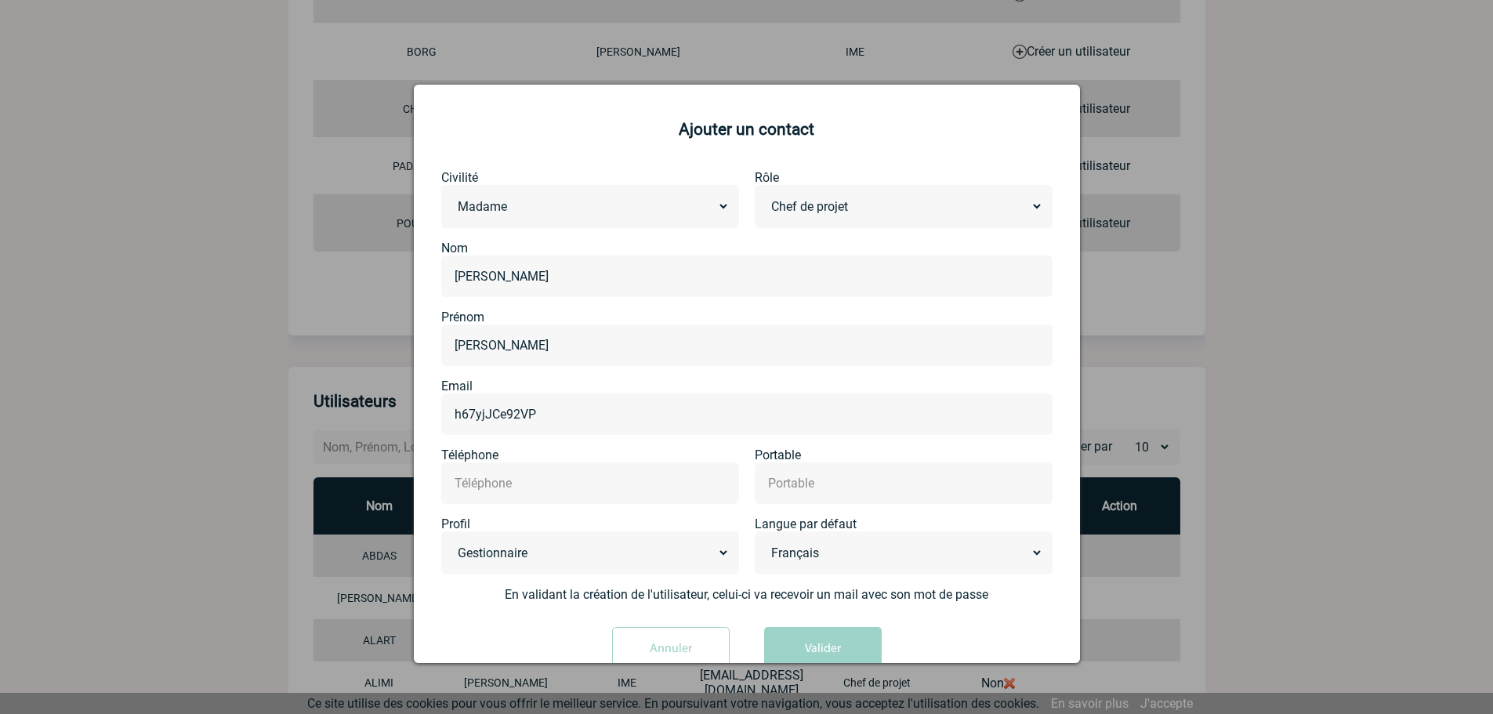
click at [564, 413] on input "h67yjJCe92VP" at bounding box center [747, 414] width 593 height 23
paste input "[EMAIL_ADDRESS][DOMAIN_NAME]"
type input "[EMAIL_ADDRESS][DOMAIN_NAME]"
click at [527, 484] on input "text" at bounding box center [590, 483] width 279 height 23
type input "[PHONE_NUMBER]"
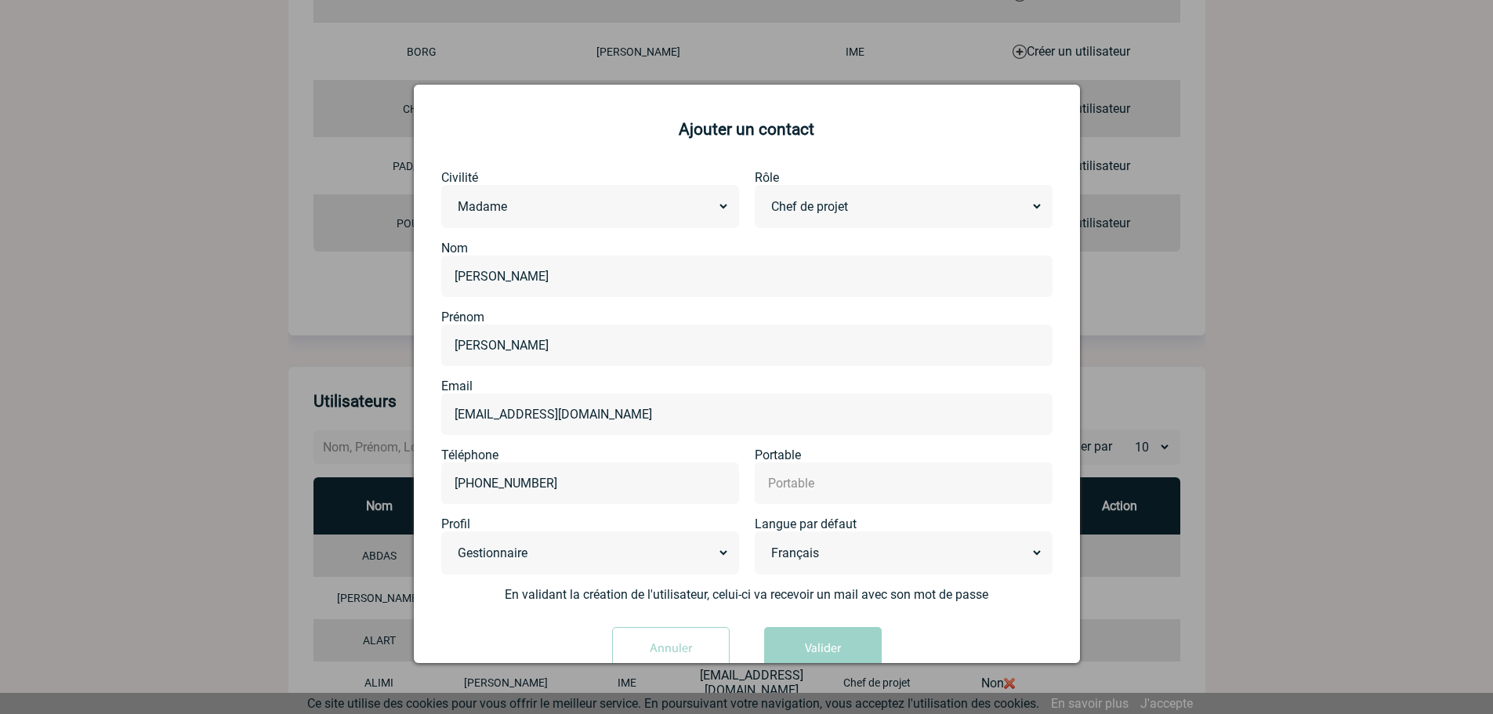
click at [748, 434] on div "[EMAIL_ADDRESS][DOMAIN_NAME]" at bounding box center [746, 414] width 611 height 42
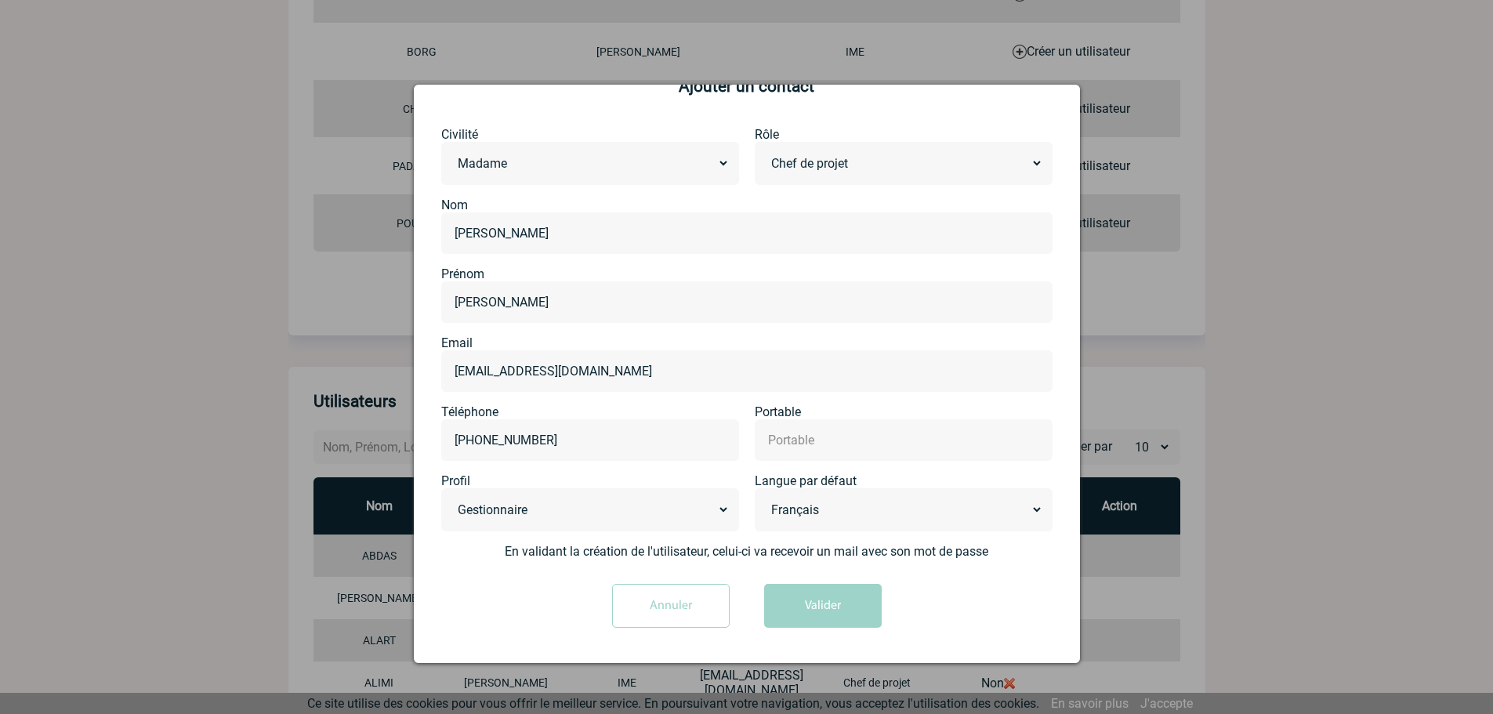
drag, startPoint x: 712, startPoint y: 501, endPoint x: 708, endPoint y: 509, distance: 8.8
click at [712, 501] on select "Administrateur Gestionnaire Chef de projet" at bounding box center [590, 510] width 279 height 24
select select "3"
click at [451, 498] on select "Administrateur Gestionnaire Chef de projet" at bounding box center [590, 510] width 279 height 24
click at [803, 611] on button "Valider" at bounding box center [823, 606] width 118 height 44
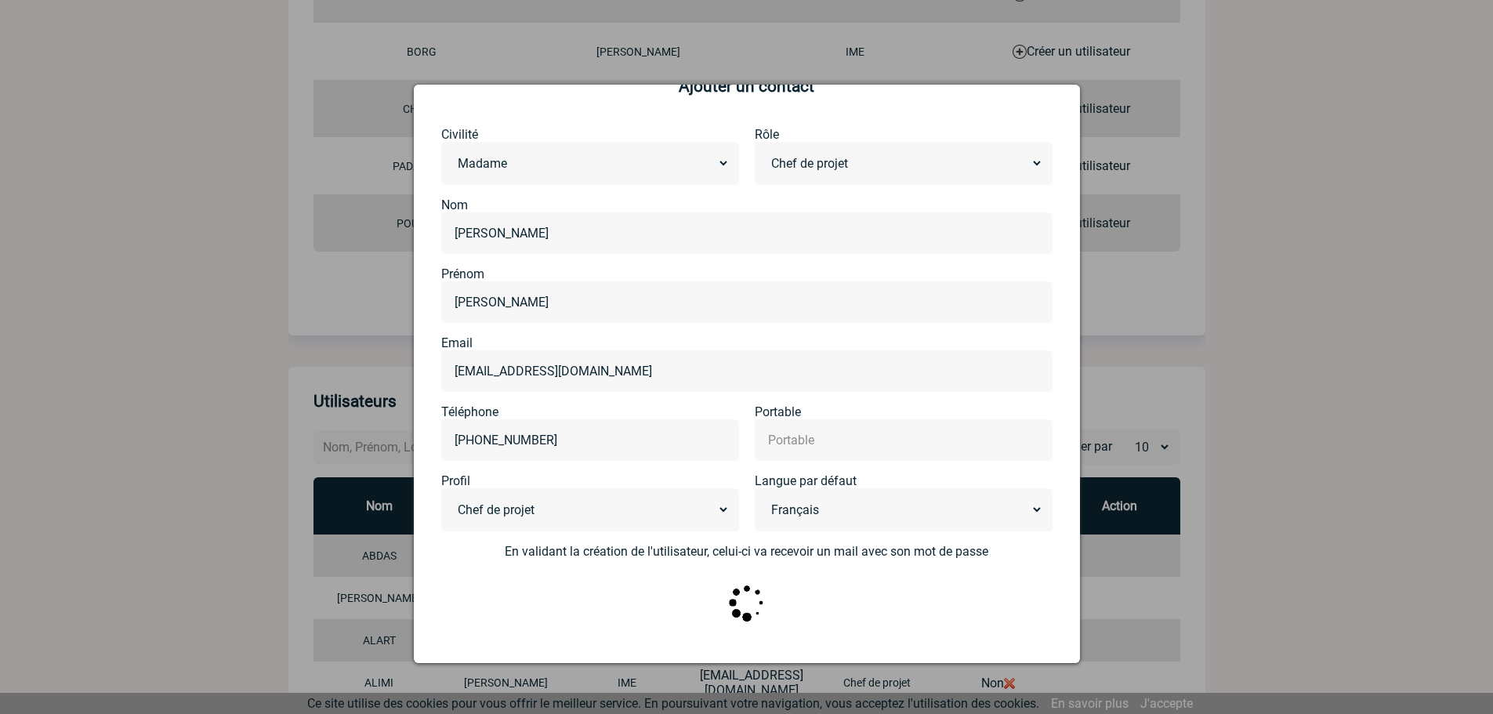
scroll to position [0, 0]
